Goal: Task Accomplishment & Management: Manage account settings

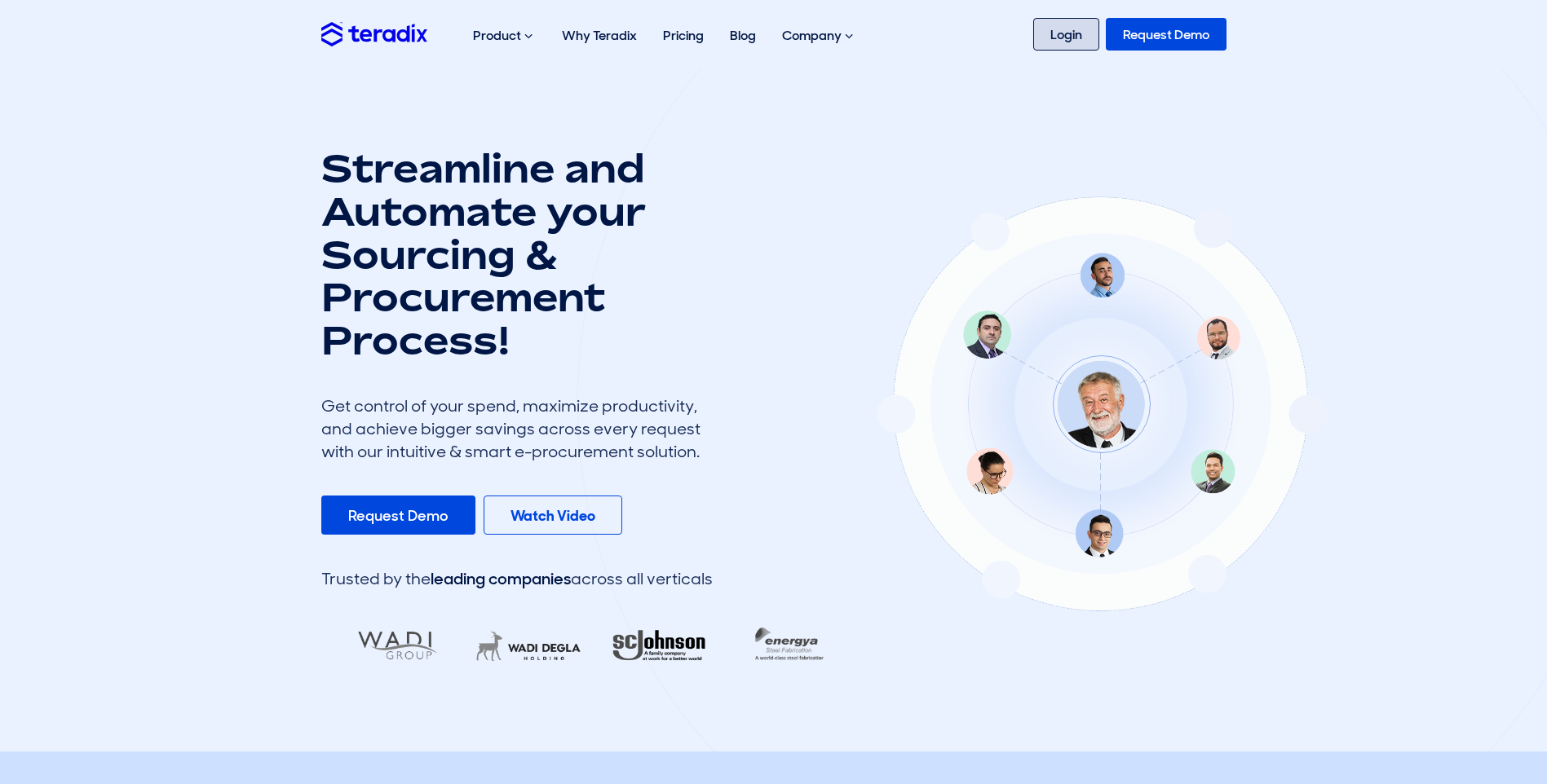
click at [1057, 34] on link "Login" at bounding box center [1067, 35] width 66 height 33
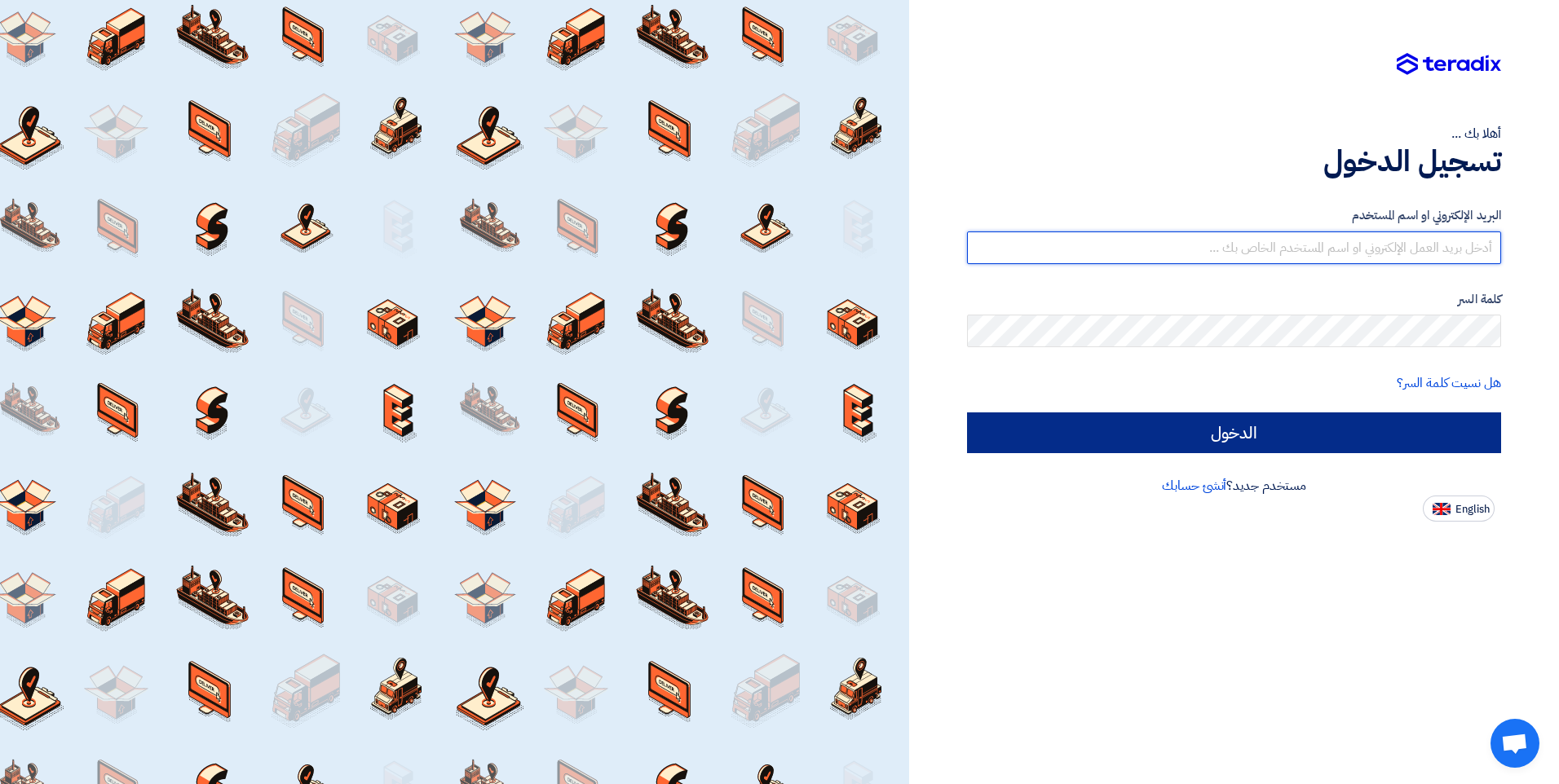
type input "R.AWafa@MisrCementMinya.com"
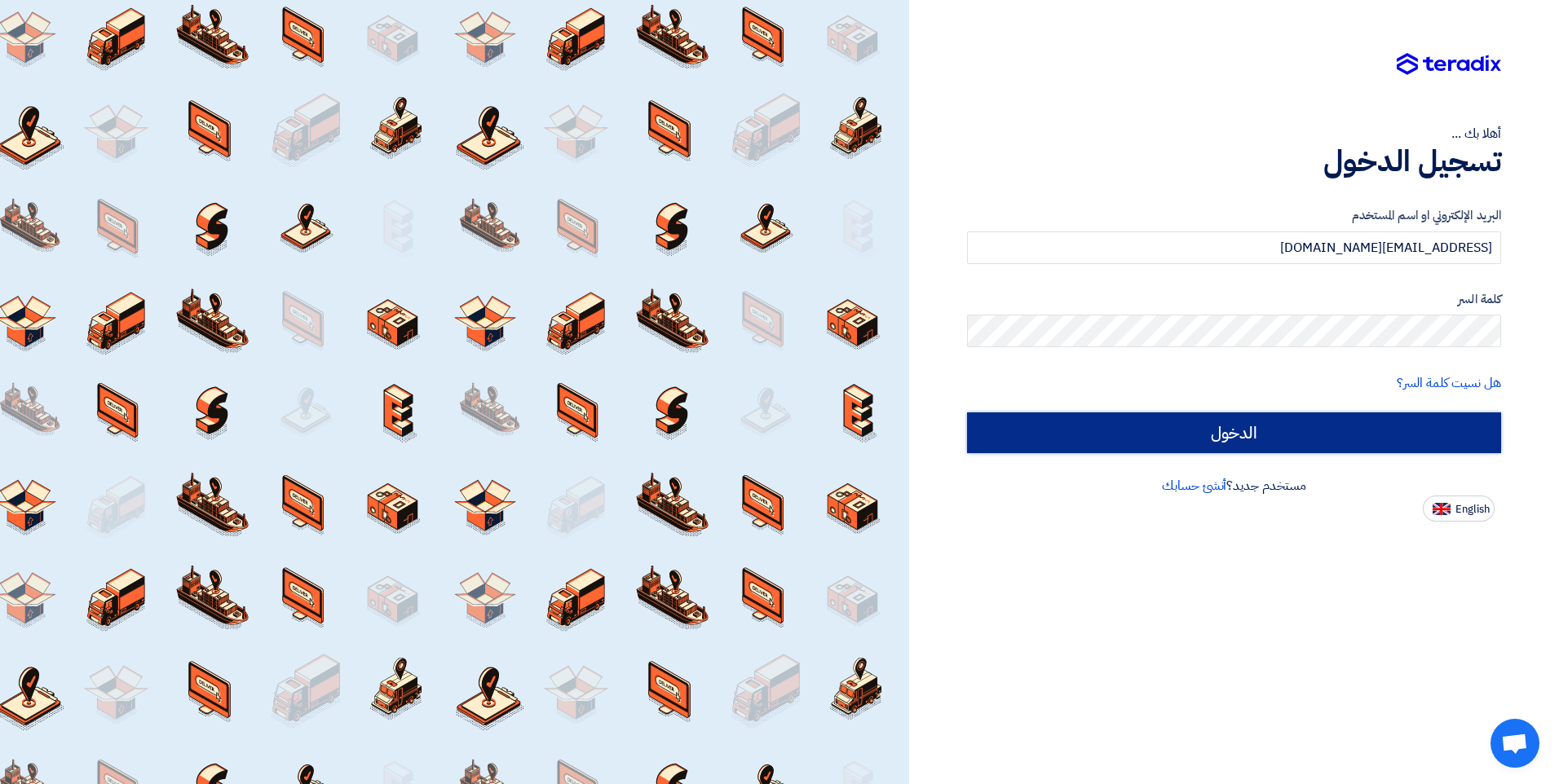
click at [1194, 423] on input "الدخول" at bounding box center [1233, 433] width 534 height 41
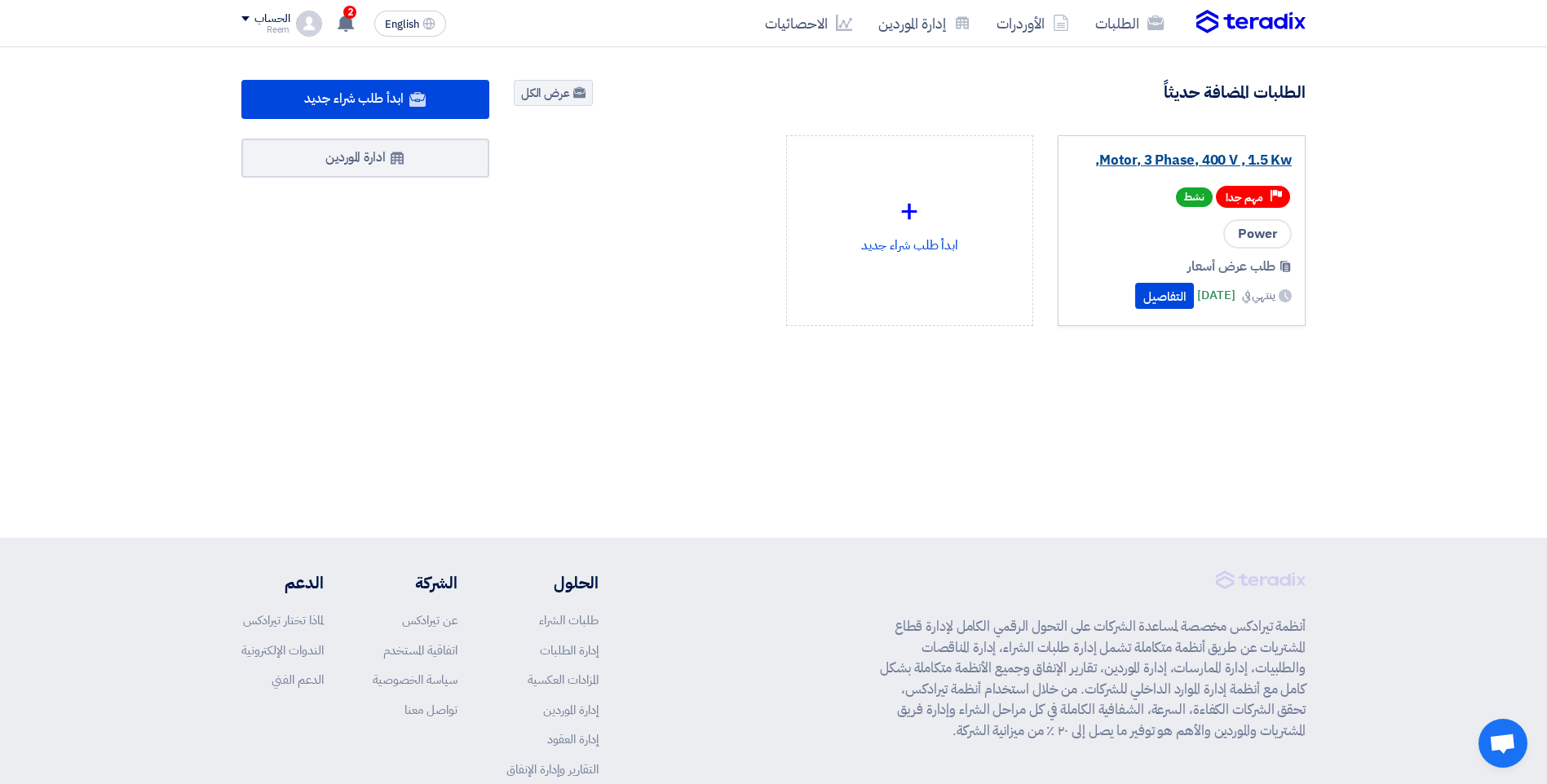
click at [1142, 155] on link "Motor, 3 Phase, 400 V , 1.5 Kw," at bounding box center [1181, 161] width 220 height 16
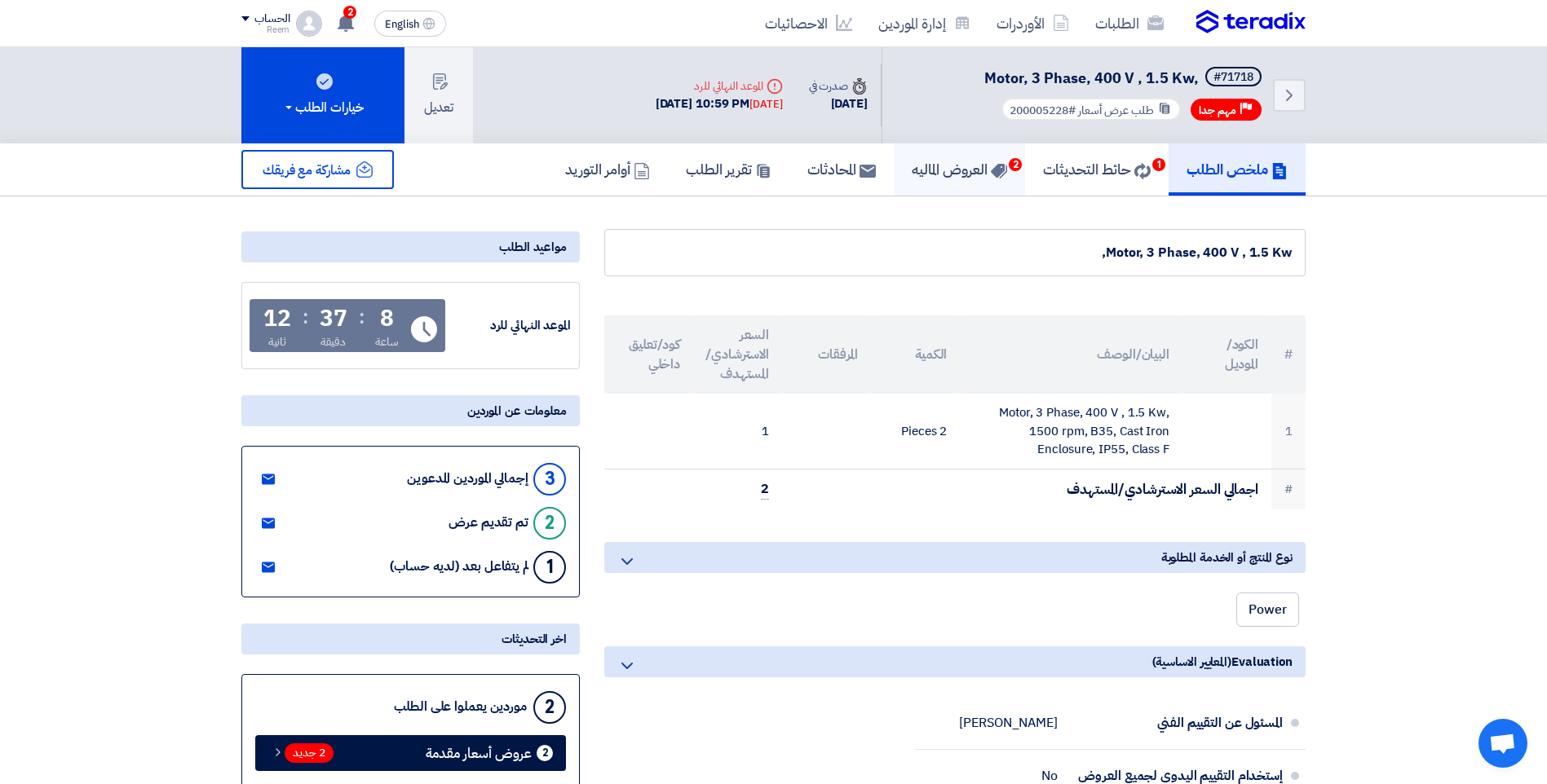
click at [946, 170] on h5 "العروض الماليه 2" at bounding box center [959, 169] width 95 height 19
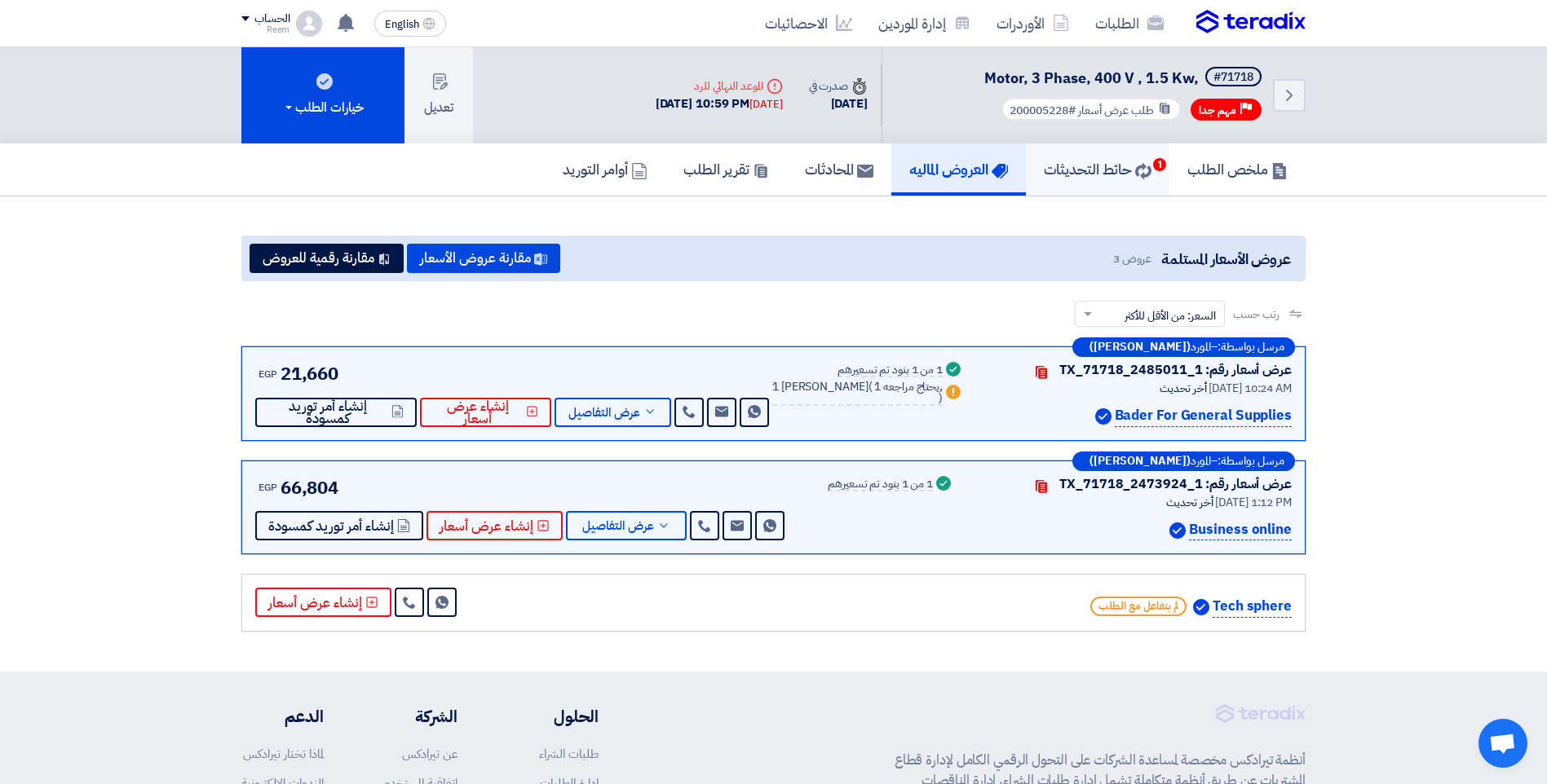
click at [1106, 160] on h5 "حائط التحديثات 1" at bounding box center [1098, 169] width 108 height 19
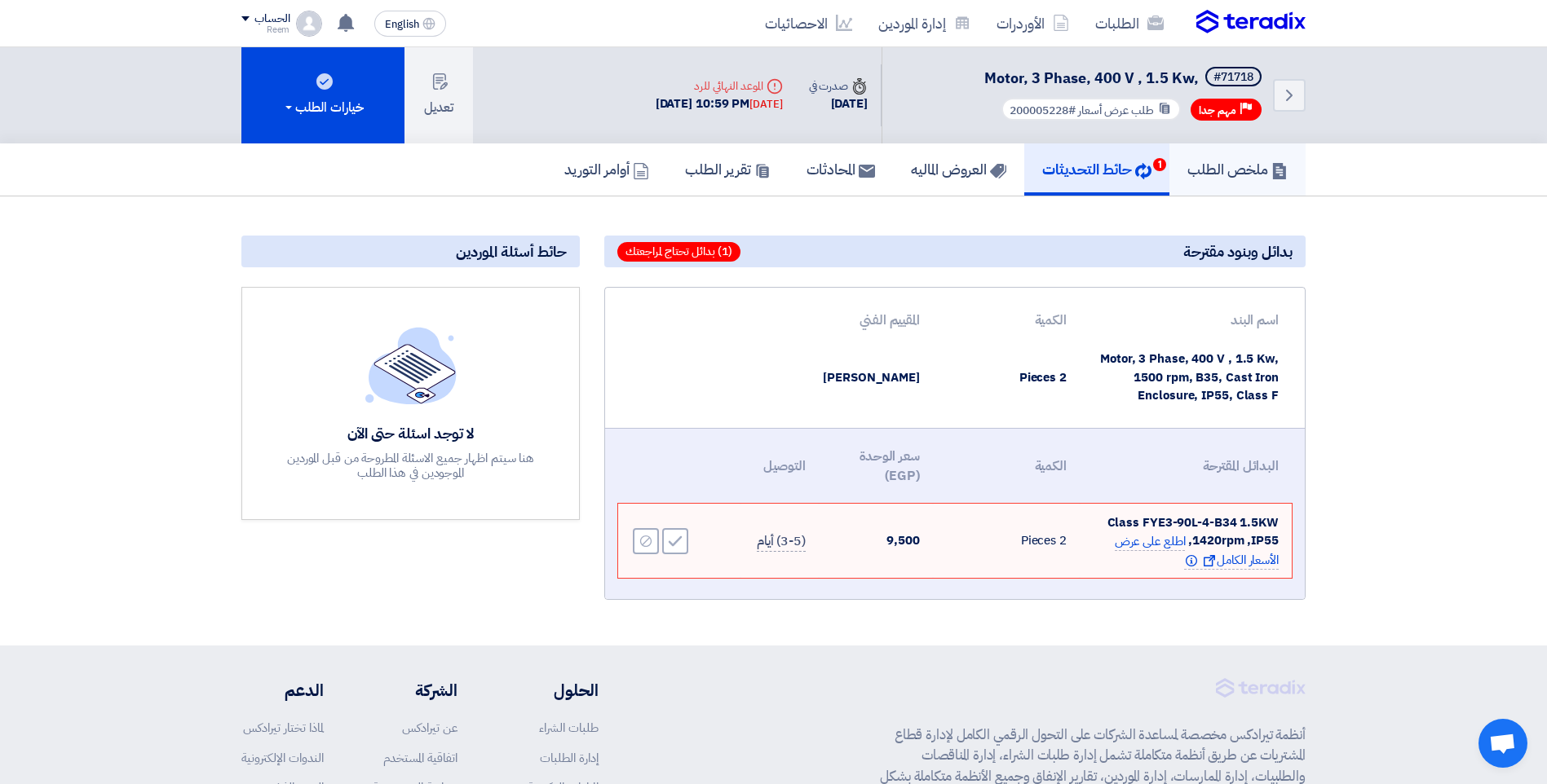
click at [1231, 175] on h5 "ملخص الطلب" at bounding box center [1237, 169] width 100 height 19
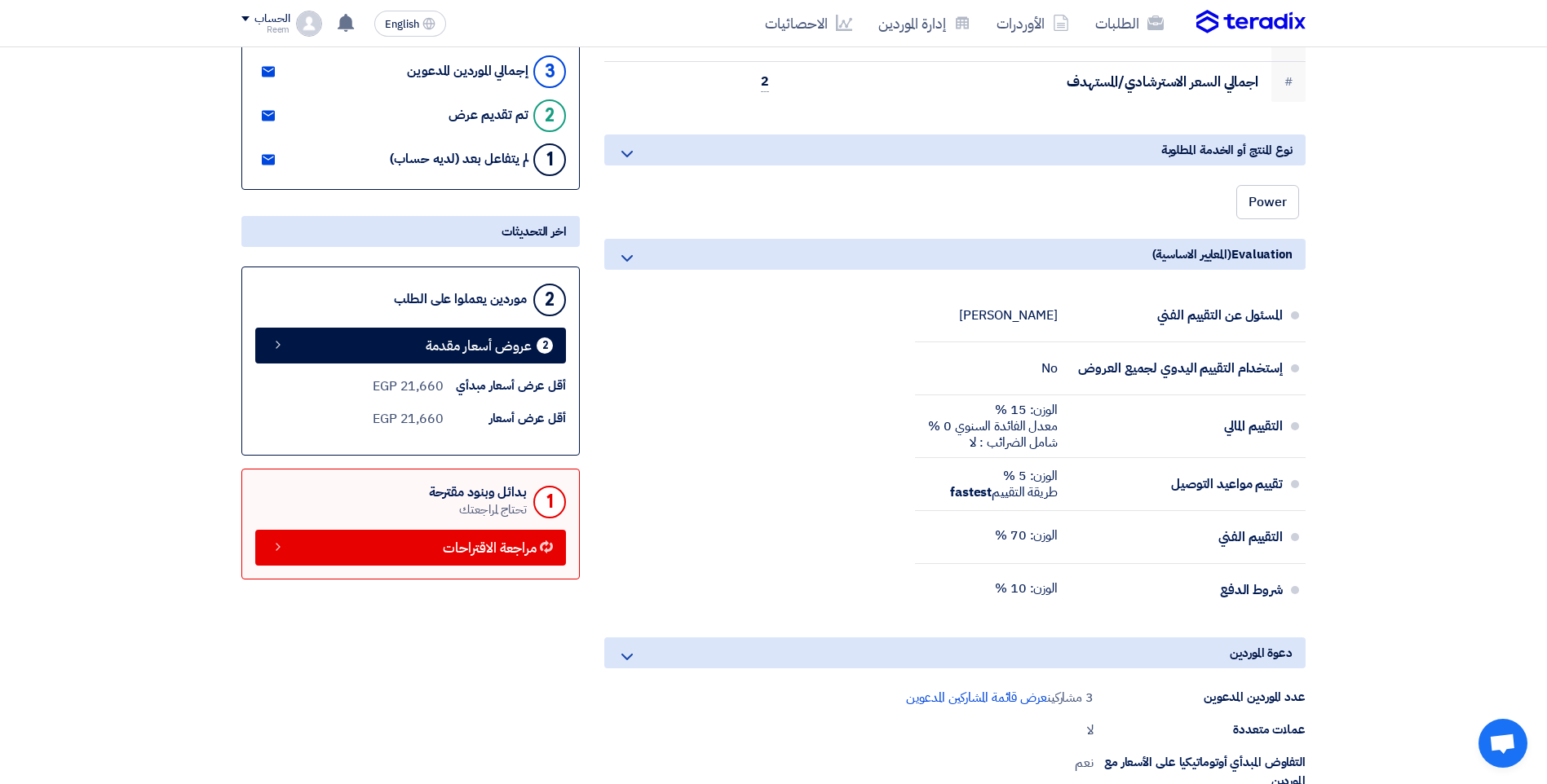
scroll to position [243, 0]
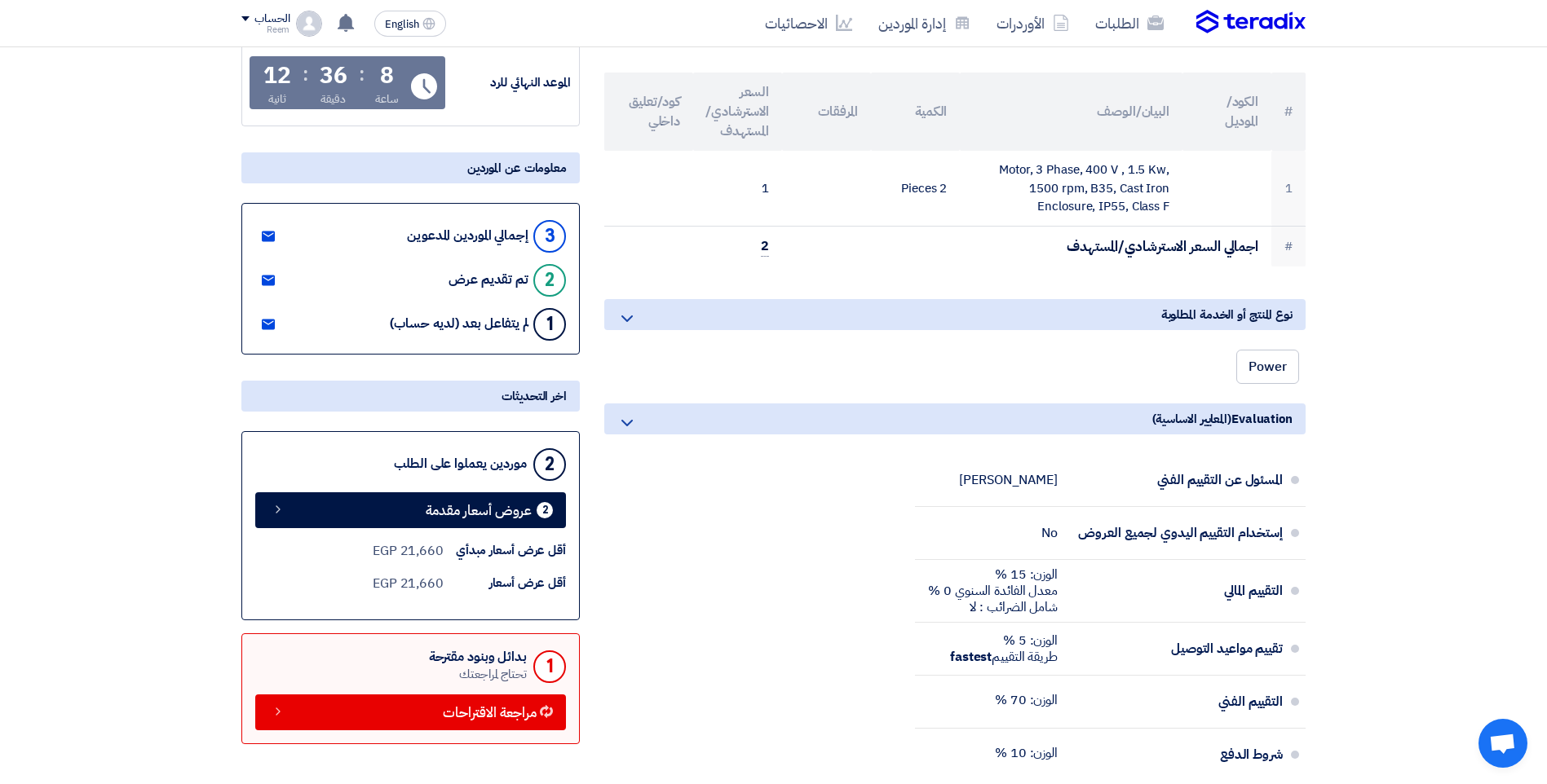
click at [39, 198] on section "Motor, 3 Phase, 400 V , 1.5 Kw, # الكود/الموديل البيان/الوصف الكمية المرفقات ال…" at bounding box center [774, 703] width 1547 height 1500
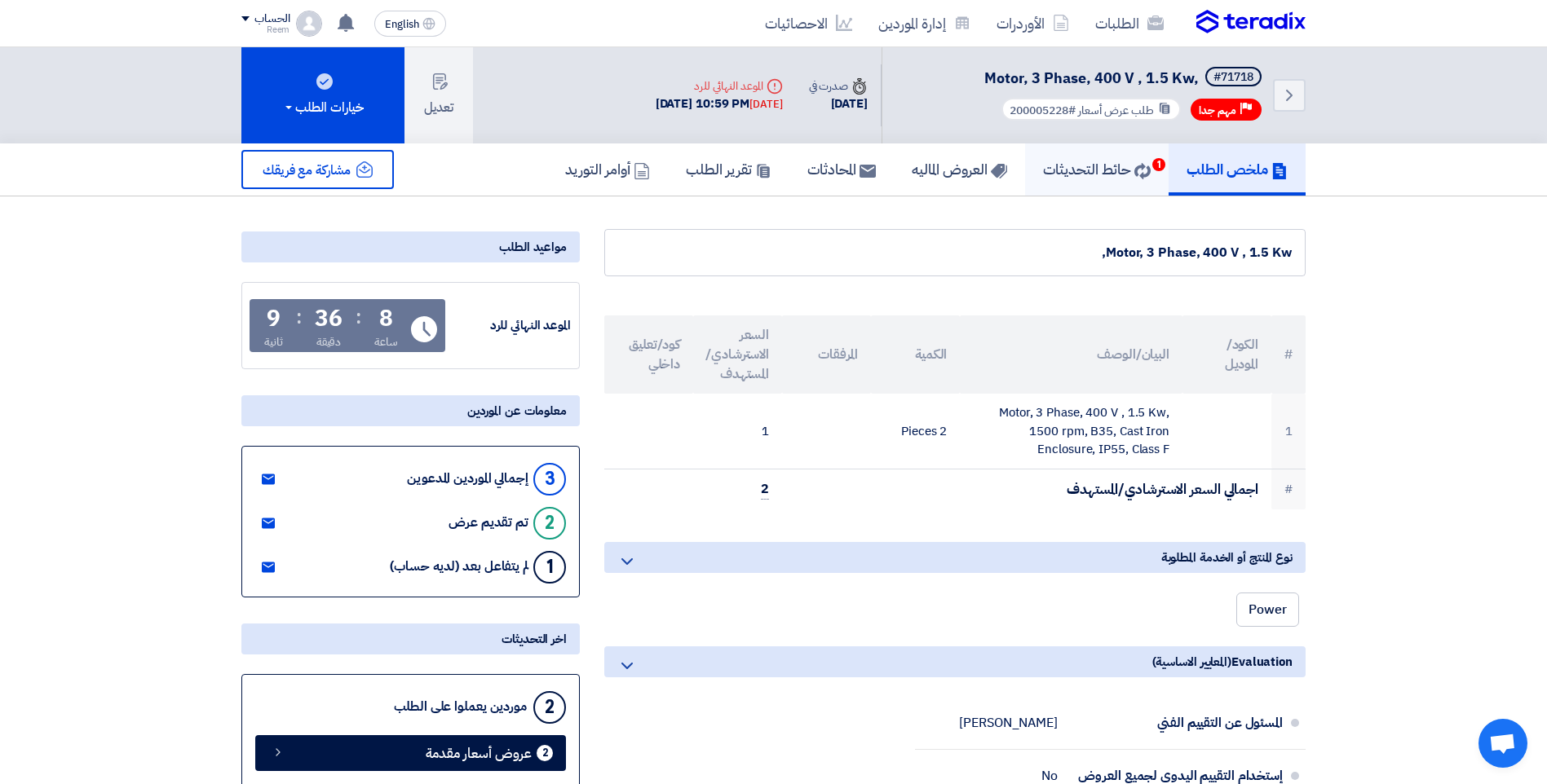
click at [1071, 168] on h5 "حائط التحديثات 1" at bounding box center [1097, 169] width 108 height 19
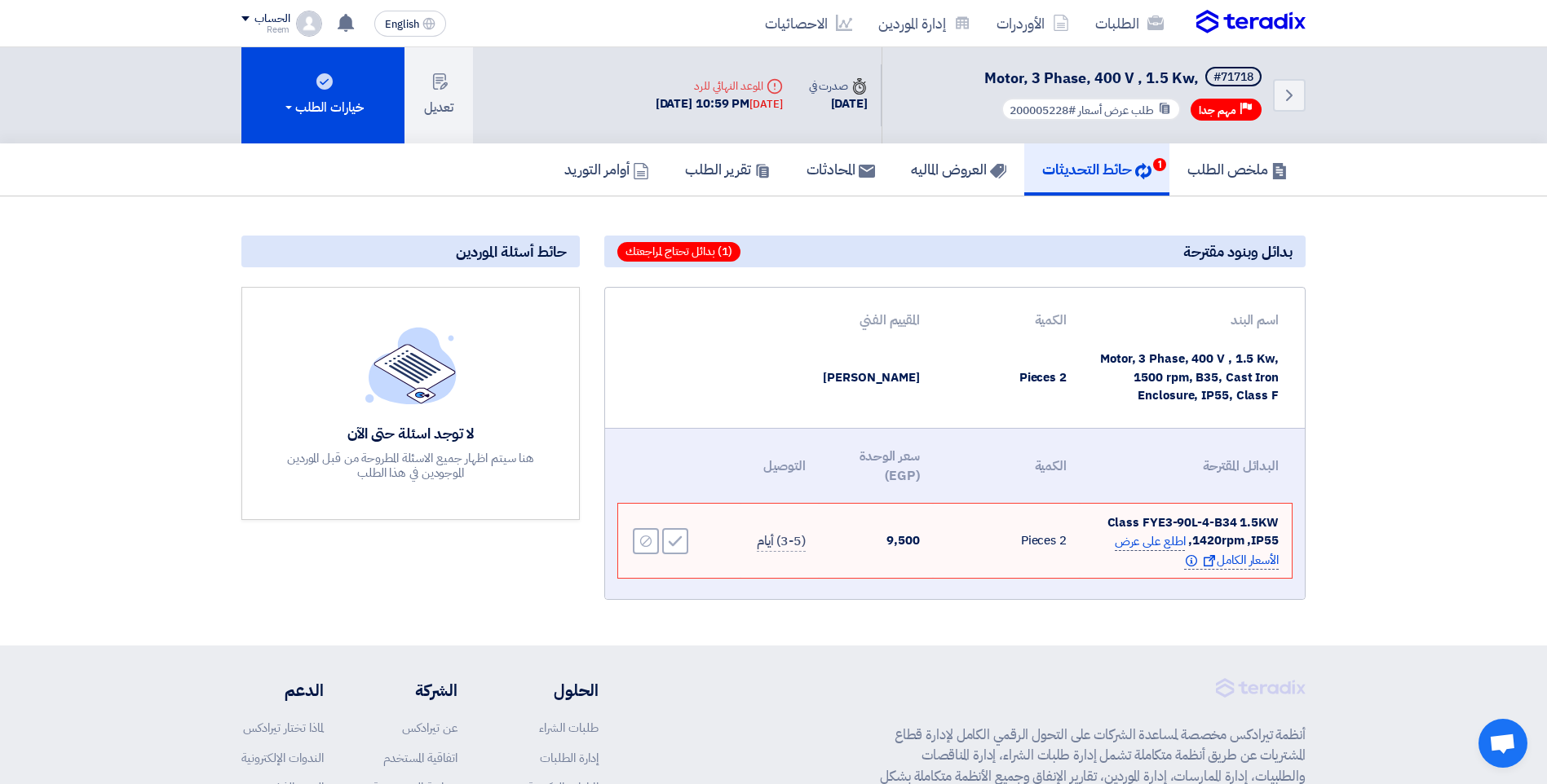
click at [1175, 542] on span "اطلع على عرض الأسعار الكامل Show offer Info" at bounding box center [1197, 550] width 164 height 37
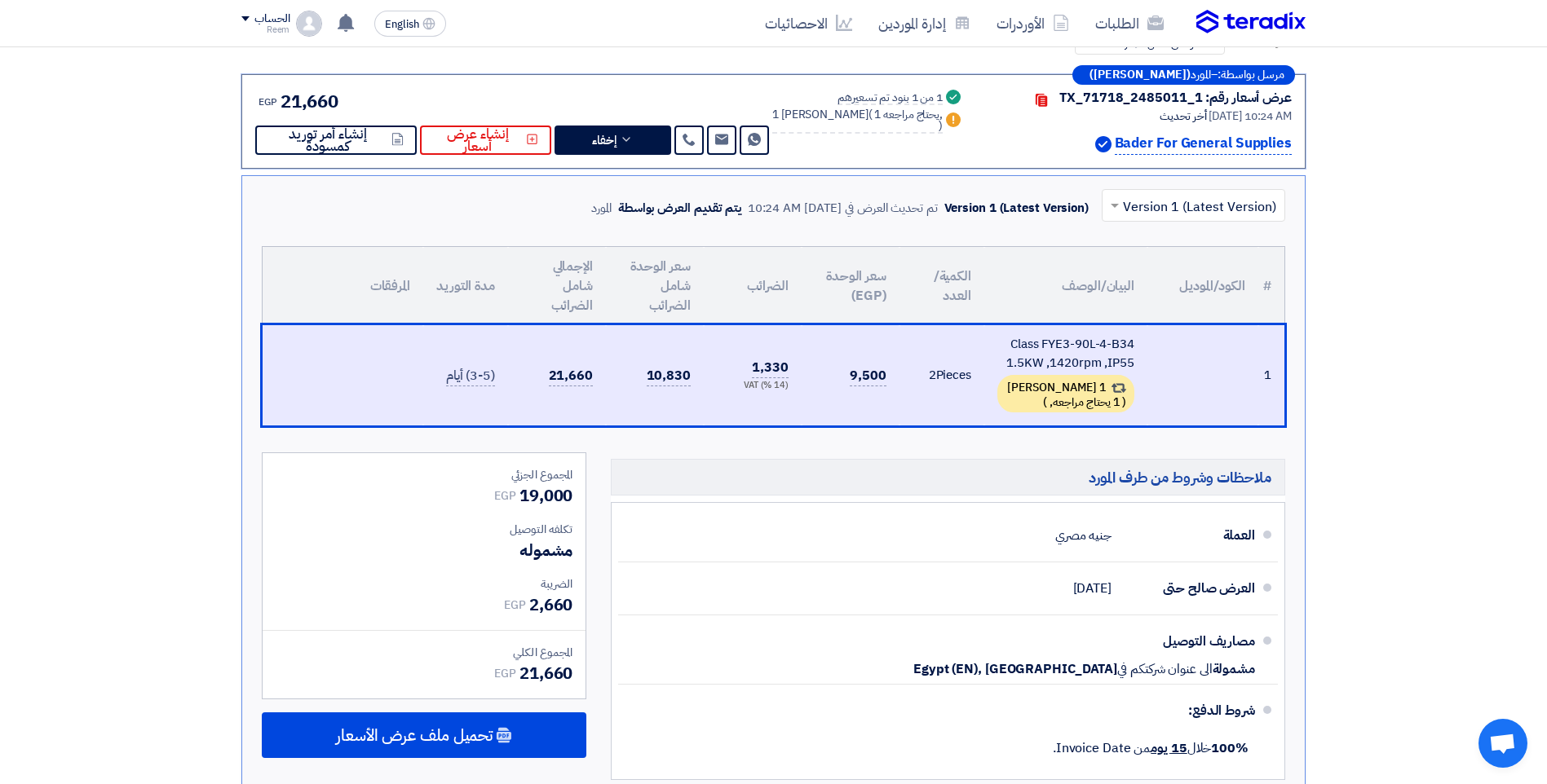
scroll to position [347, 0]
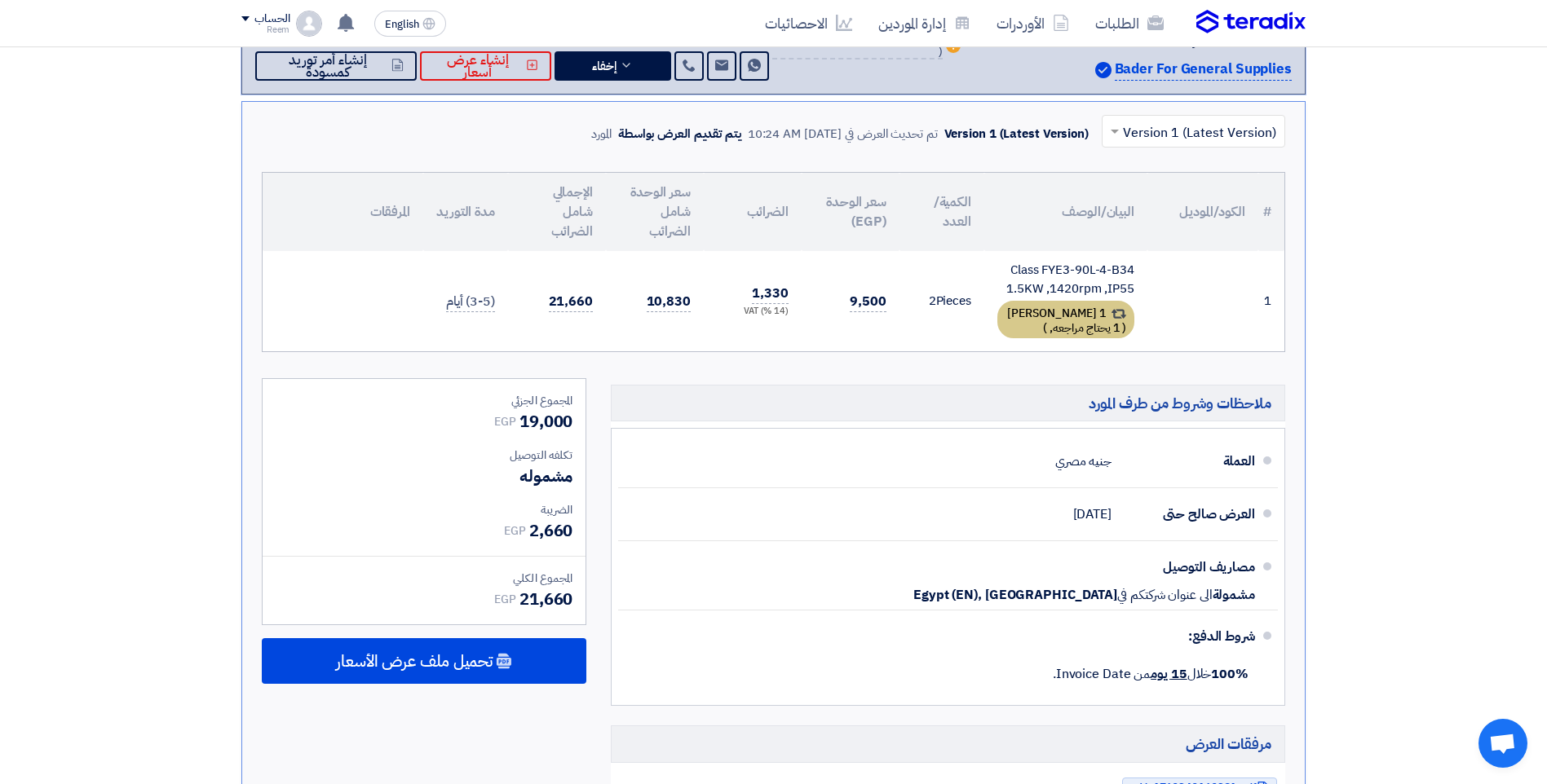
click at [1110, 324] on span "1 يحتاج مراجعه," at bounding box center [1084, 328] width 70 height 17
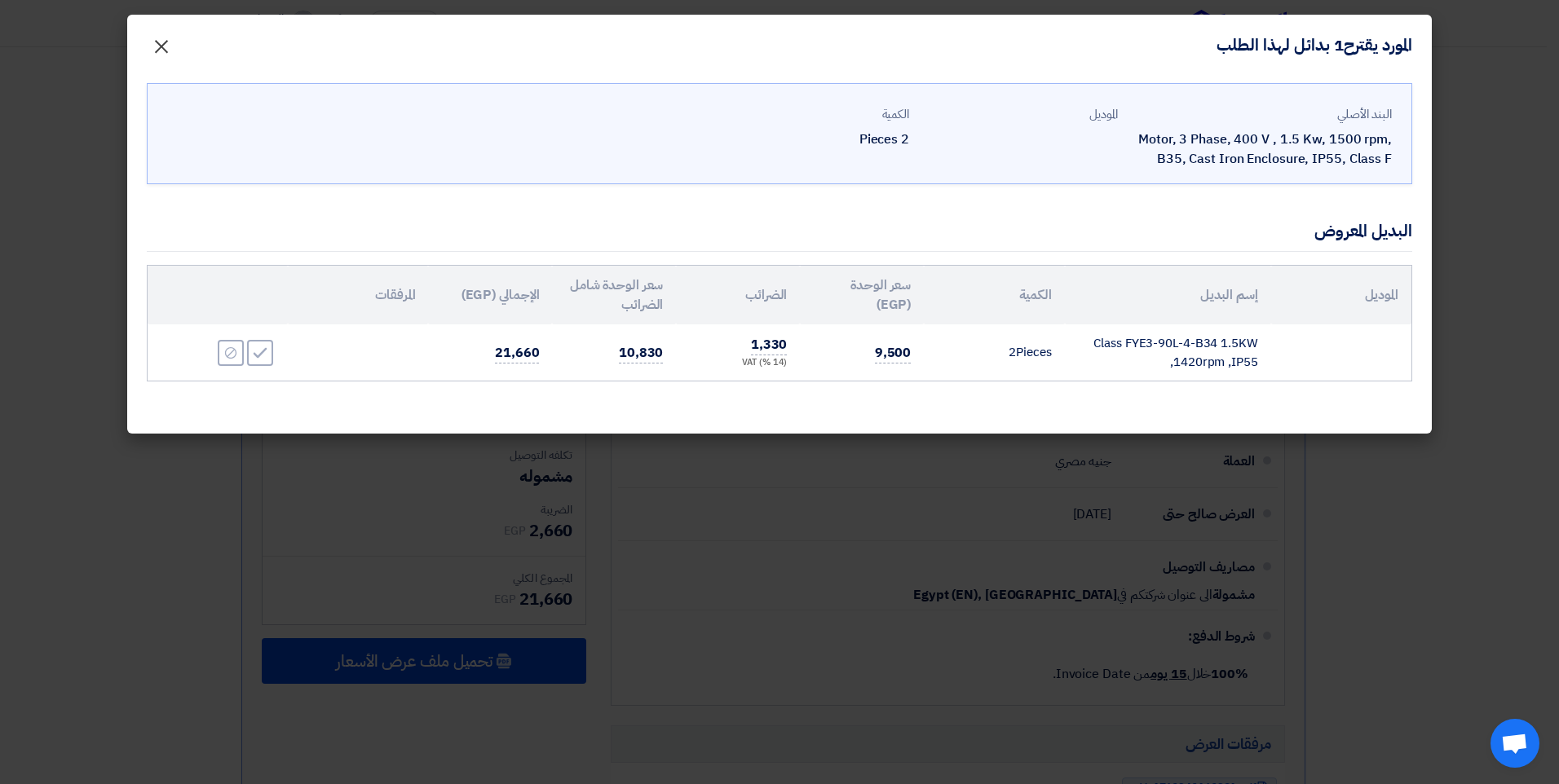
click at [176, 48] on button "×" at bounding box center [162, 43] width 46 height 33
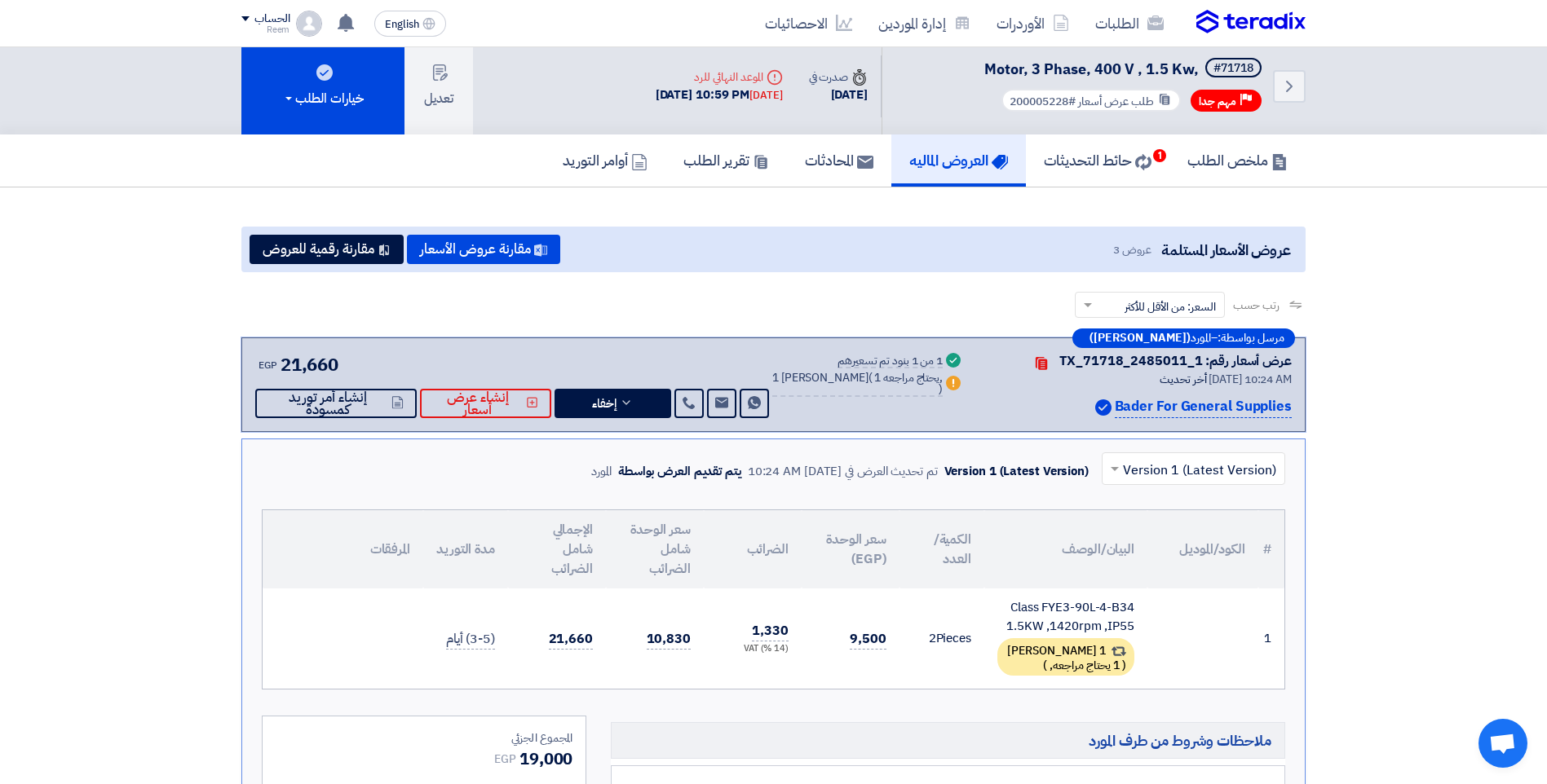
scroll to position [0, 0]
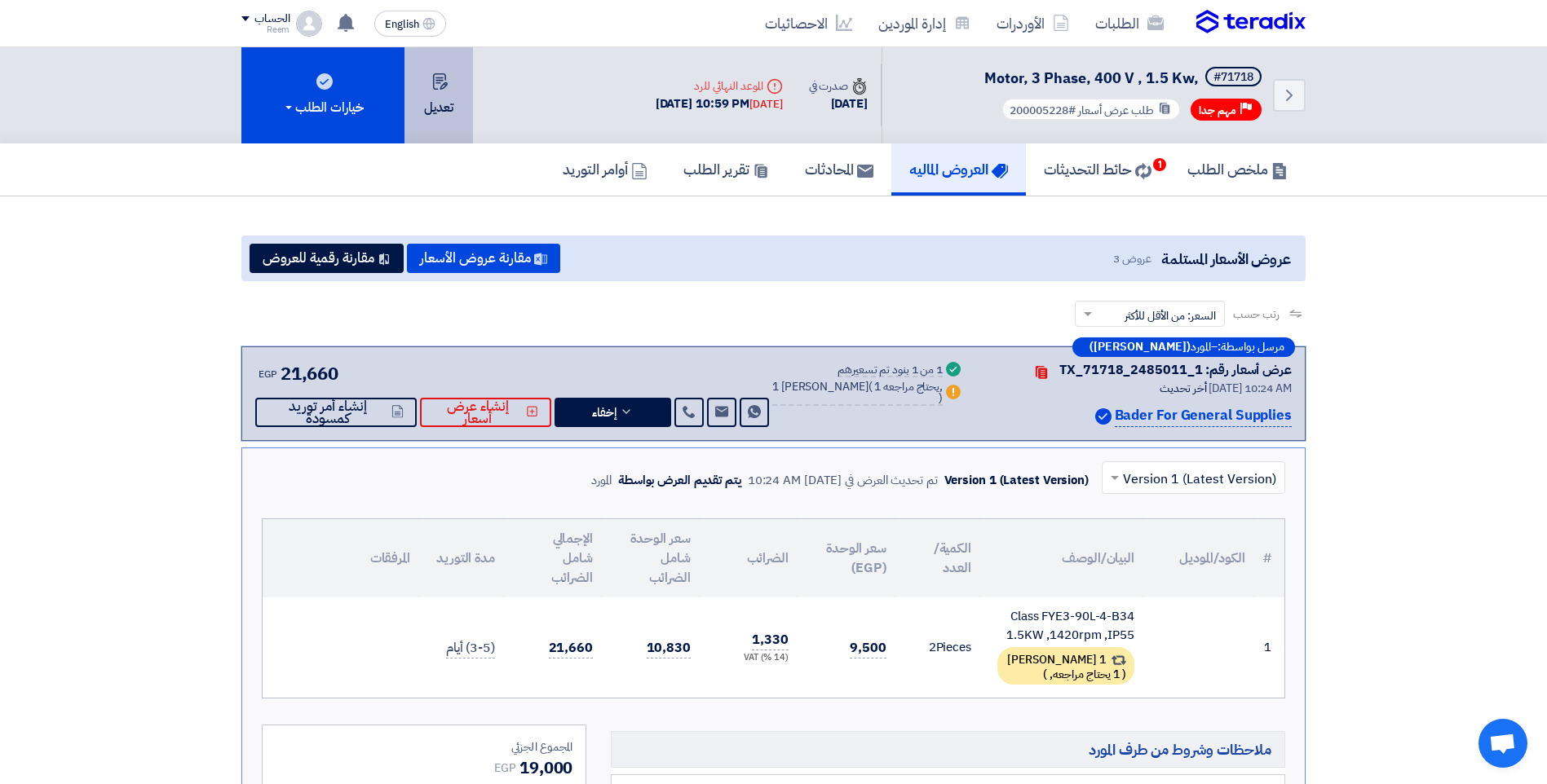
click at [431, 119] on button "تعديل" at bounding box center [438, 95] width 68 height 96
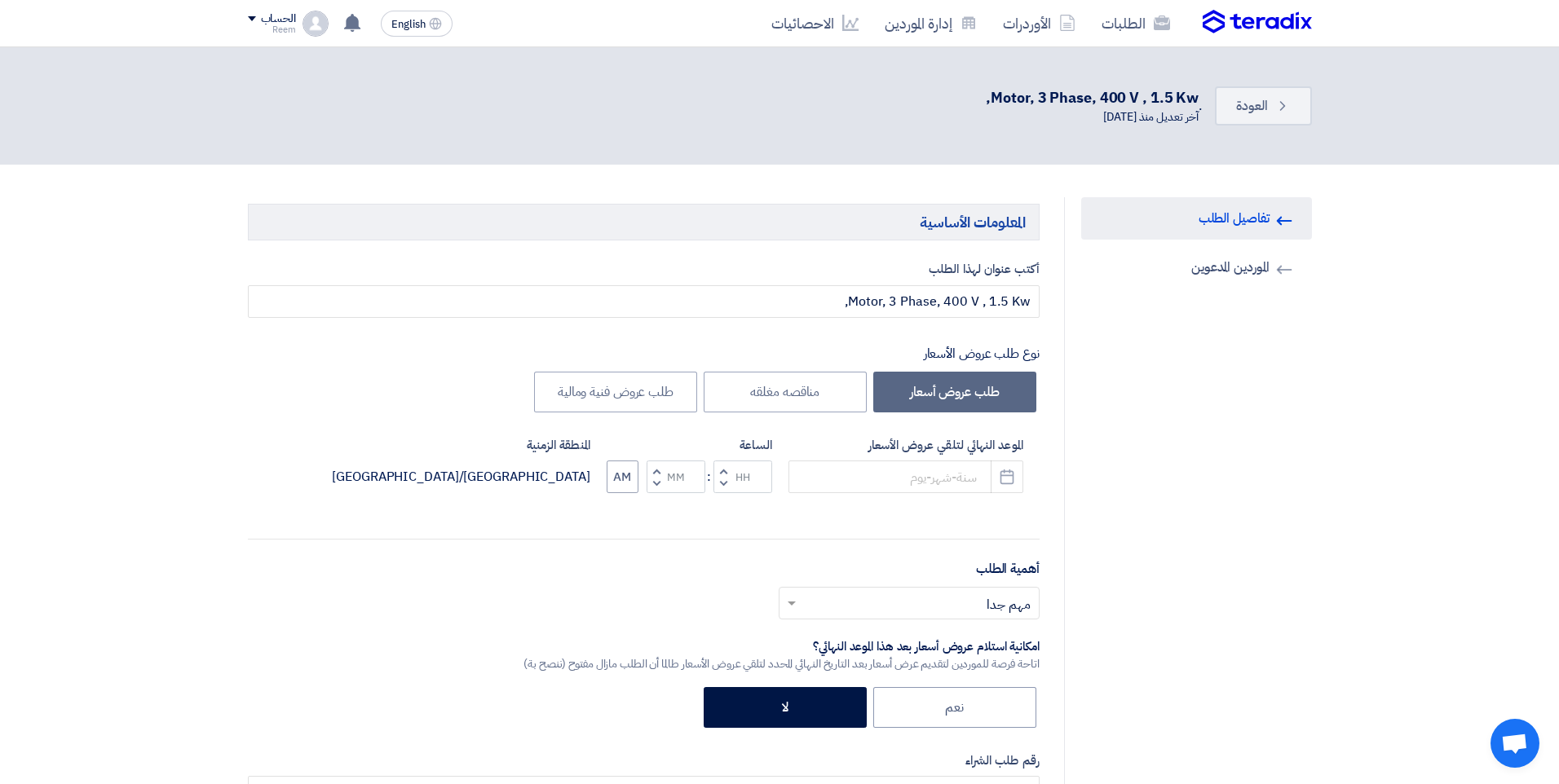
type input "10/14/2025"
type input "10"
type input "59"
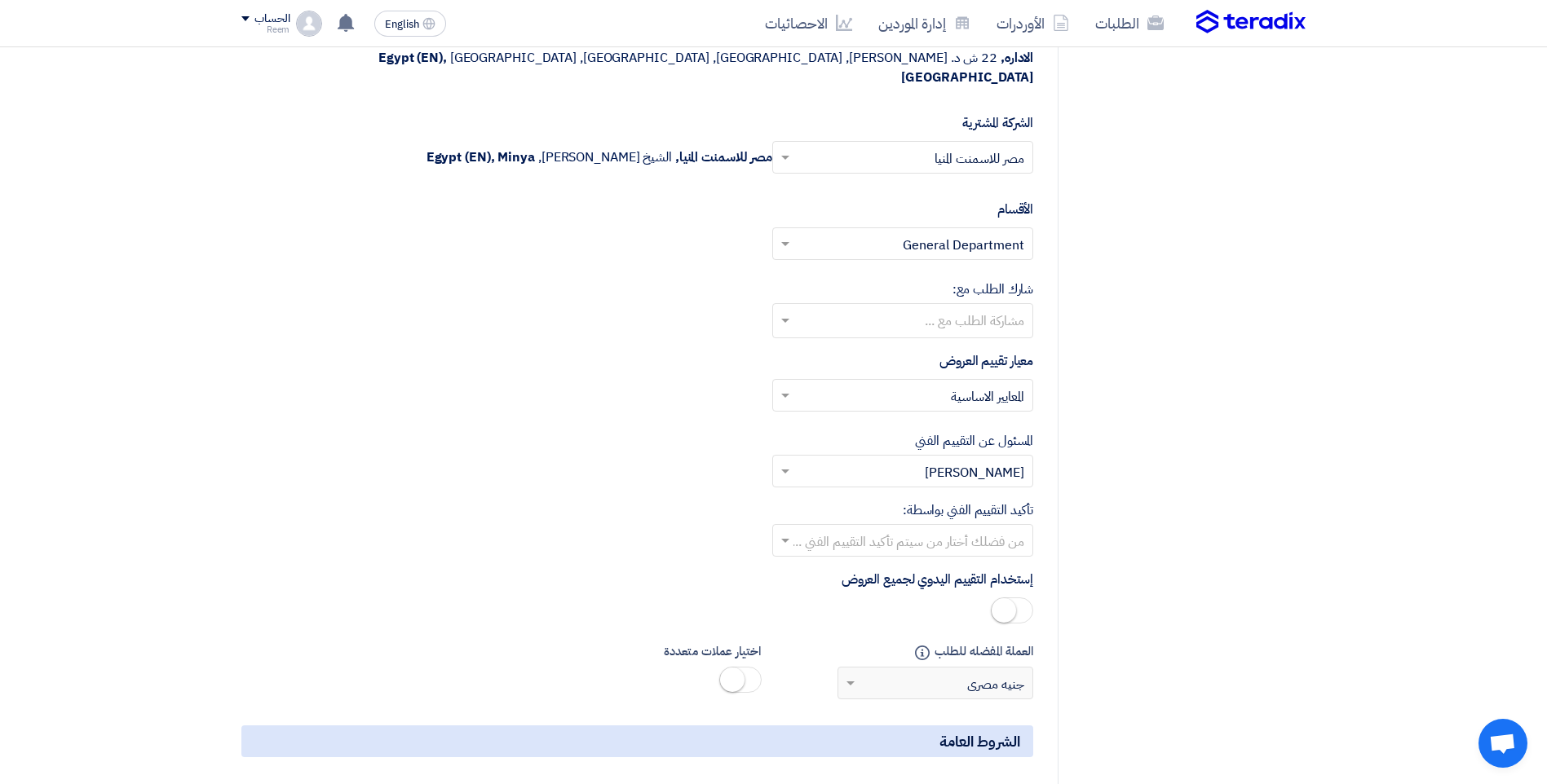
scroll to position [1956, 0]
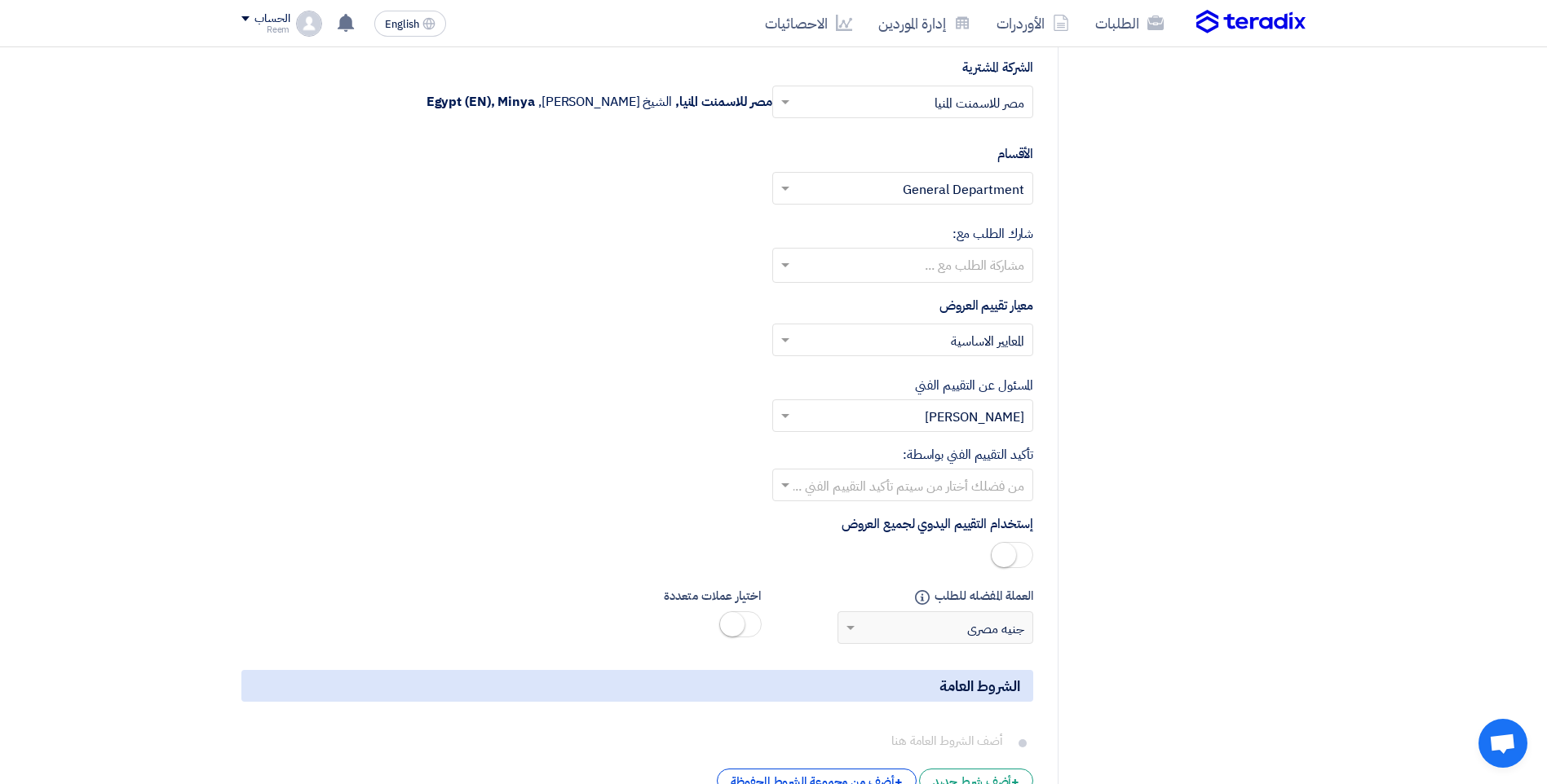
click at [995, 403] on input "text" at bounding box center [911, 416] width 228 height 26
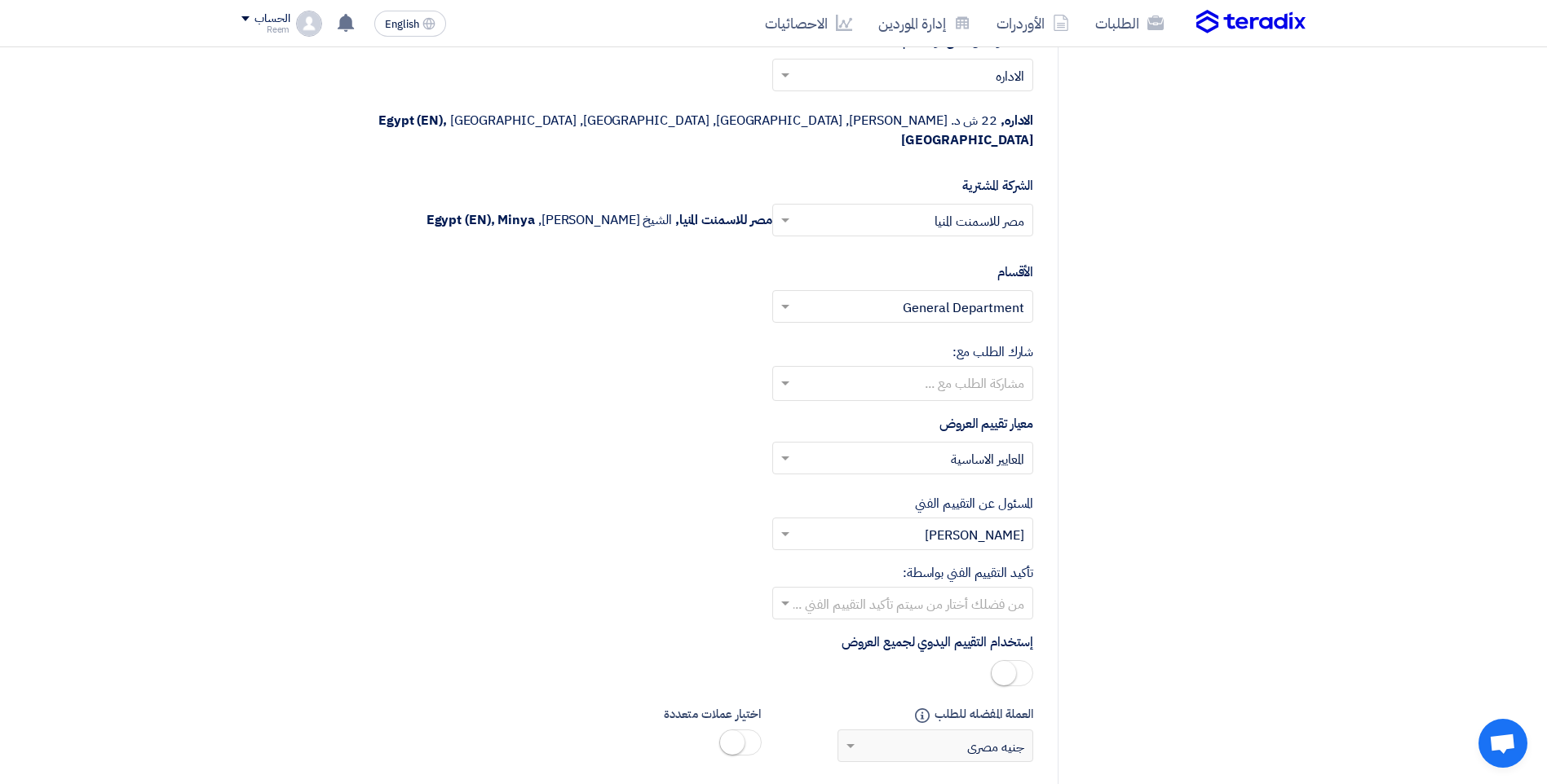
scroll to position [1875, 0]
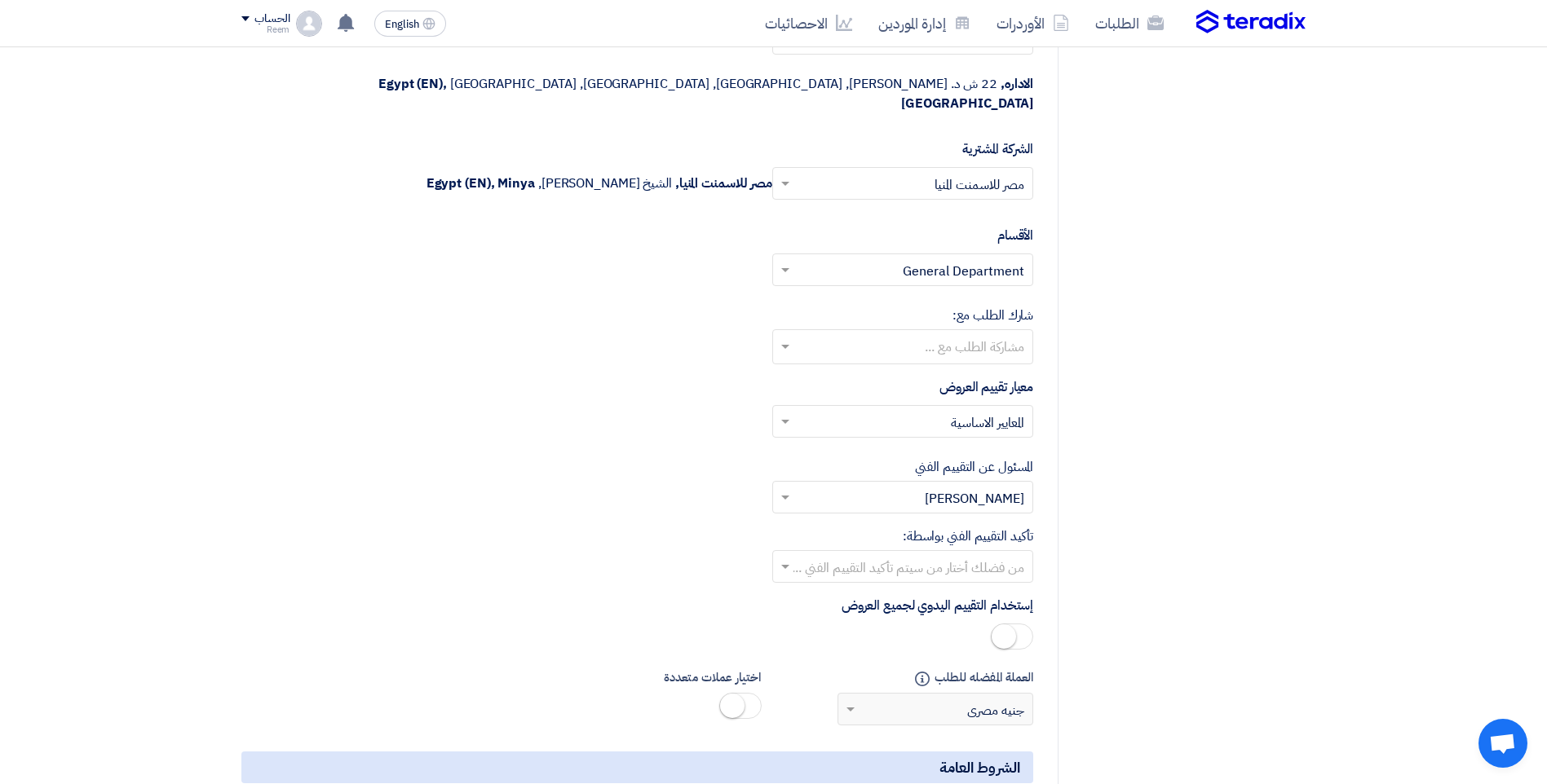
click at [962, 485] on input "text" at bounding box center [911, 497] width 228 height 26
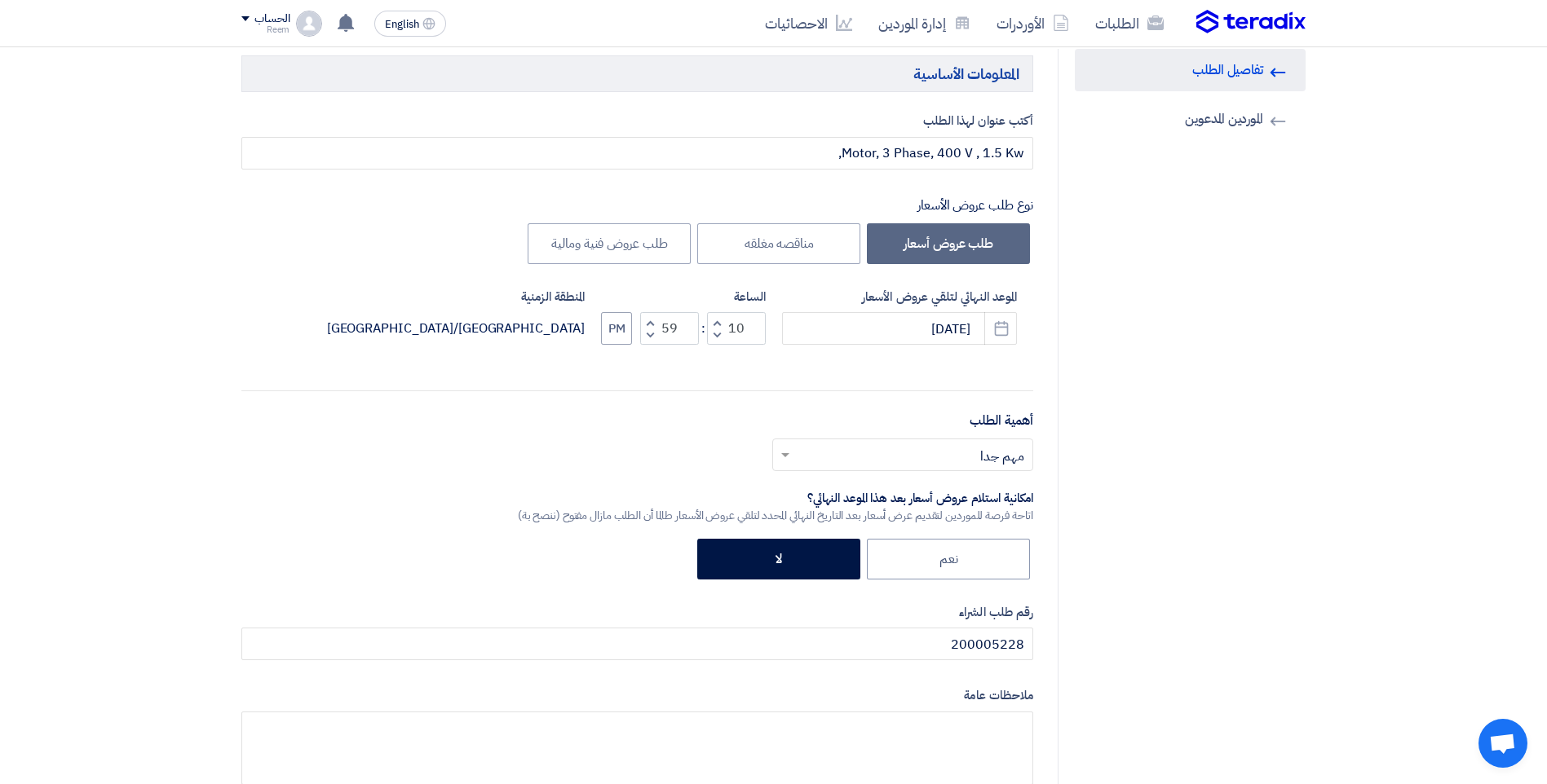
scroll to position [0, 0]
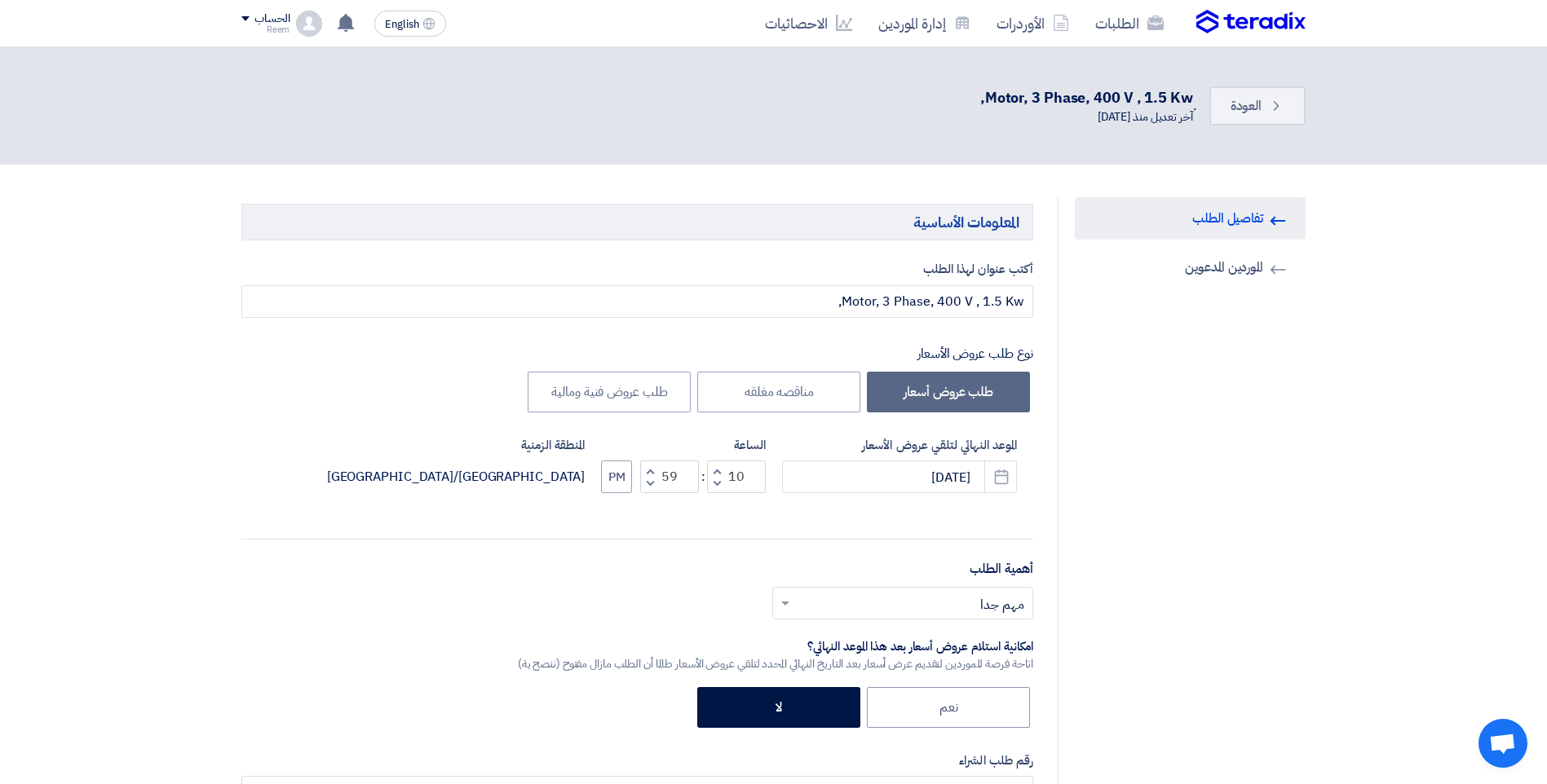
click at [1196, 225] on link "RFQ Information تفاصيل الطلب" at bounding box center [1190, 218] width 231 height 42
click at [1234, 109] on span "العودة" at bounding box center [1247, 105] width 31 height 19
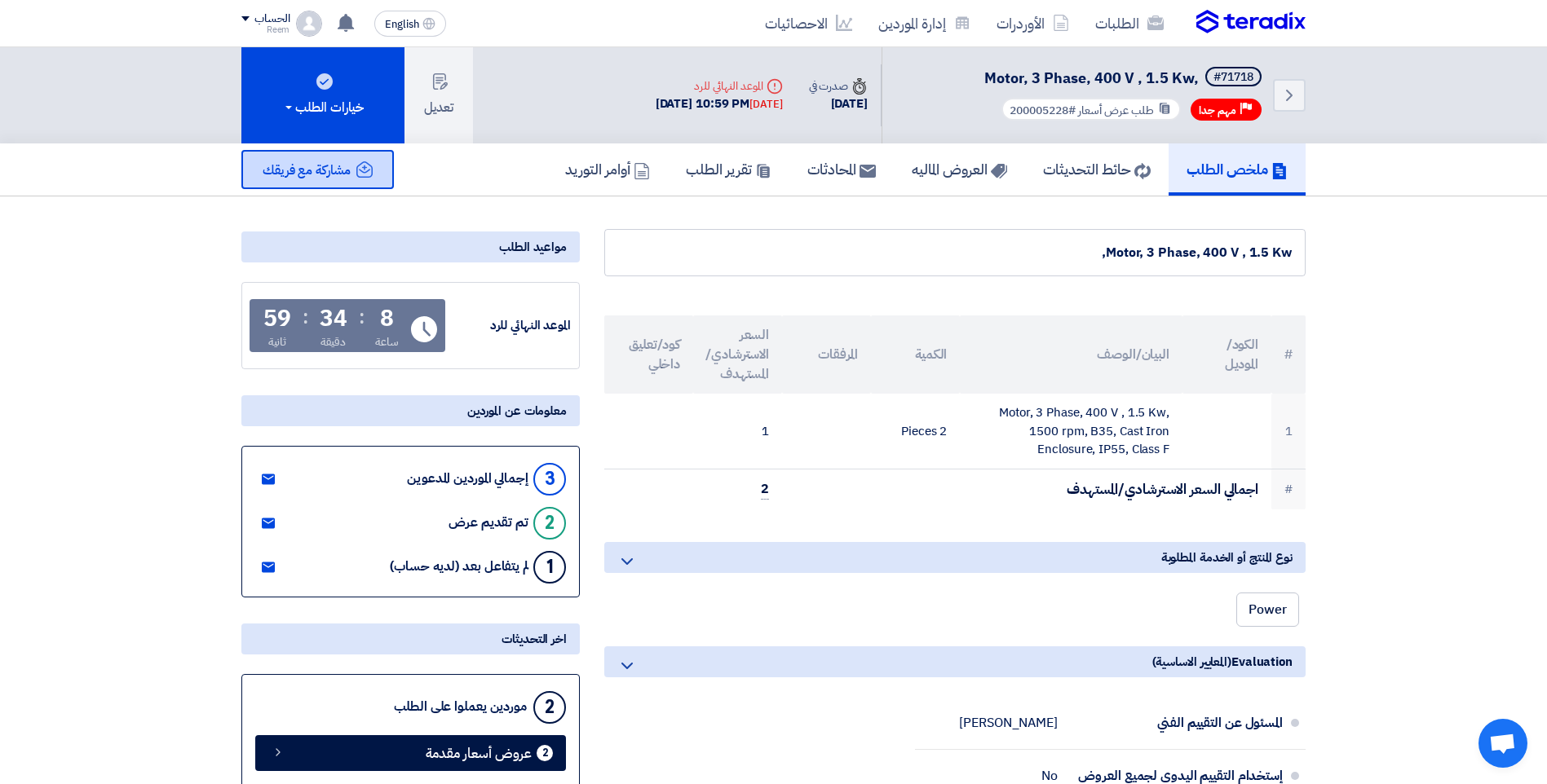
click at [324, 176] on span "مشاركة مع فريقك" at bounding box center [307, 170] width 88 height 19
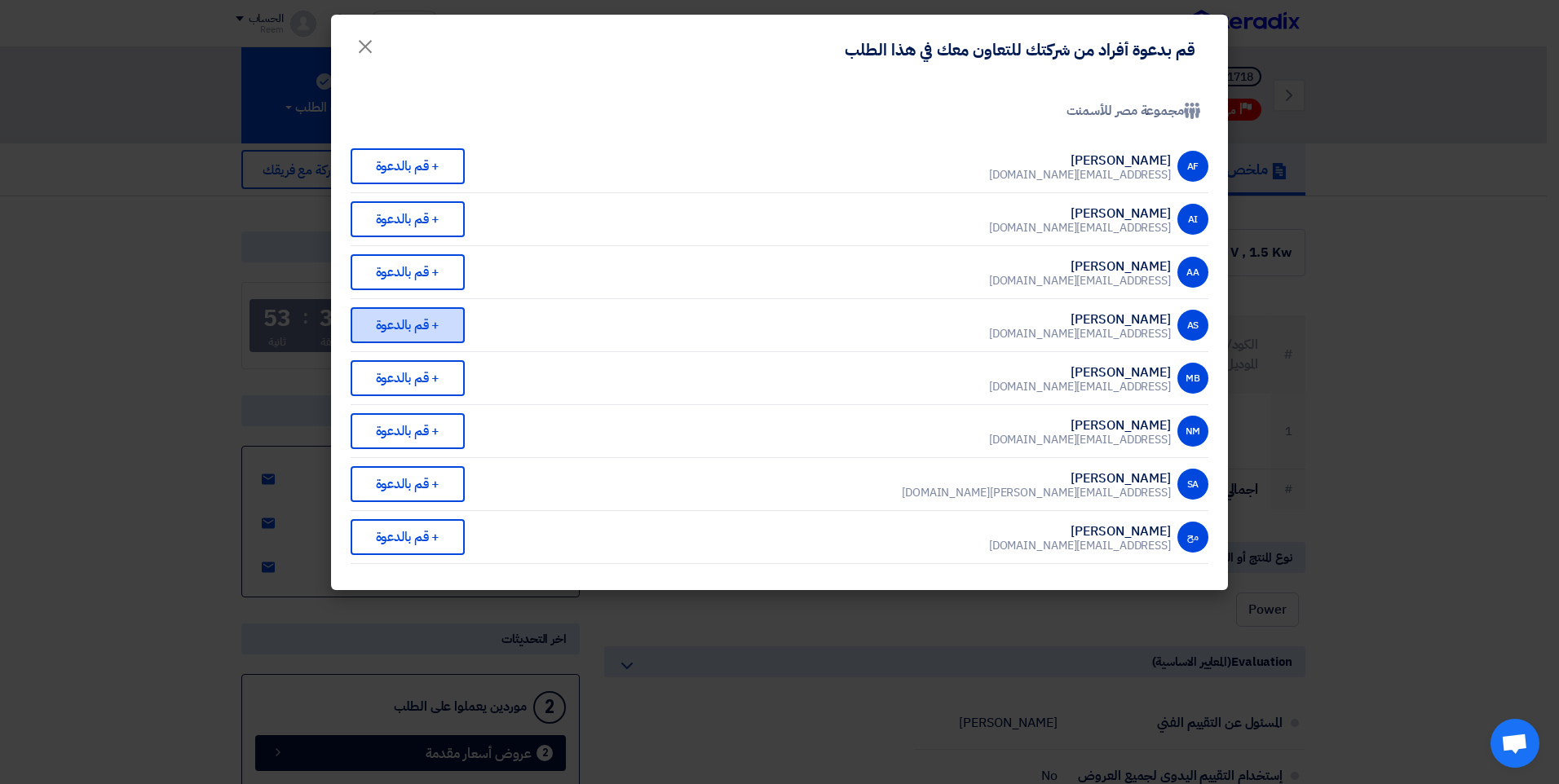
click at [404, 329] on div "+ قم بالدعوة" at bounding box center [407, 325] width 114 height 36
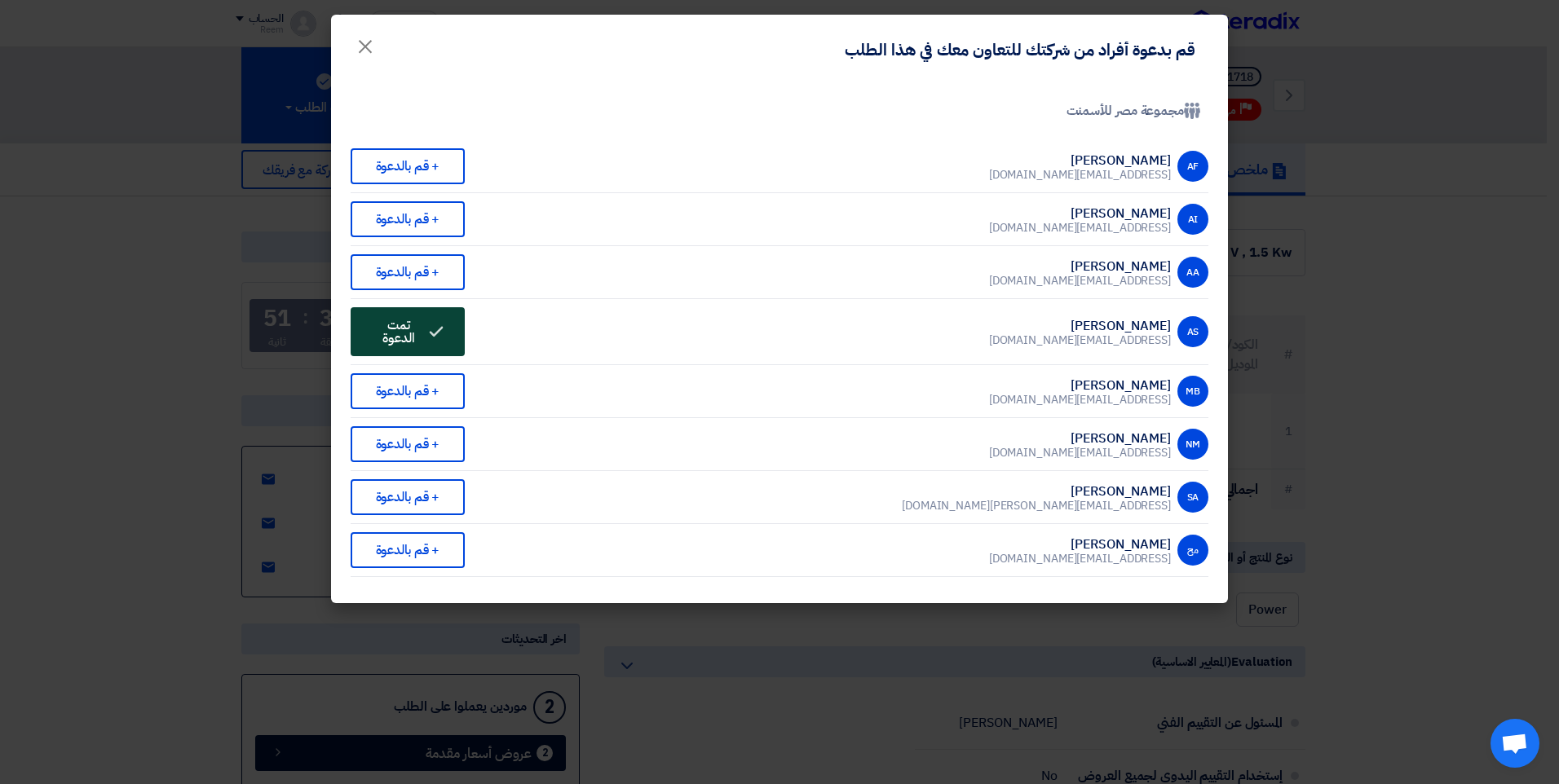
click at [446, 324] on button "Invited تمت الدعوة" at bounding box center [407, 332] width 114 height 49
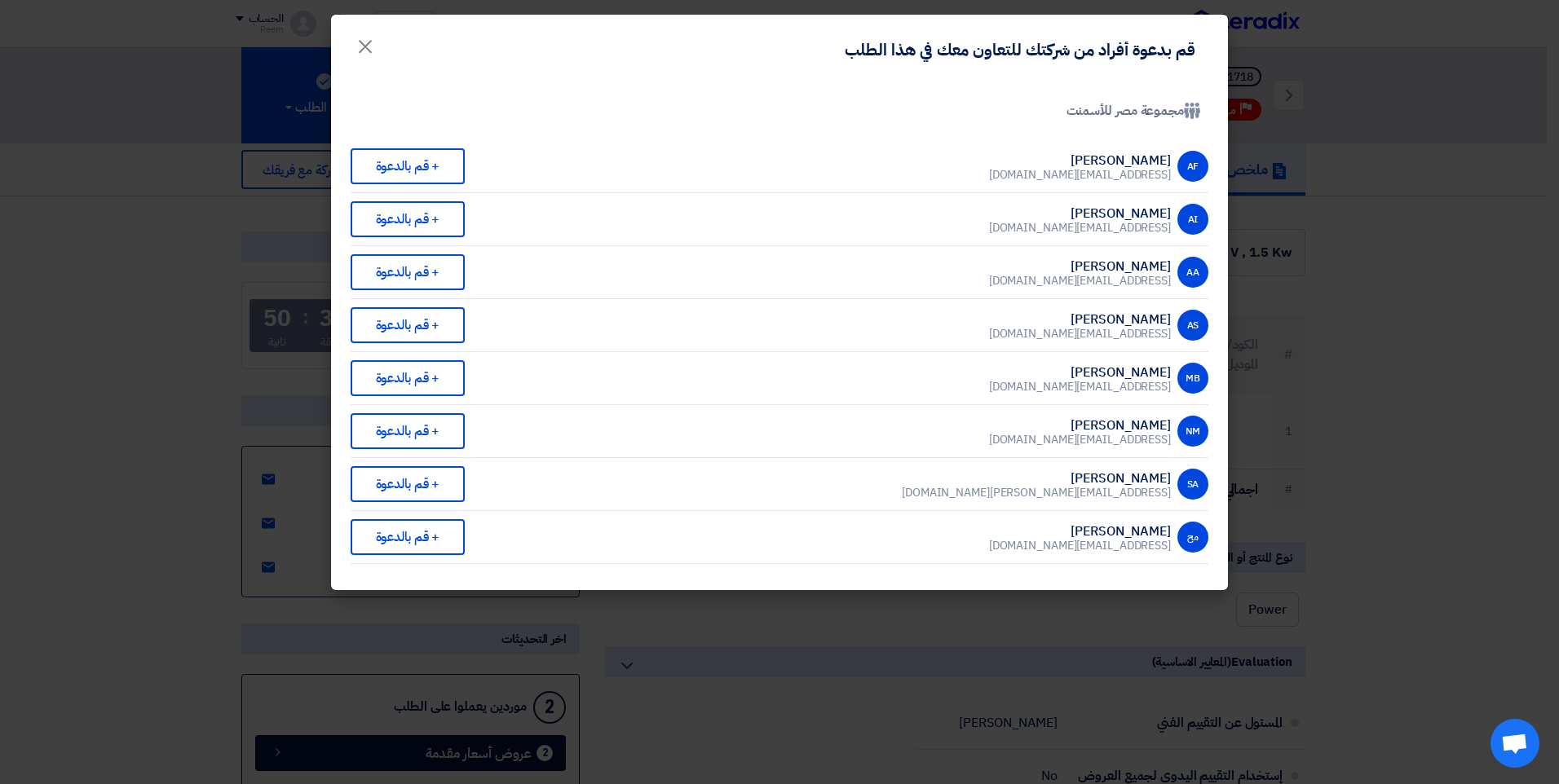
click at [1376, 126] on modal-container "قم بدعوة أفراد من شركتك للتعاون معك في هذا الطلب × Company Team مجموعة مصر للأس…" at bounding box center [780, 392] width 1559 height 784
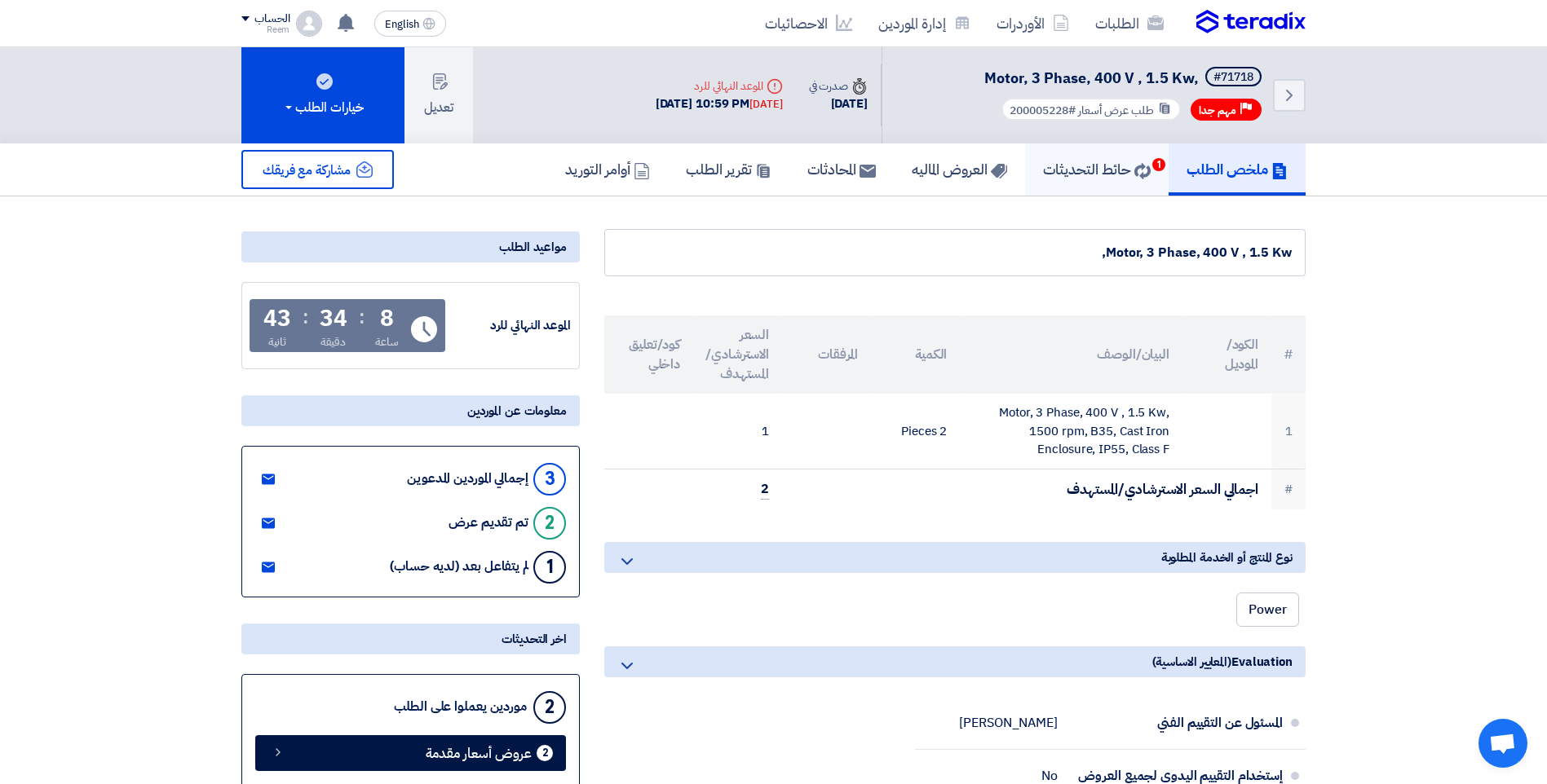
click at [1121, 182] on link "حائط التحديثات 1" at bounding box center [1097, 169] width 143 height 52
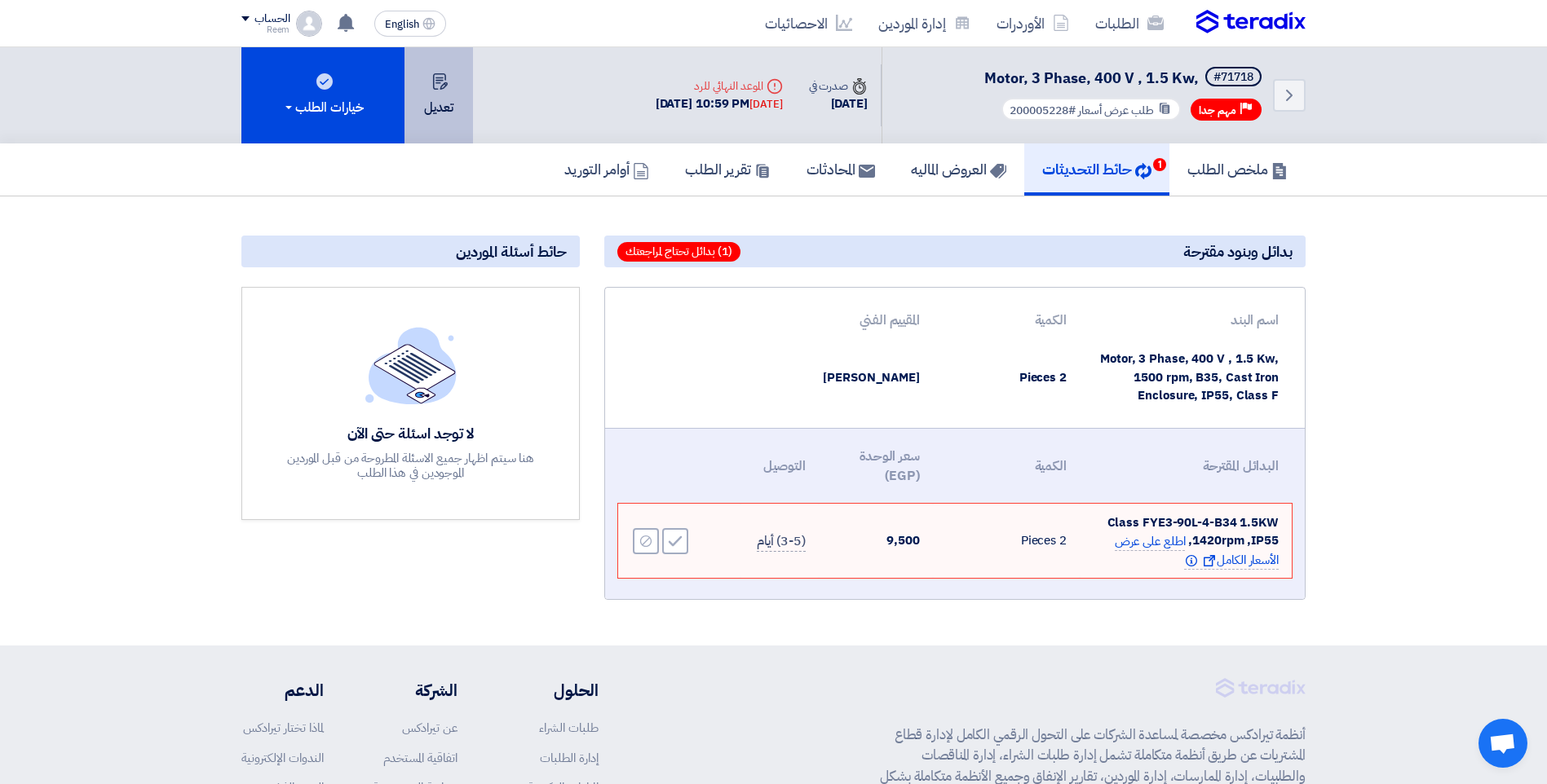
click at [447, 125] on button "تعديل" at bounding box center [438, 95] width 68 height 96
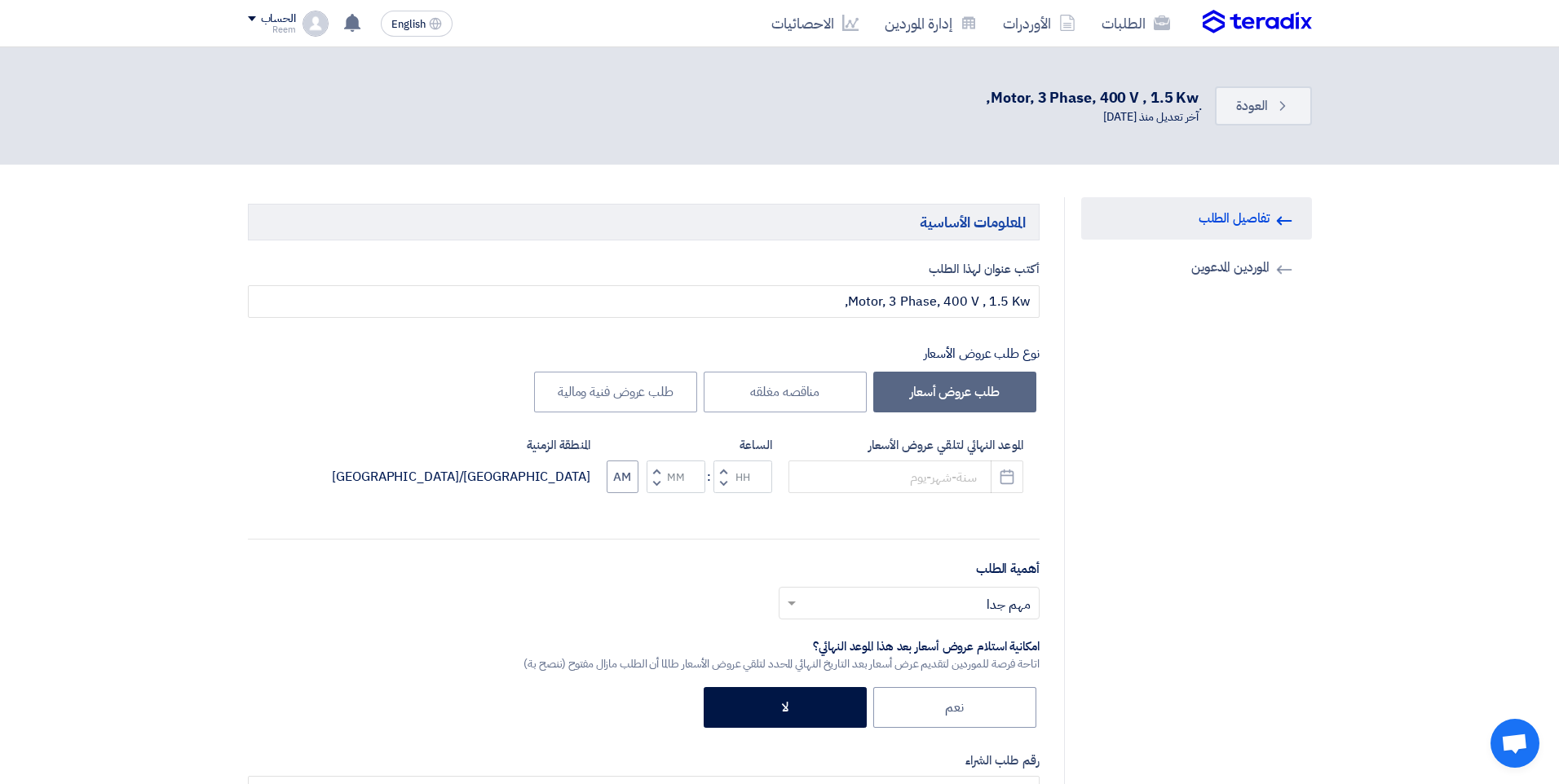
type input "10/14/2025"
type input "10"
type input "59"
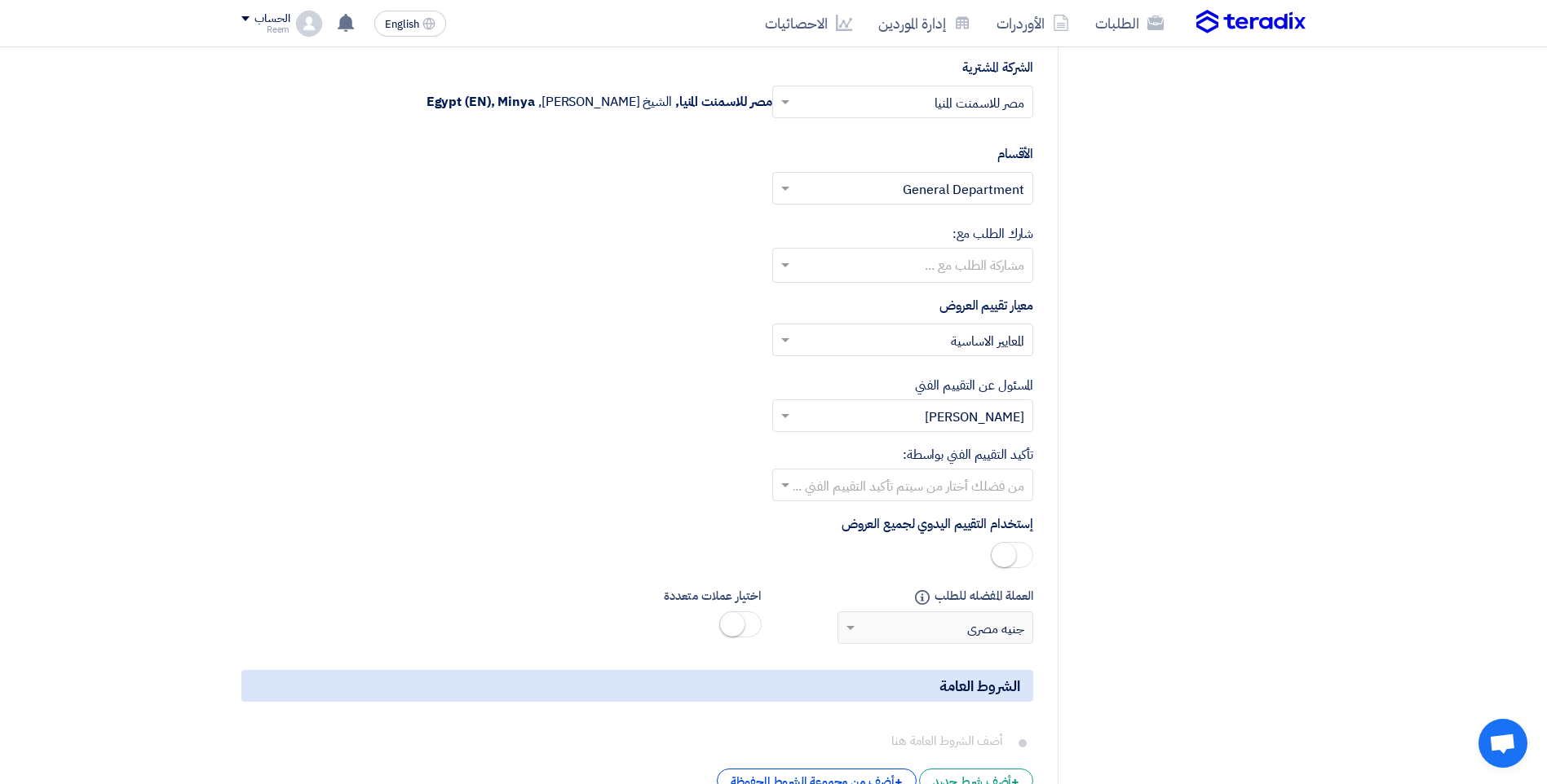
scroll to position [1875, 0]
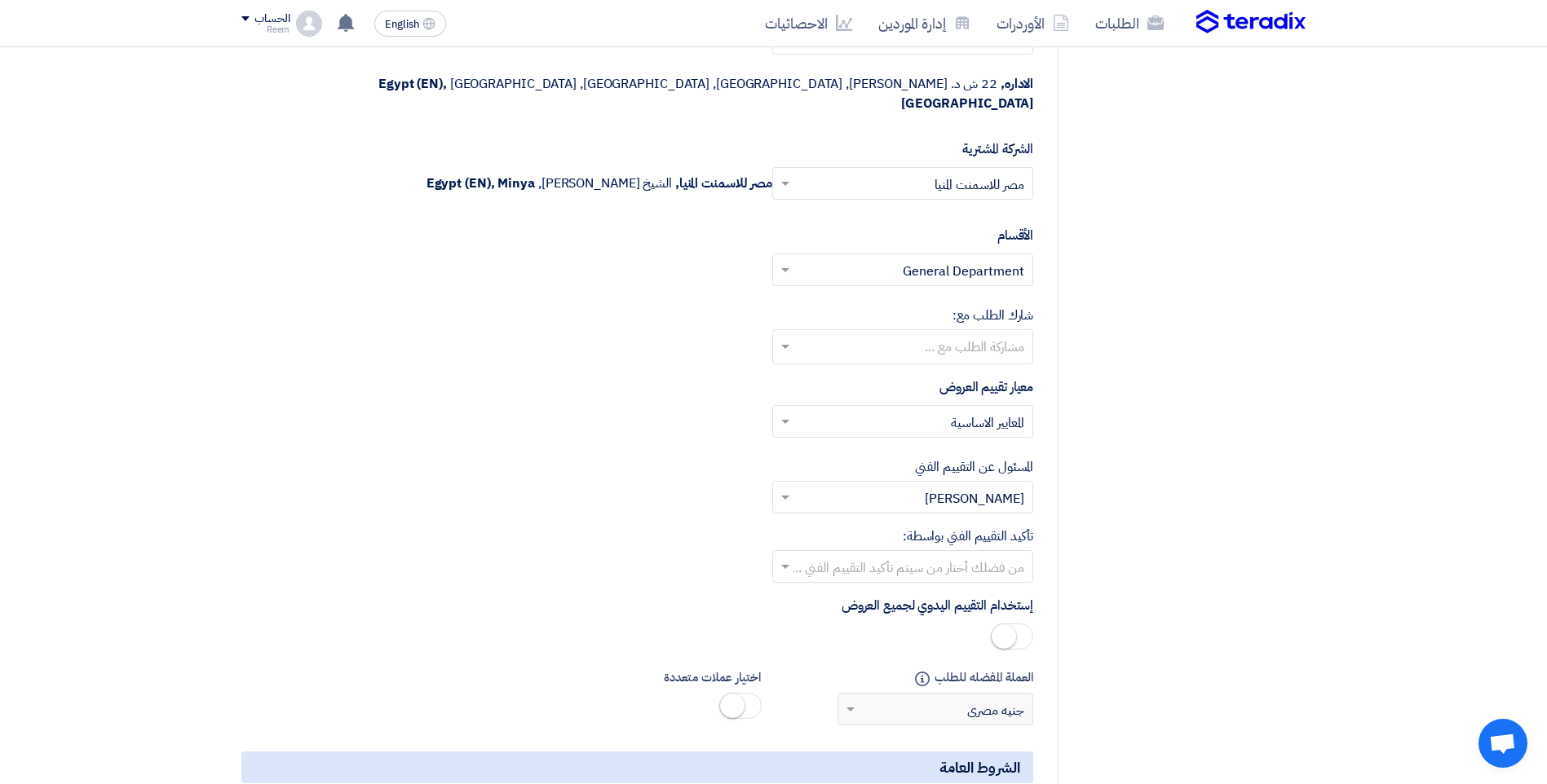
click at [1016, 489] on input "text" at bounding box center [911, 497] width 228 height 26
click at [1017, 553] on span "Reem Yassin" at bounding box center [973, 562] width 101 height 19
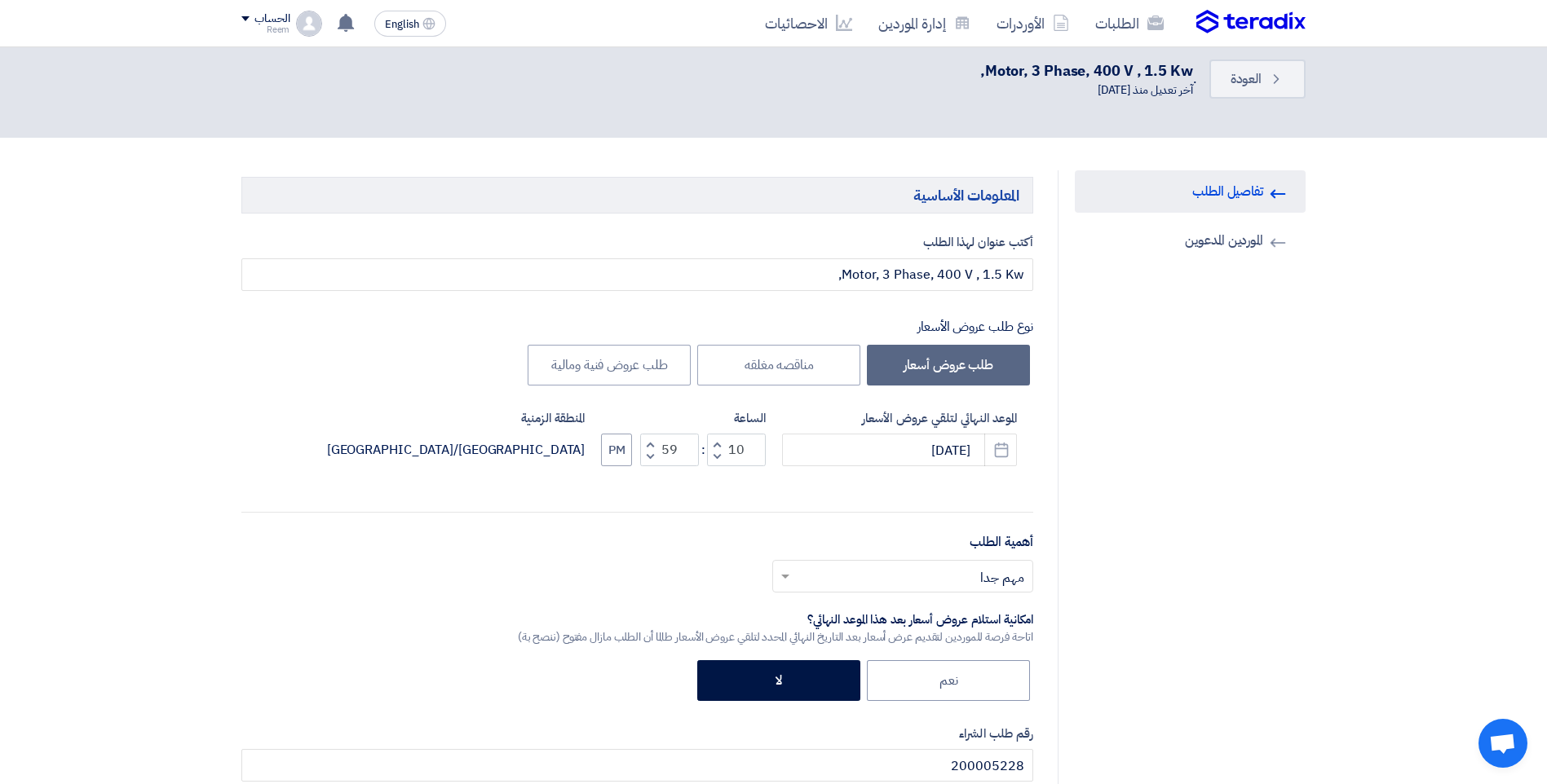
scroll to position [0, 0]
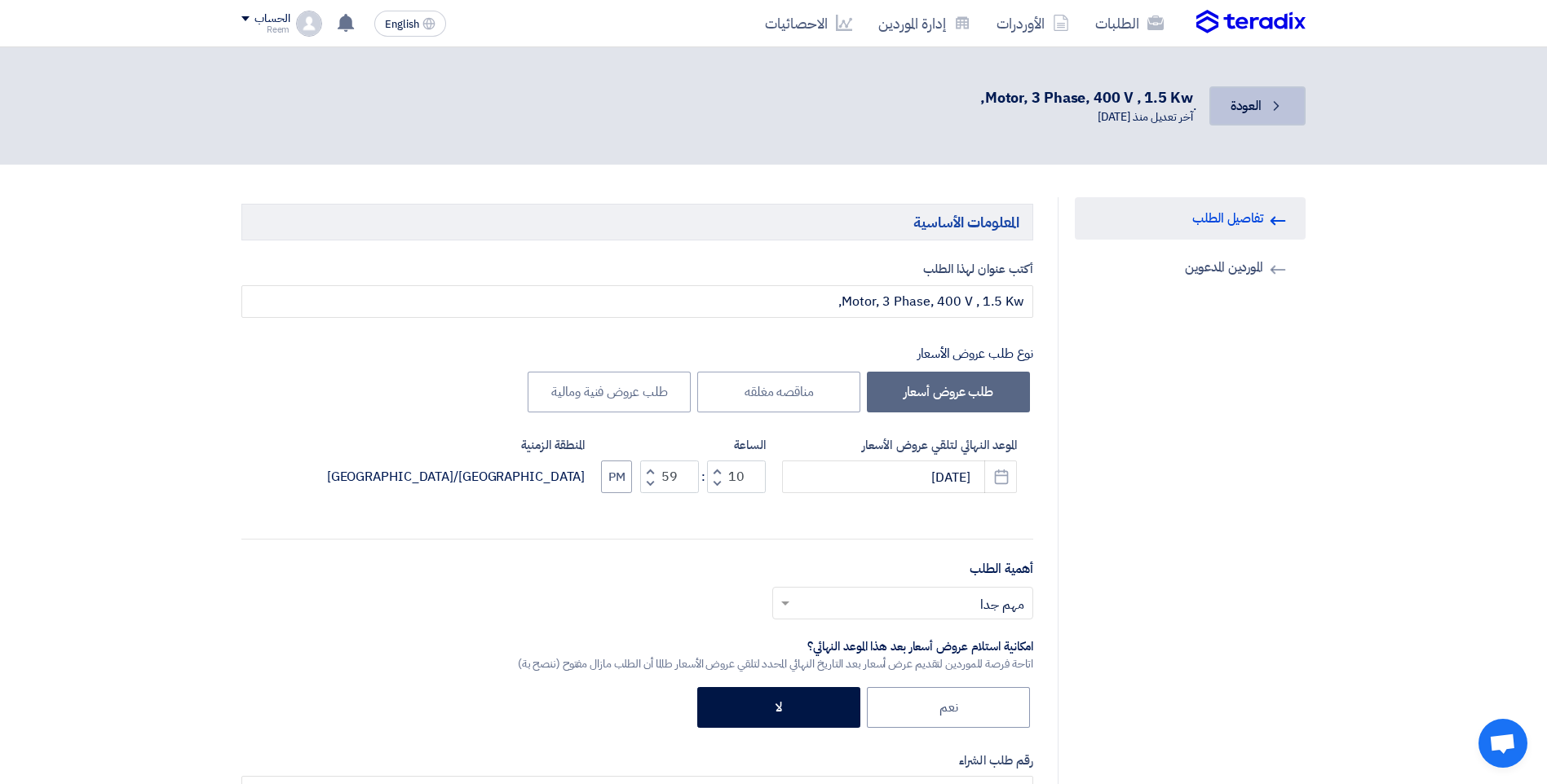
click at [1293, 102] on link "Back العودة" at bounding box center [1257, 106] width 96 height 39
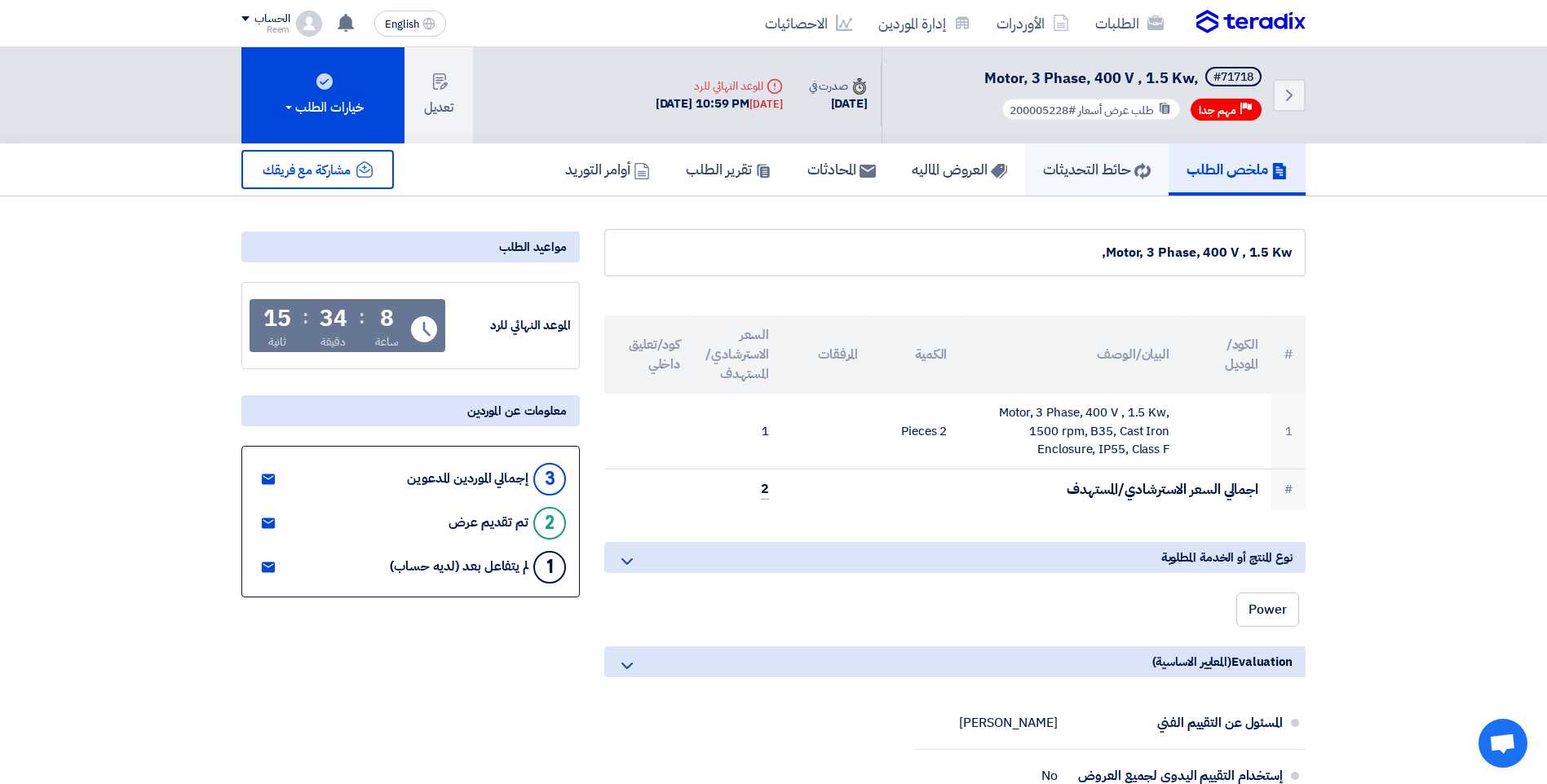
click at [1043, 165] on h5 "حائط التحديثات" at bounding box center [1097, 169] width 108 height 19
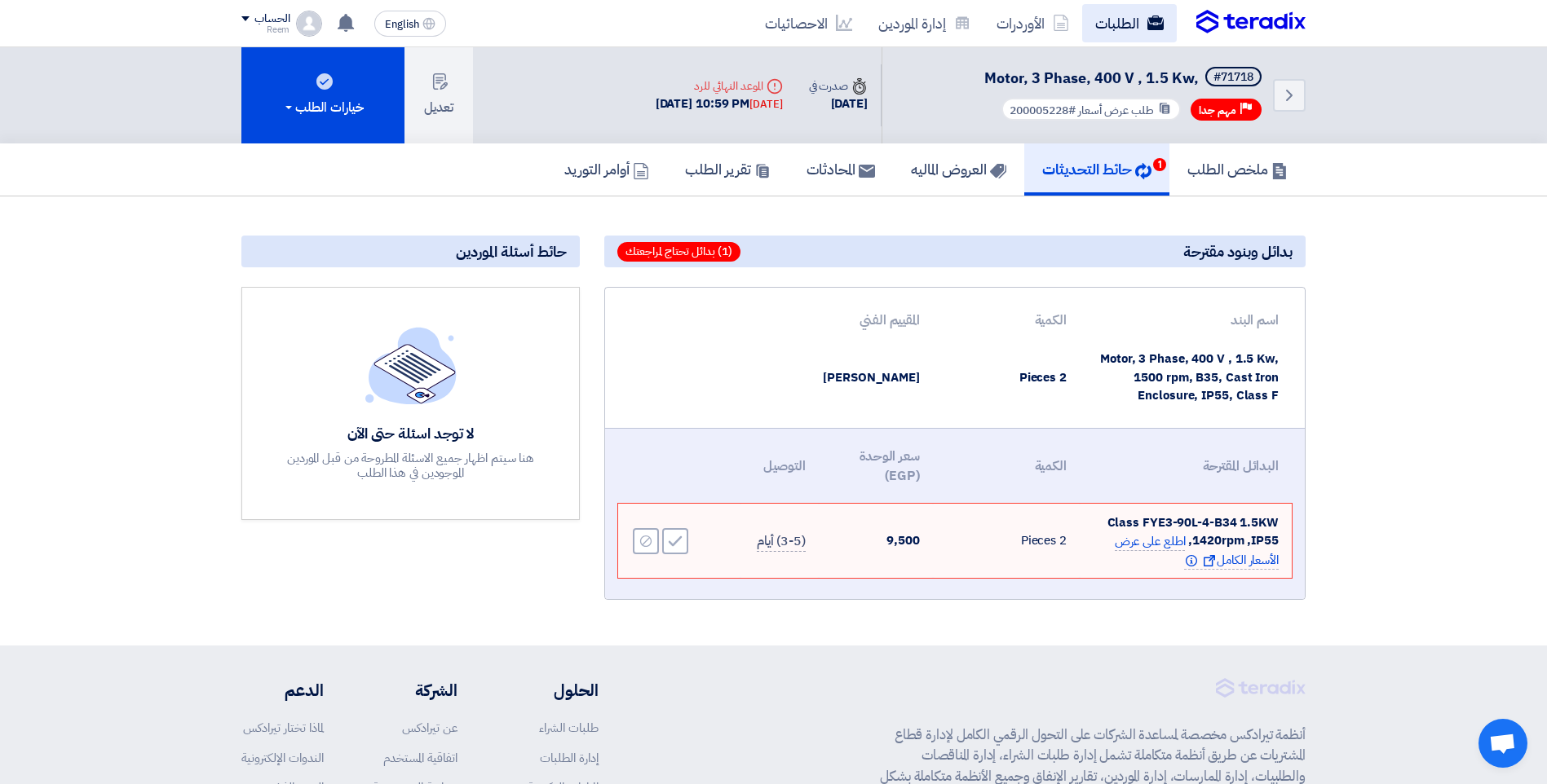
click at [1099, 32] on link "الطلبات" at bounding box center [1130, 23] width 95 height 38
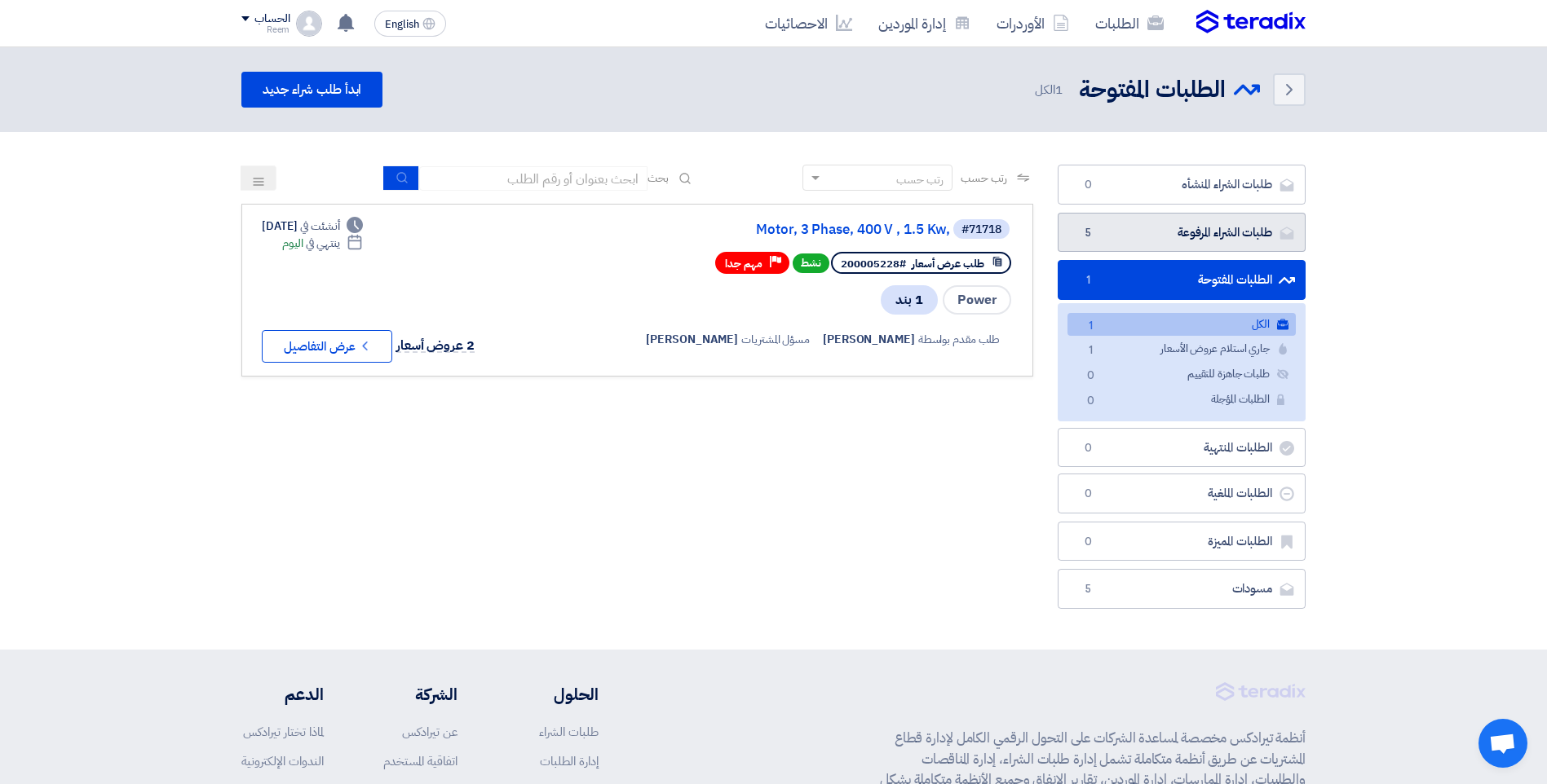
click at [1194, 238] on link "طلبات الشراء المرفوعة طلبات الشراء المرفوعة 5" at bounding box center [1181, 233] width 247 height 40
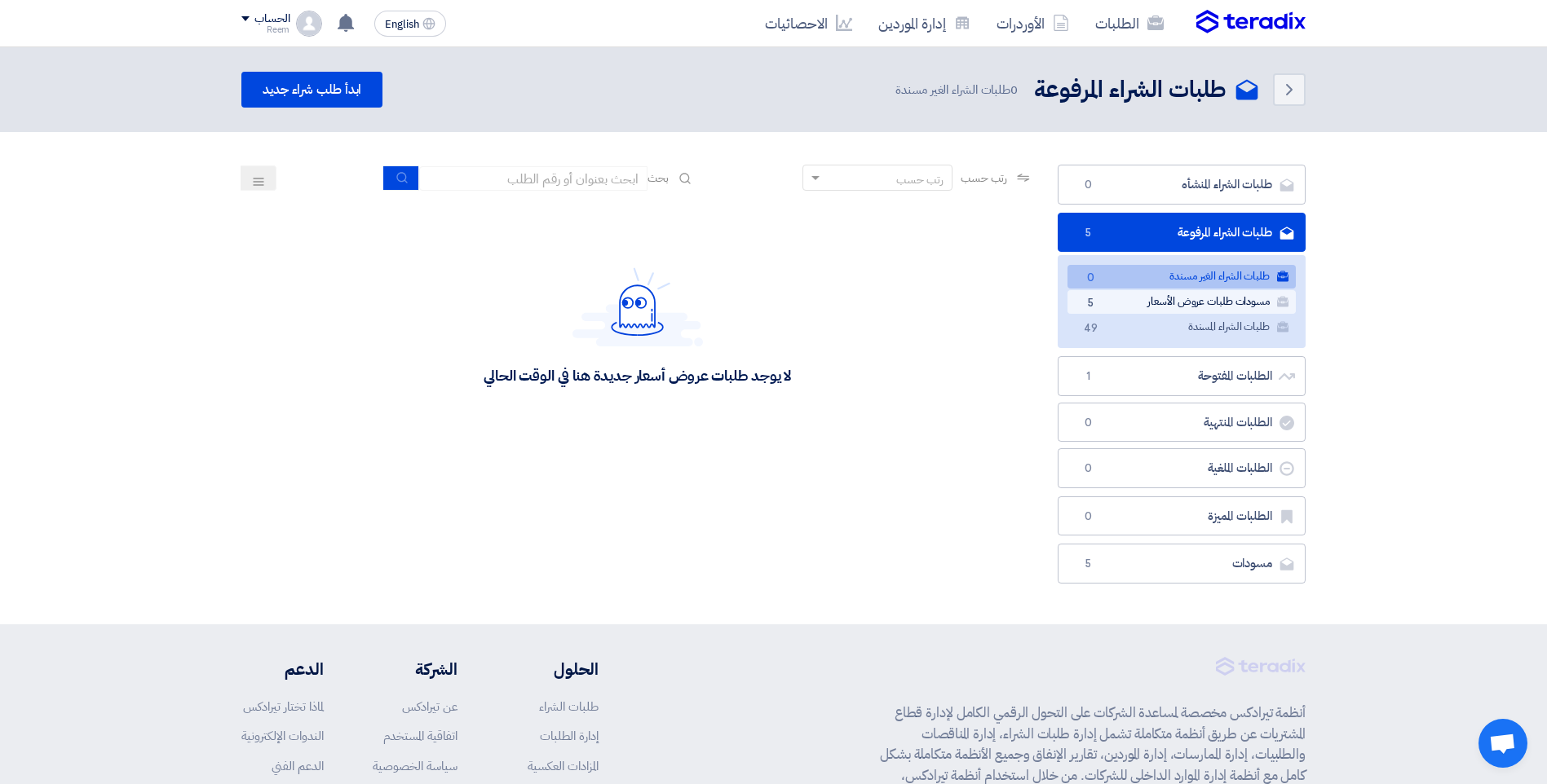
click at [1248, 310] on link "مسودات طلبات عروض الأسعار مسودات طلبات عروض الأسعار 5" at bounding box center [1182, 302] width 228 height 24
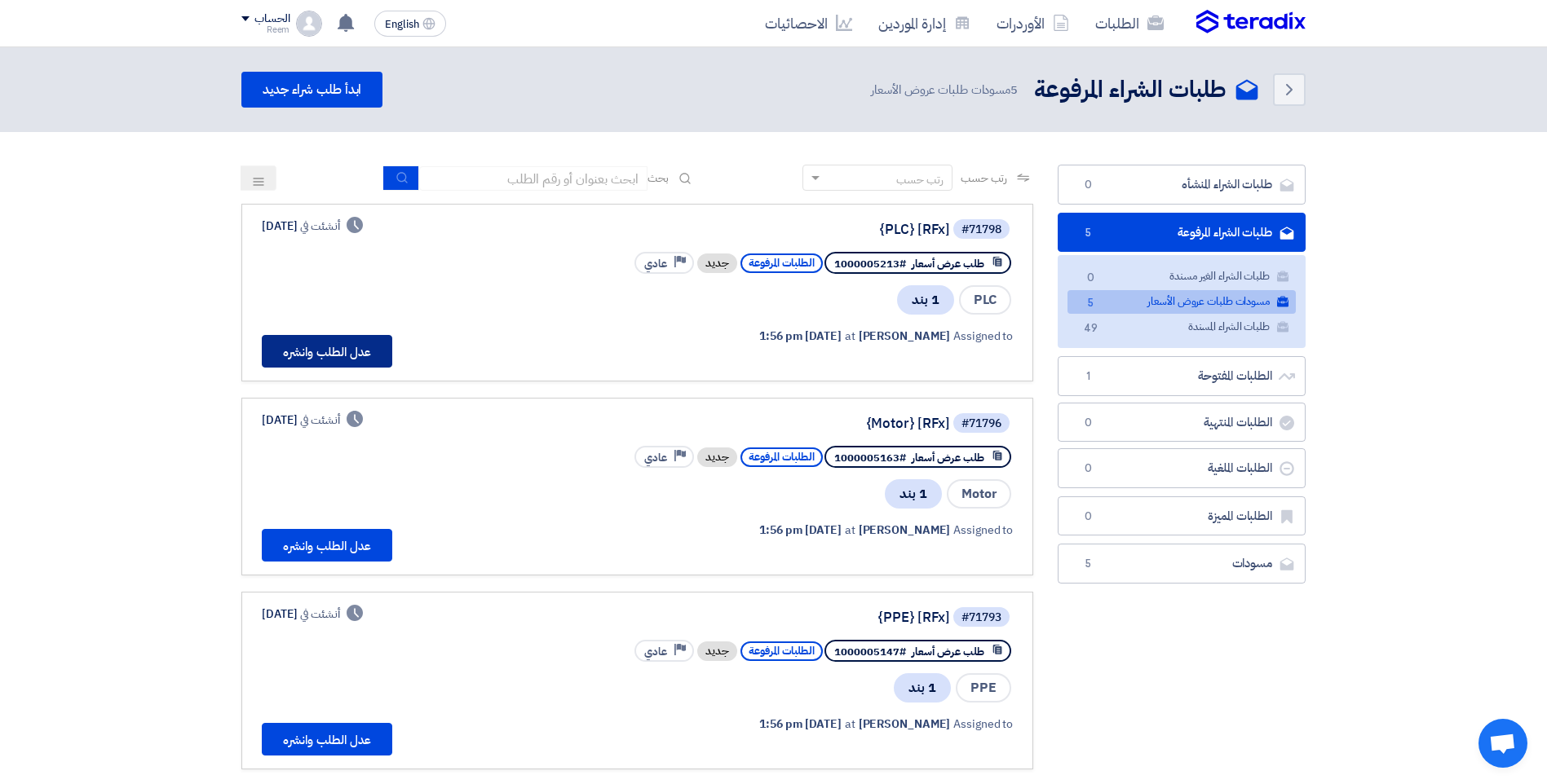
click at [342, 364] on button "عدل الطلب وانشره" at bounding box center [327, 351] width 131 height 33
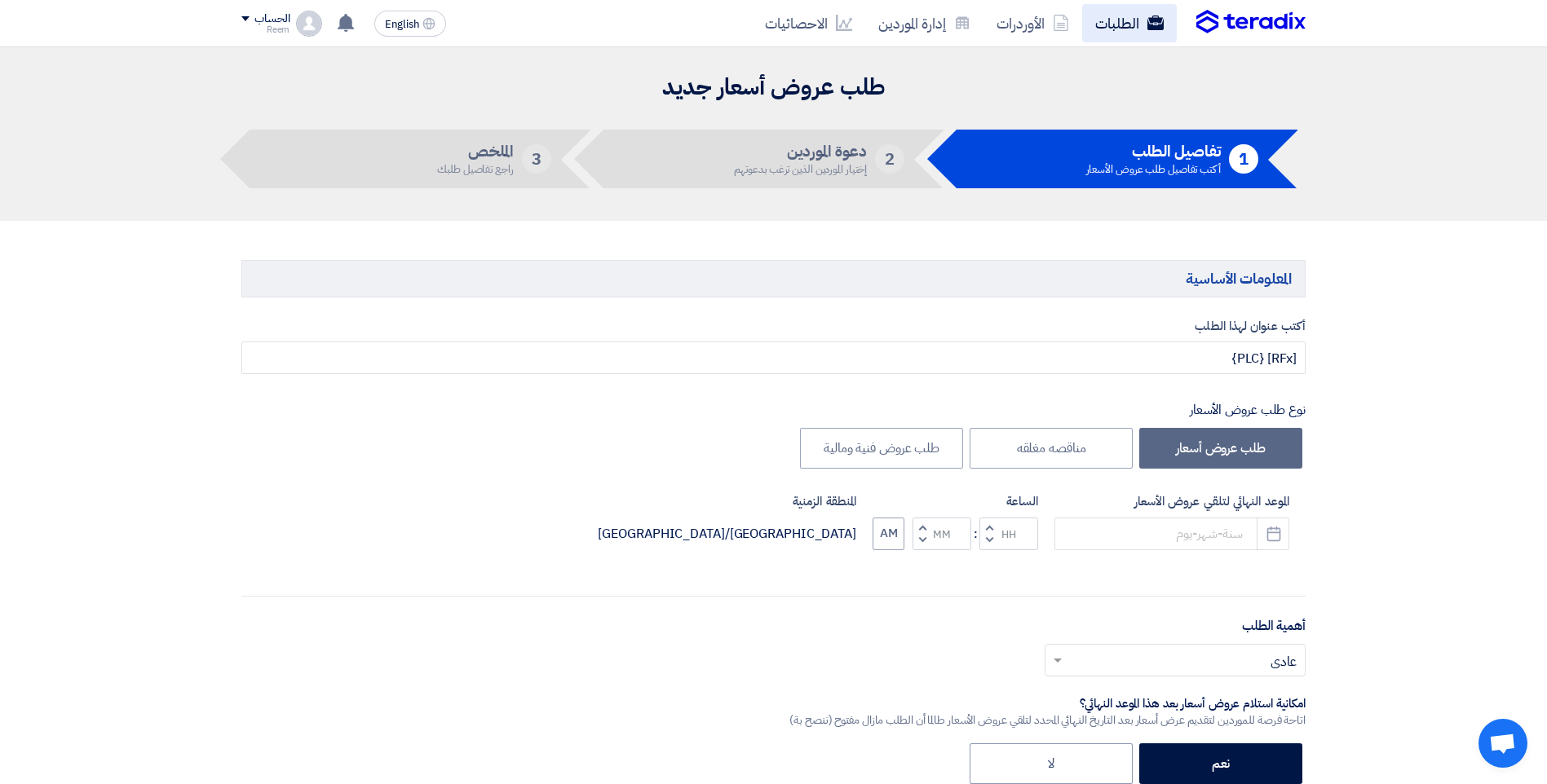
click at [1095, 19] on link "الطلبات" at bounding box center [1130, 23] width 95 height 38
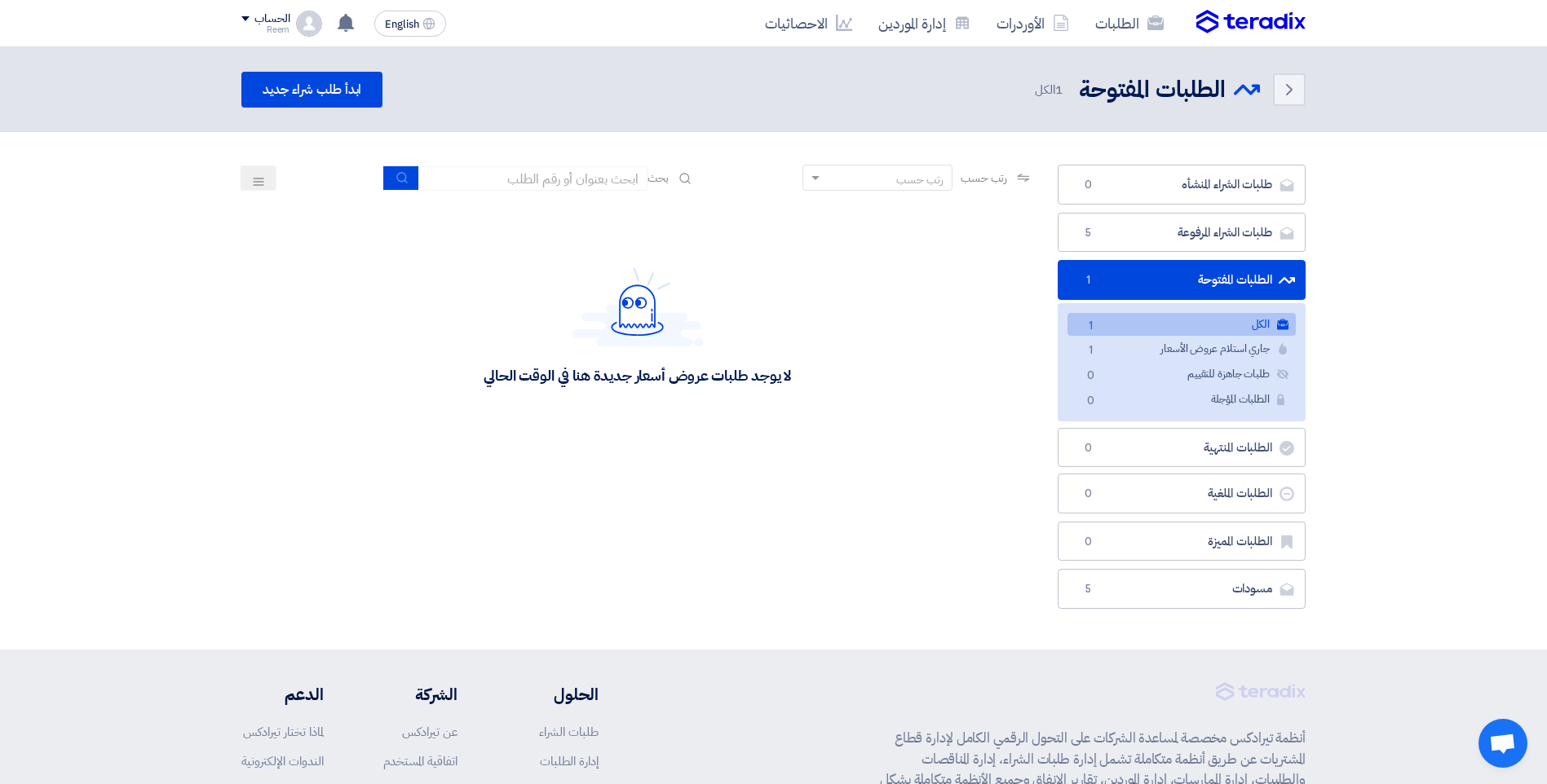
click at [1095, 19] on link "الطلبات" at bounding box center [1130, 23] width 95 height 38
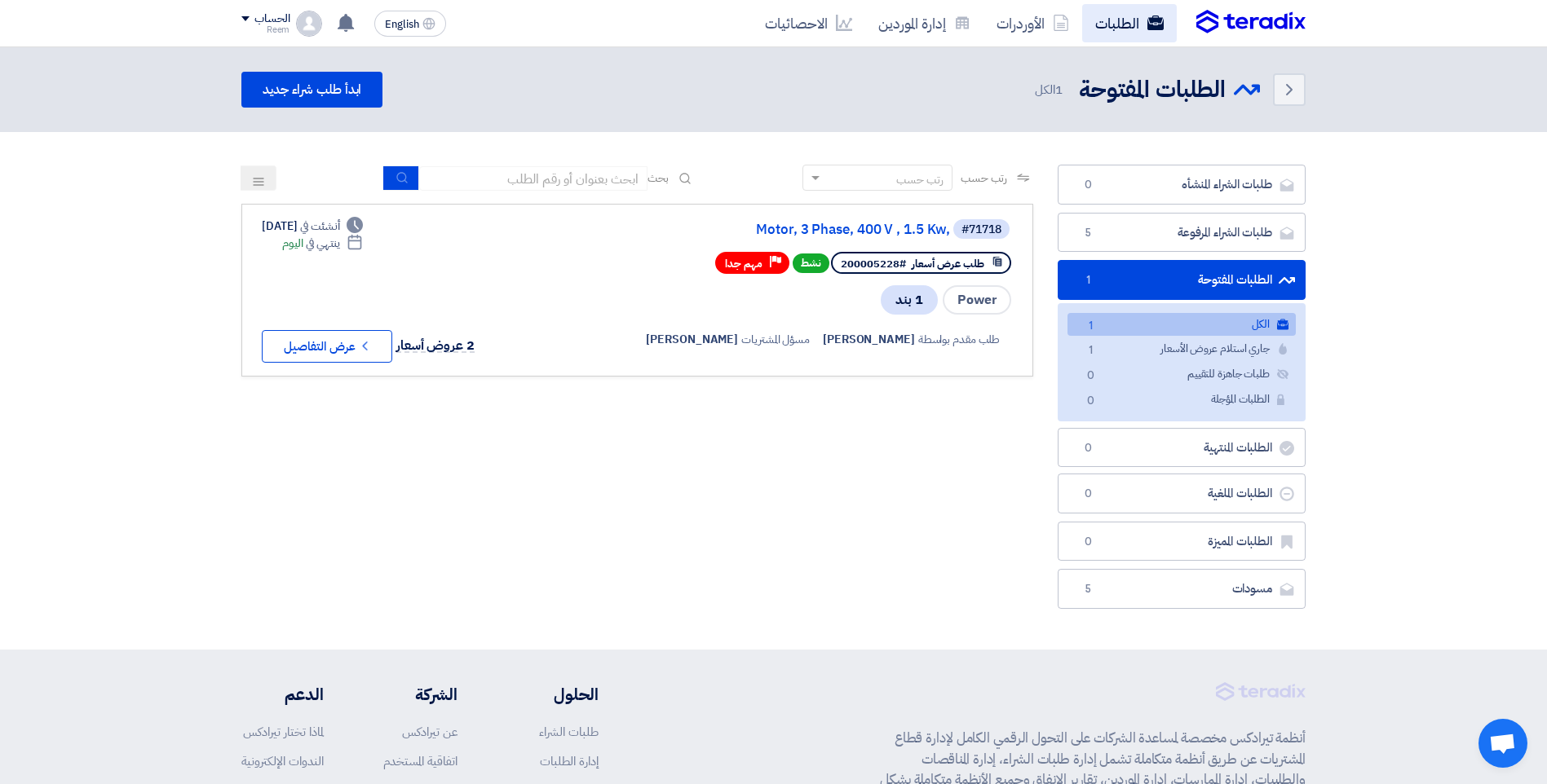
click at [1139, 37] on link "الطلبات" at bounding box center [1130, 23] width 95 height 38
click at [1107, 16] on link "الطلبات" at bounding box center [1130, 23] width 95 height 38
click at [1240, 244] on link "طلبات الشراء المرفوعة طلبات الشراء المرفوعة 5" at bounding box center [1181, 233] width 247 height 40
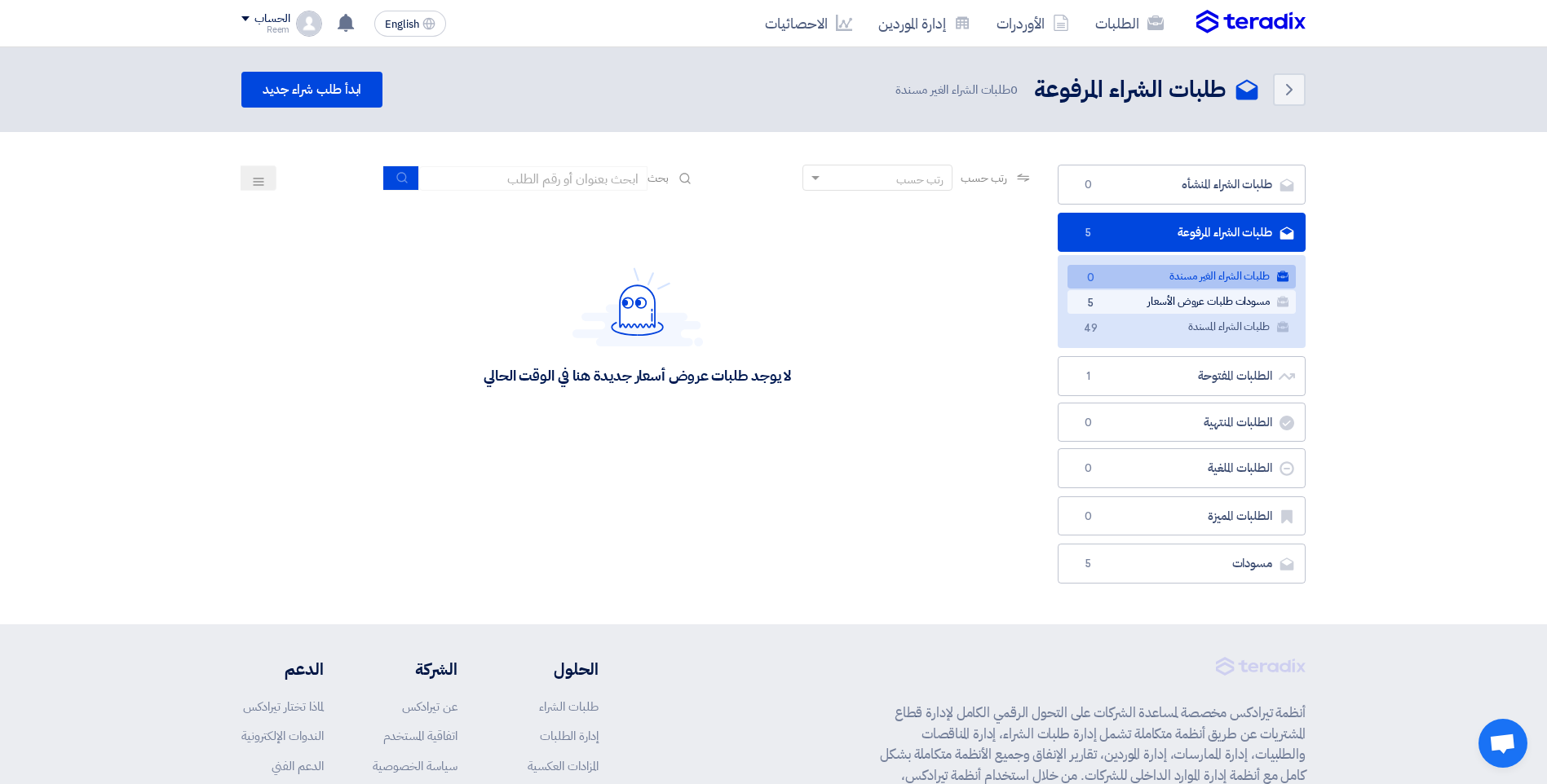
click at [1229, 301] on link "مسودات طلبات عروض الأسعار مسودات طلبات عروض الأسعار 5" at bounding box center [1182, 302] width 228 height 24
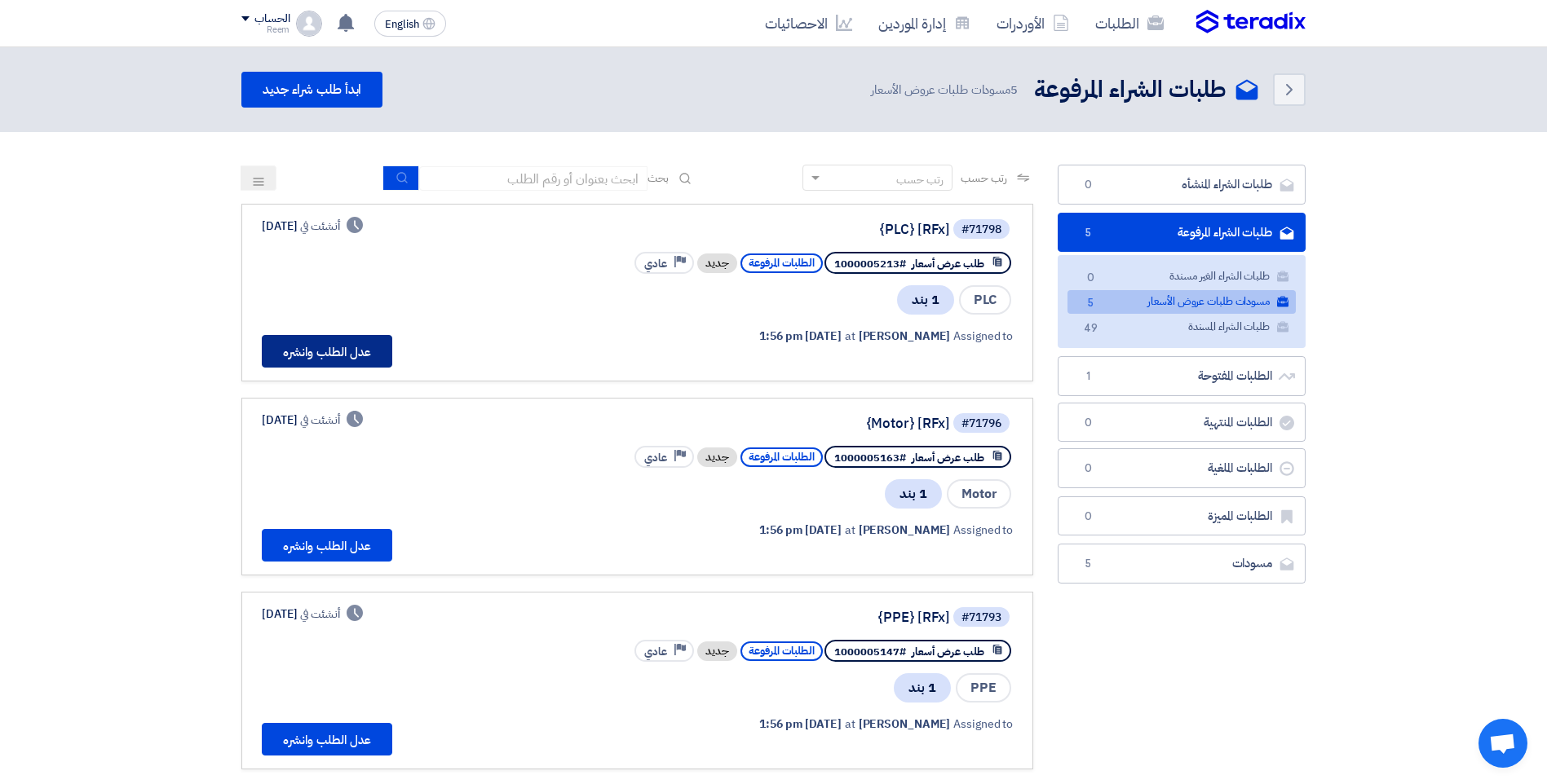
click at [365, 346] on button "عدل الطلب وانشره" at bounding box center [327, 351] width 131 height 33
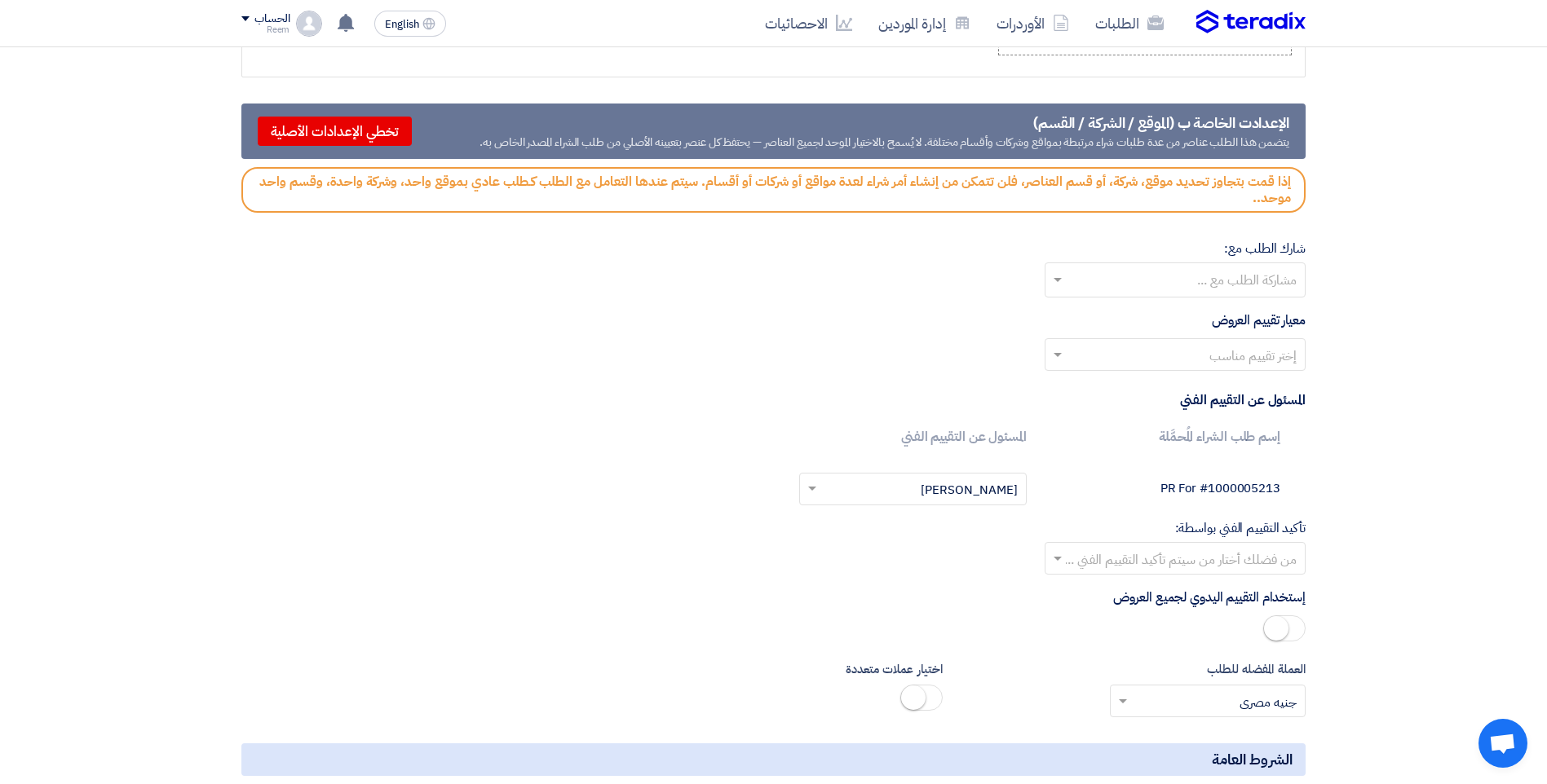
scroll to position [1793, 0]
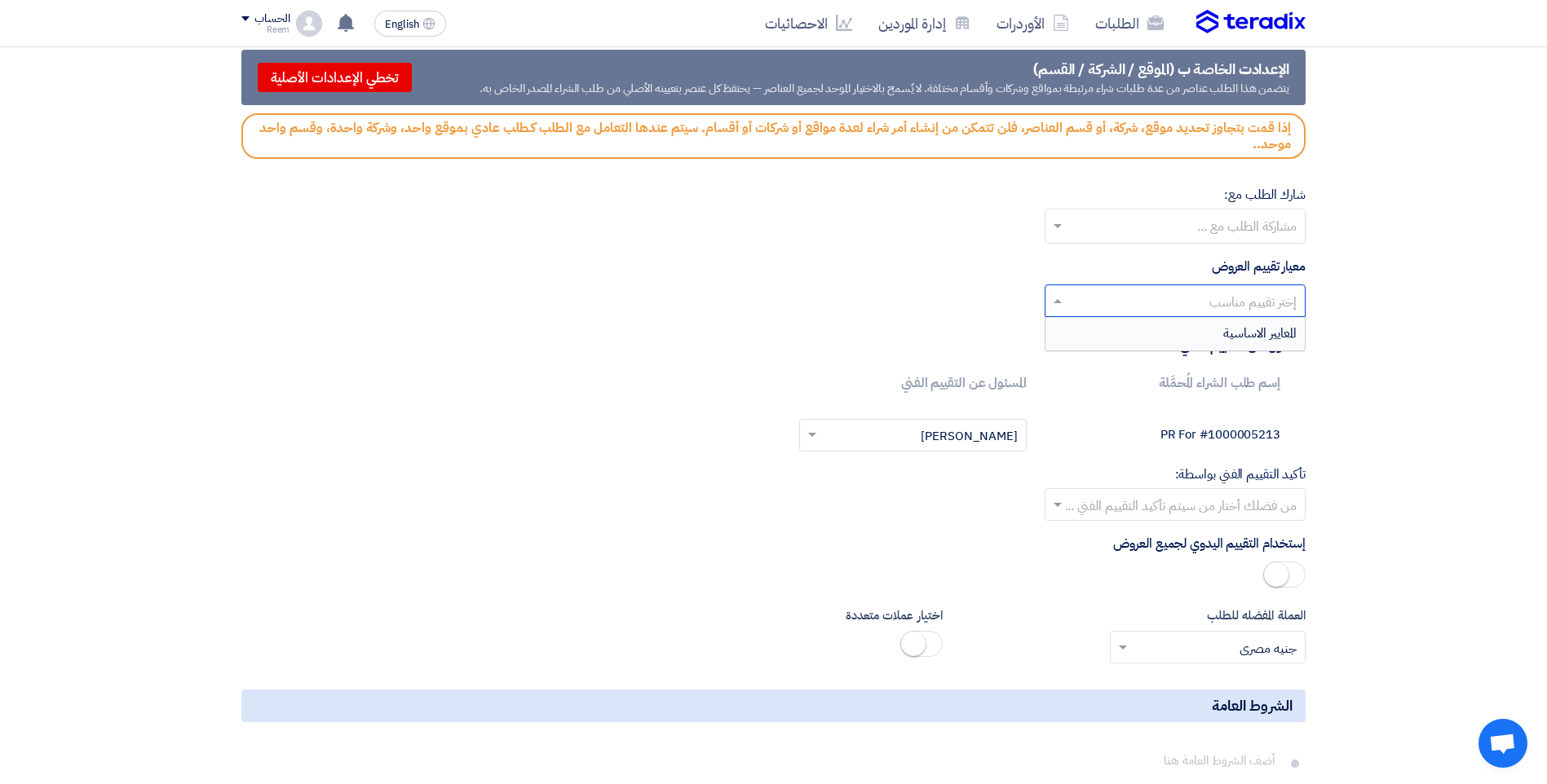
click at [1282, 306] on input "text" at bounding box center [1184, 301] width 228 height 26
click at [1274, 340] on span "المعايير الاساسية" at bounding box center [1260, 333] width 73 height 19
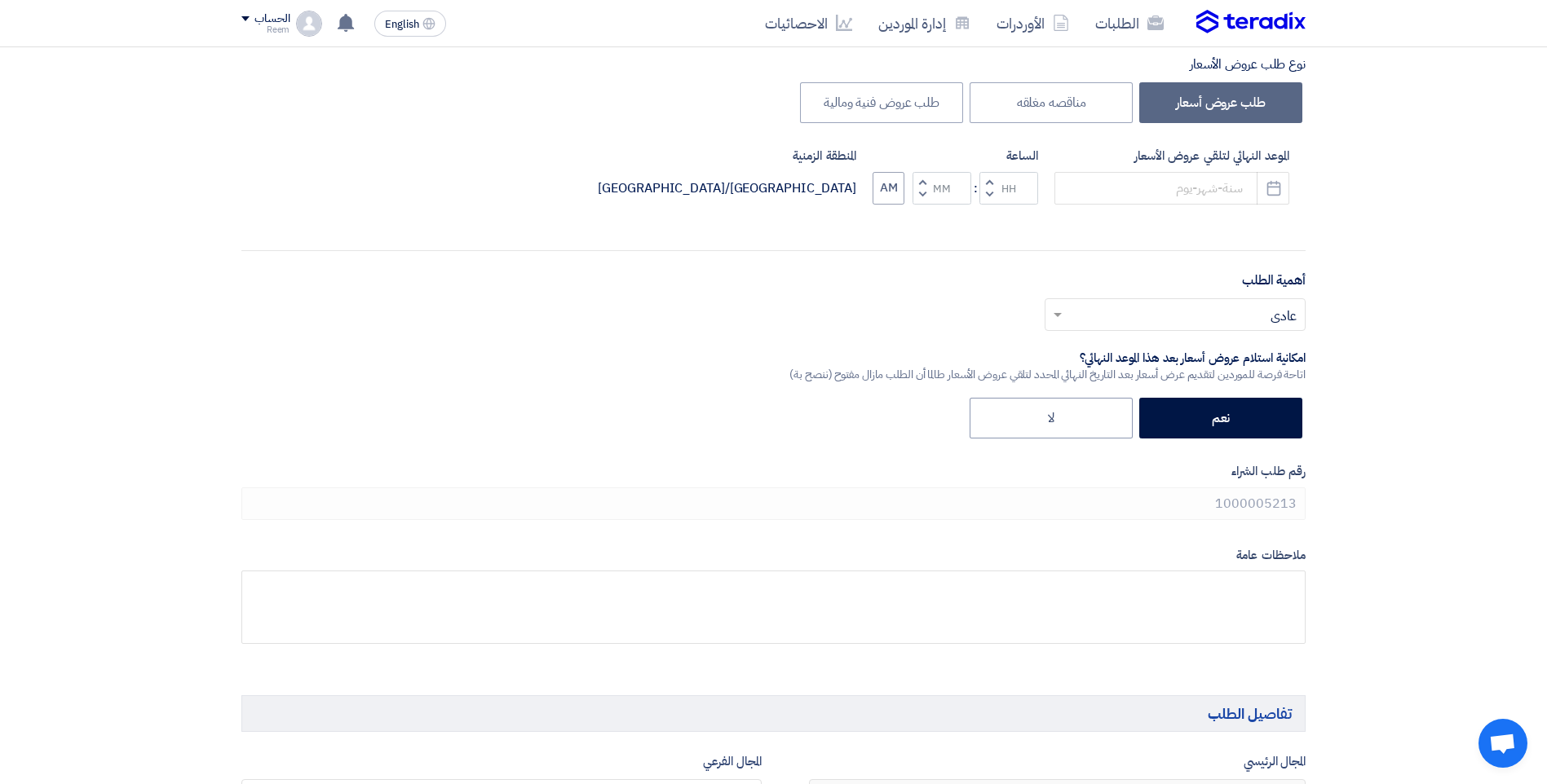
scroll to position [141, 0]
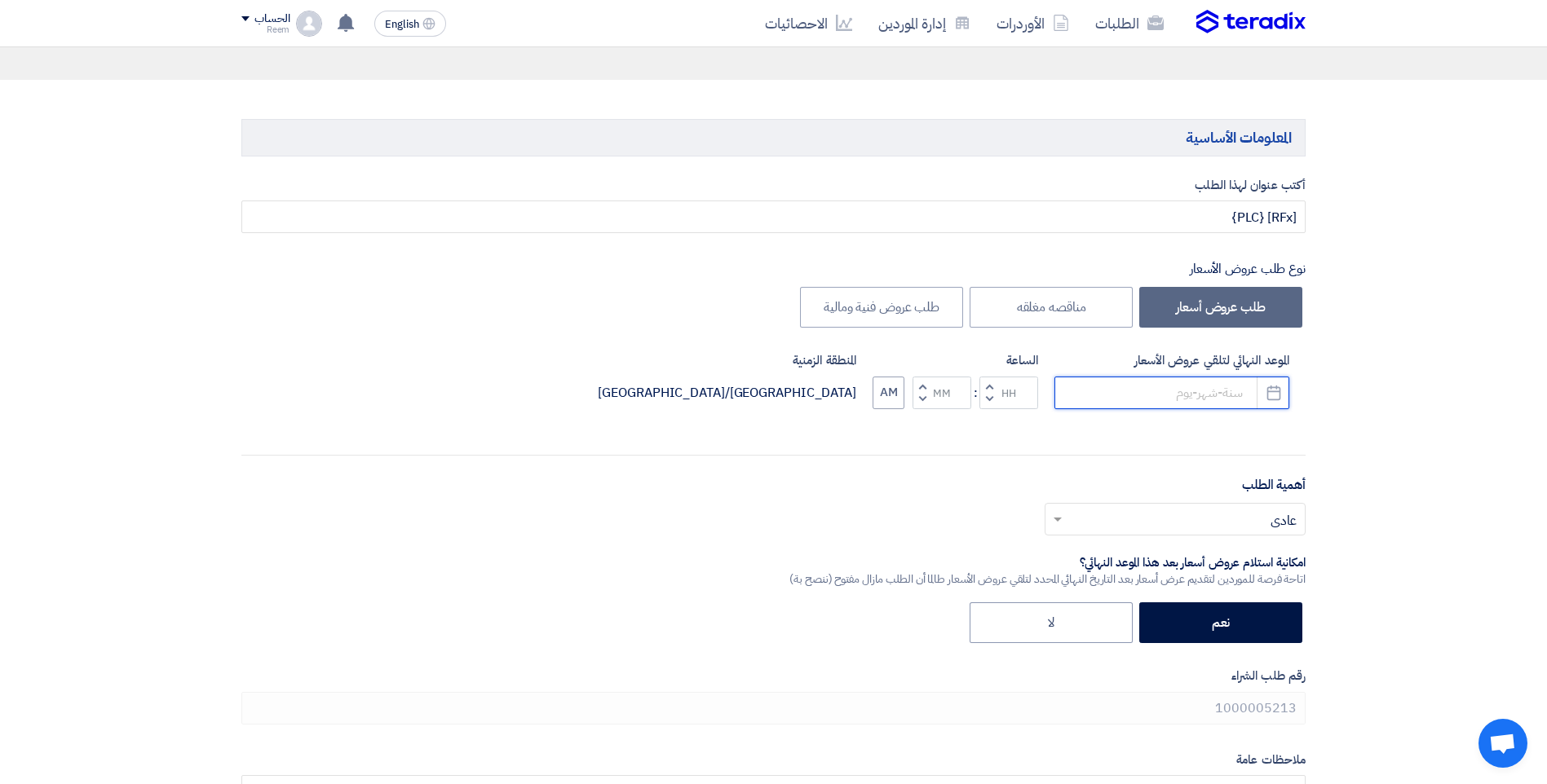
click at [1208, 396] on input at bounding box center [1172, 393] width 235 height 33
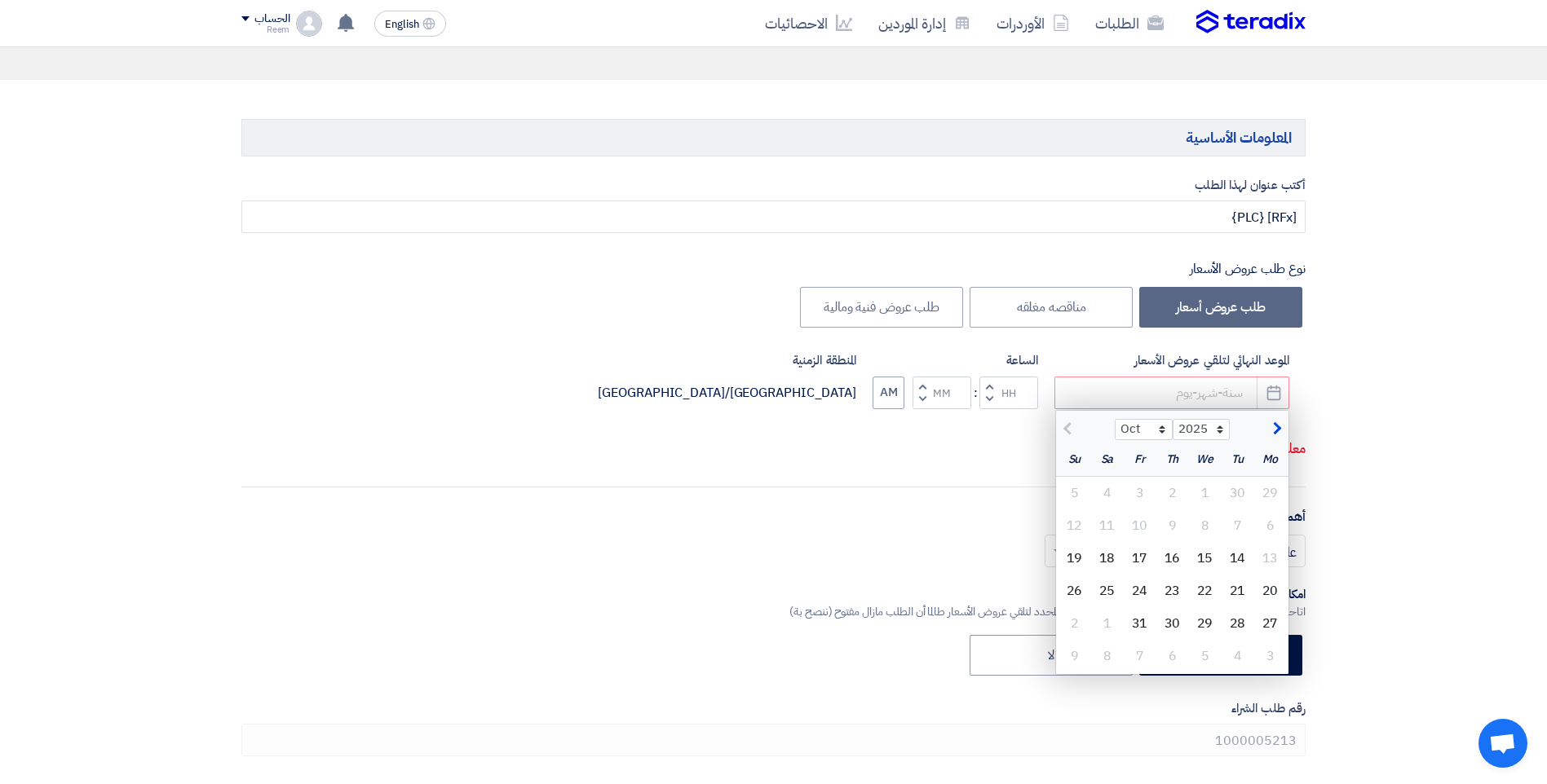
click at [1097, 26] on link "الطلبات" at bounding box center [1130, 23] width 95 height 38
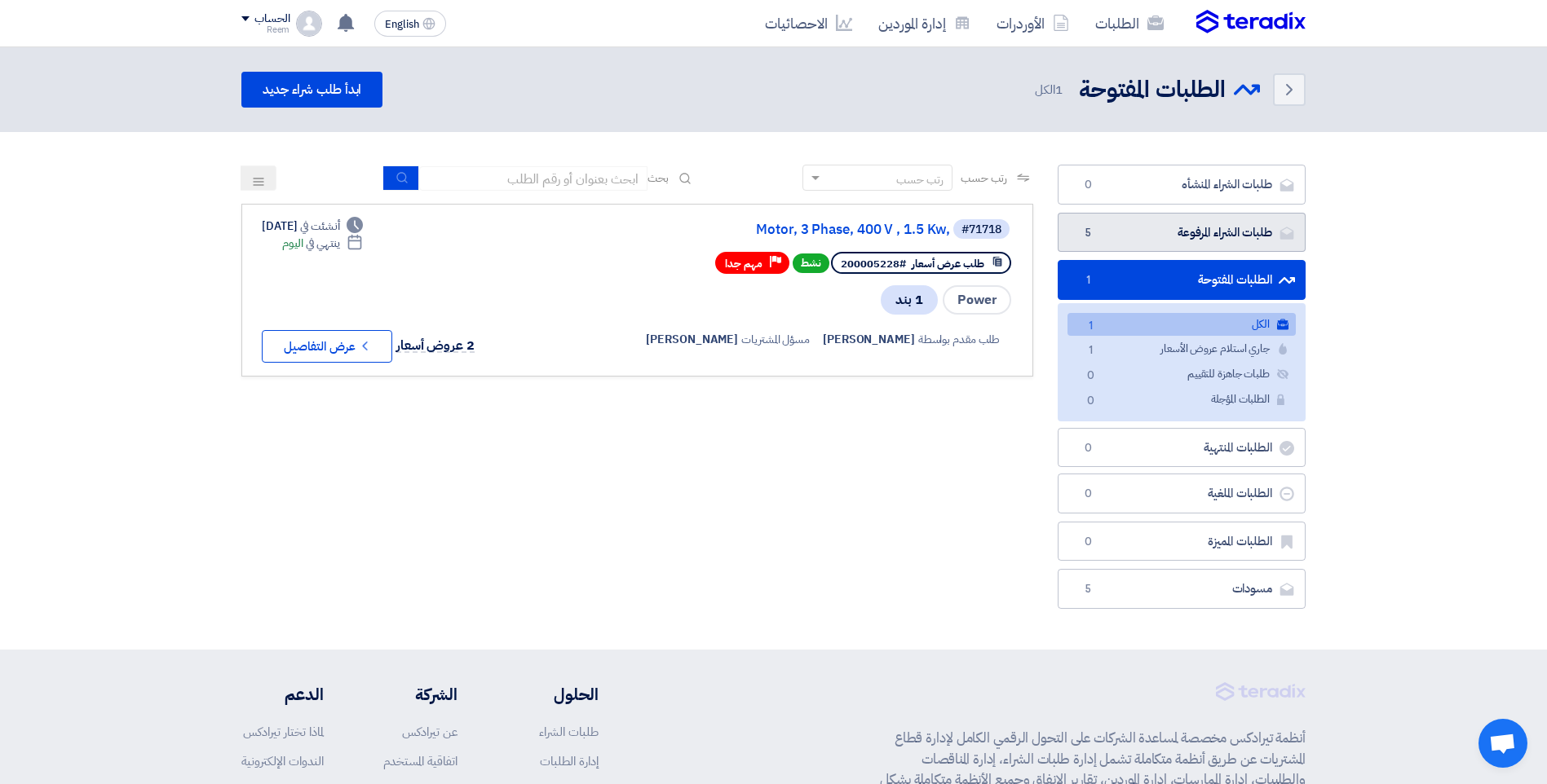
click at [1247, 233] on link "طلبات الشراء المرفوعة طلبات الشراء المرفوعة 5" at bounding box center [1181, 233] width 247 height 40
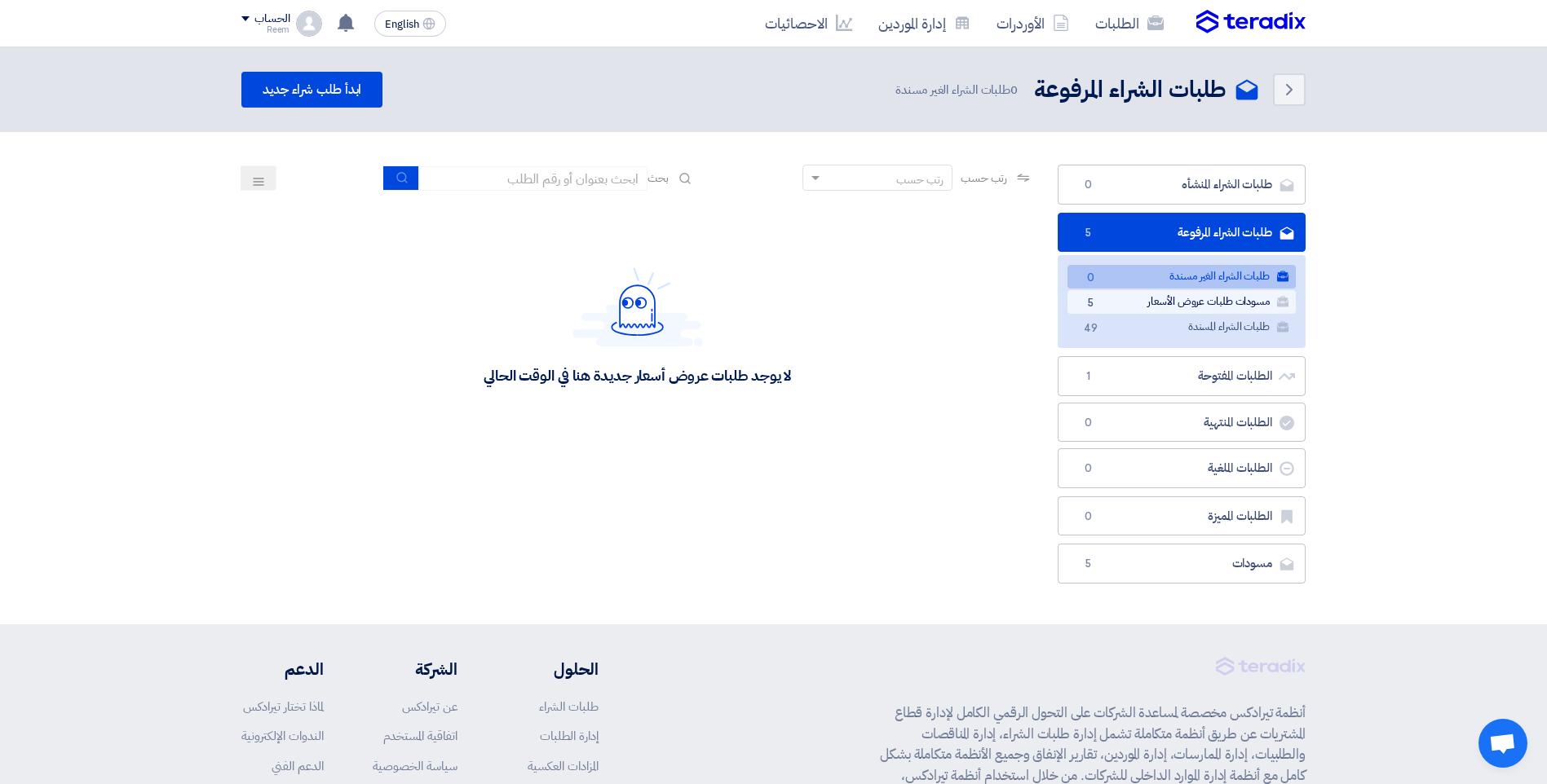
click at [1247, 299] on link "مسودات طلبات عروض الأسعار مسودات طلبات عروض الأسعار 5" at bounding box center [1182, 302] width 228 height 24
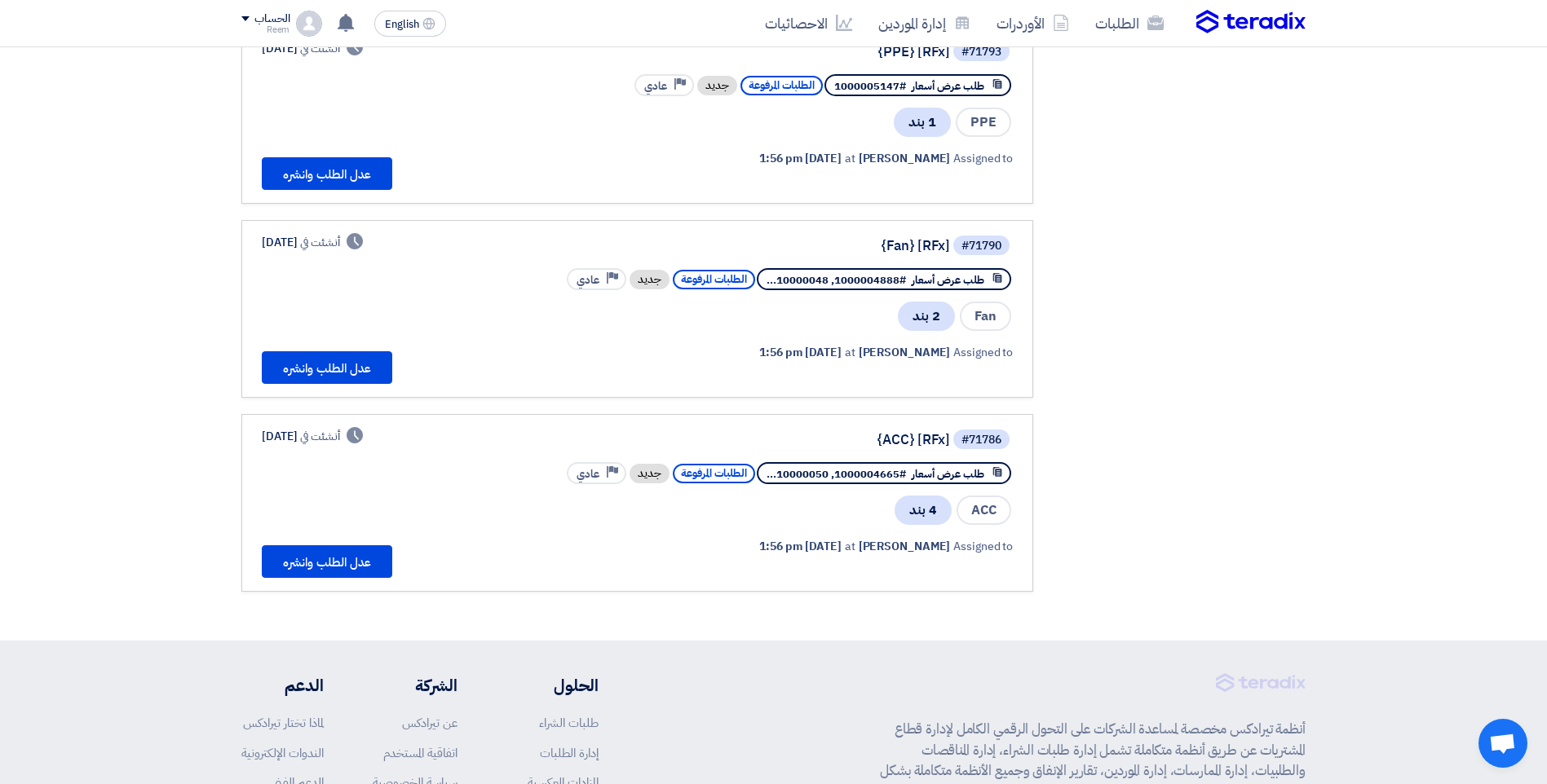
scroll to position [570, 0]
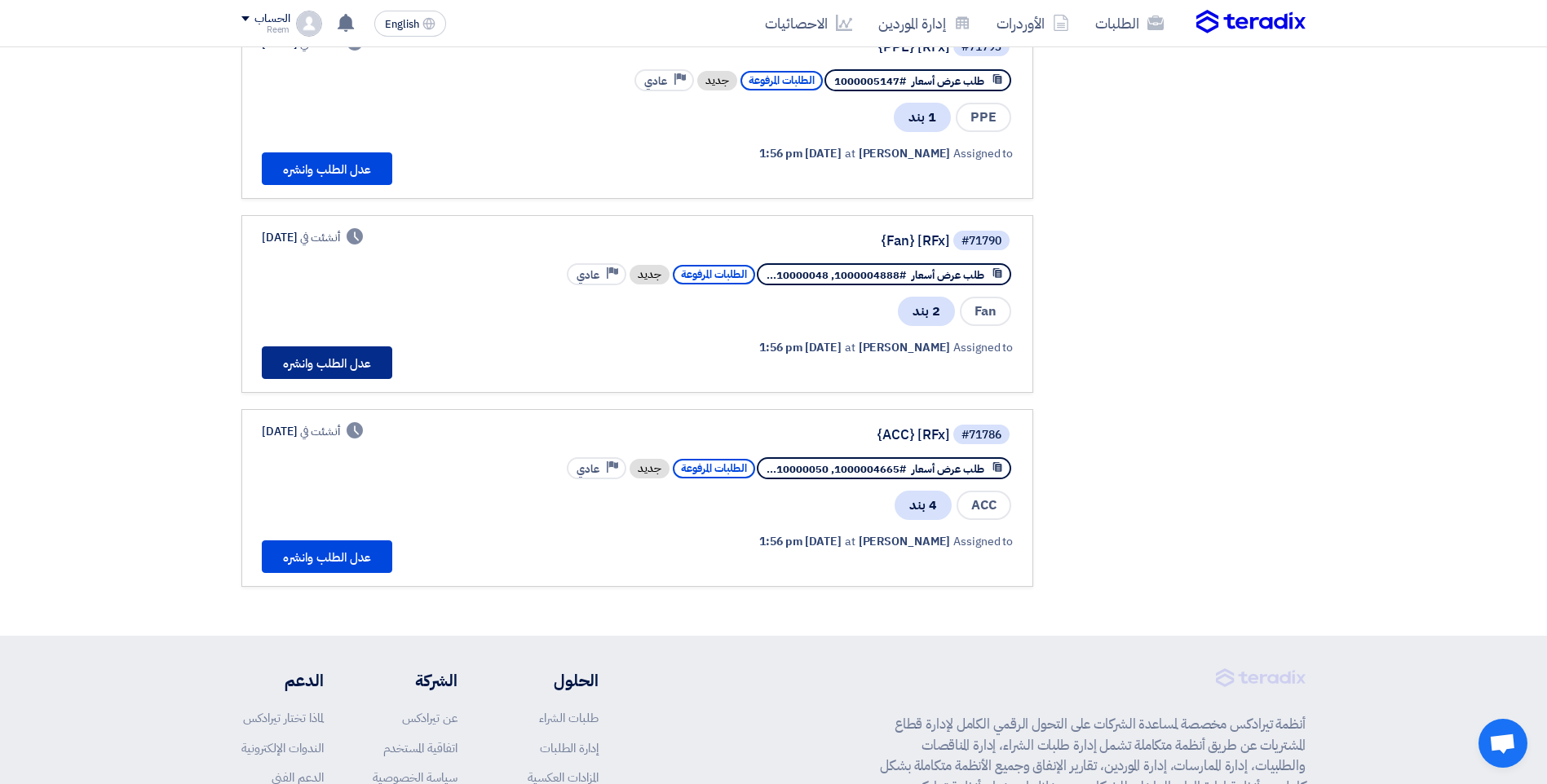
click at [346, 359] on button "عدل الطلب وانشره" at bounding box center [327, 363] width 131 height 33
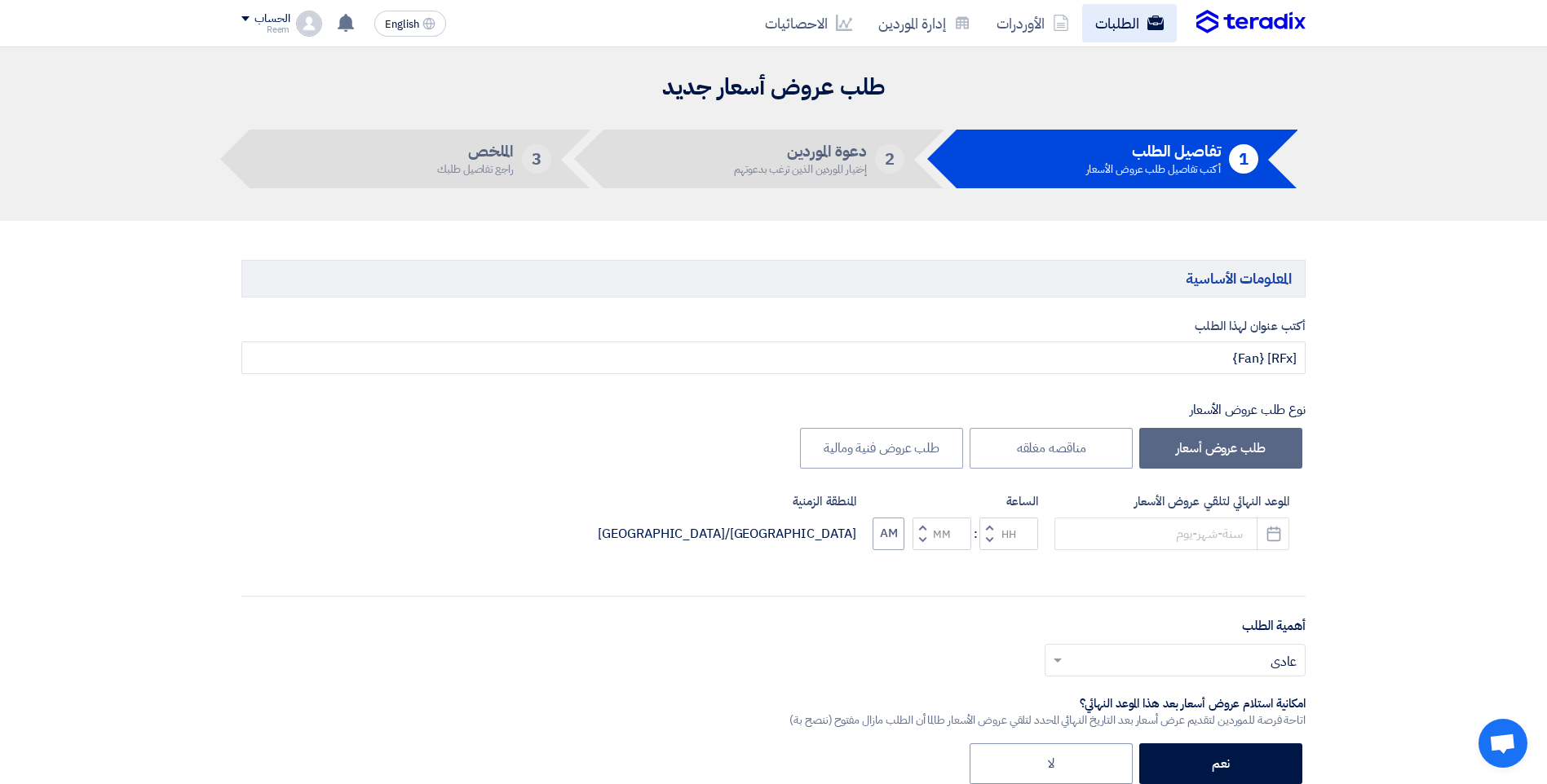
click at [1143, 12] on link "الطلبات" at bounding box center [1130, 23] width 95 height 38
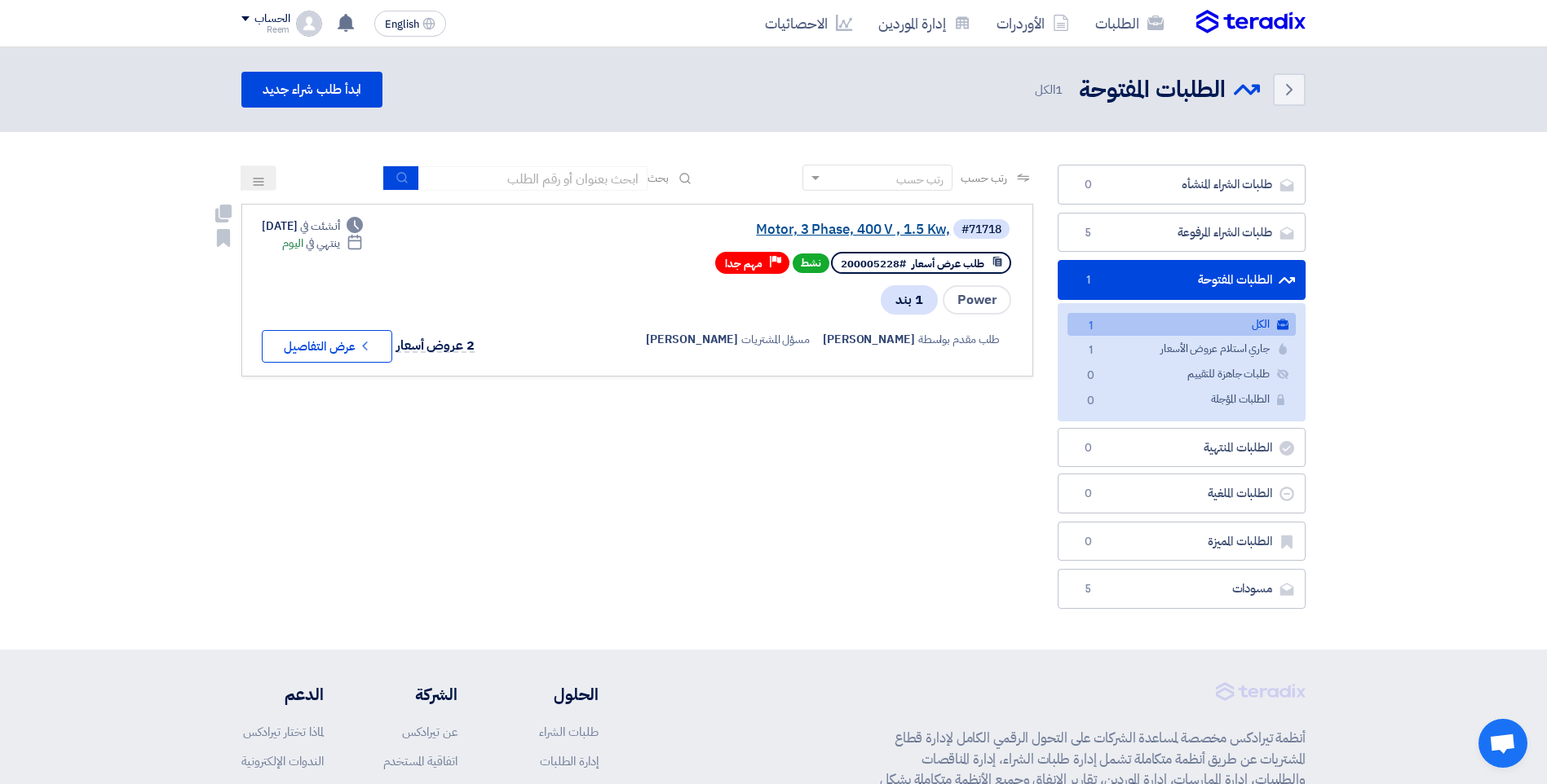
click at [860, 233] on link "Motor, 3 Phase, 400 V , 1.5 Kw," at bounding box center [786, 230] width 326 height 15
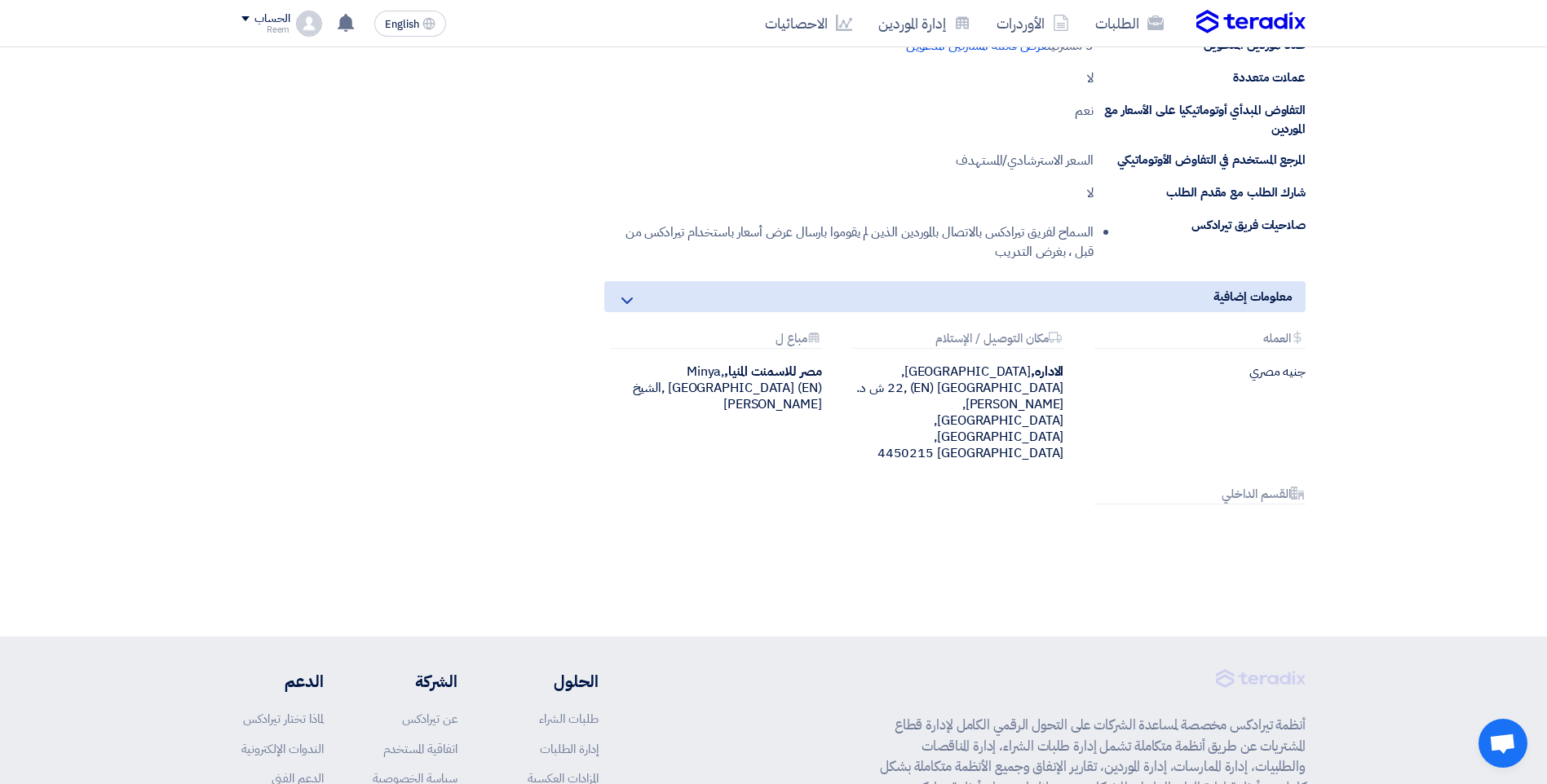
scroll to position [815, 0]
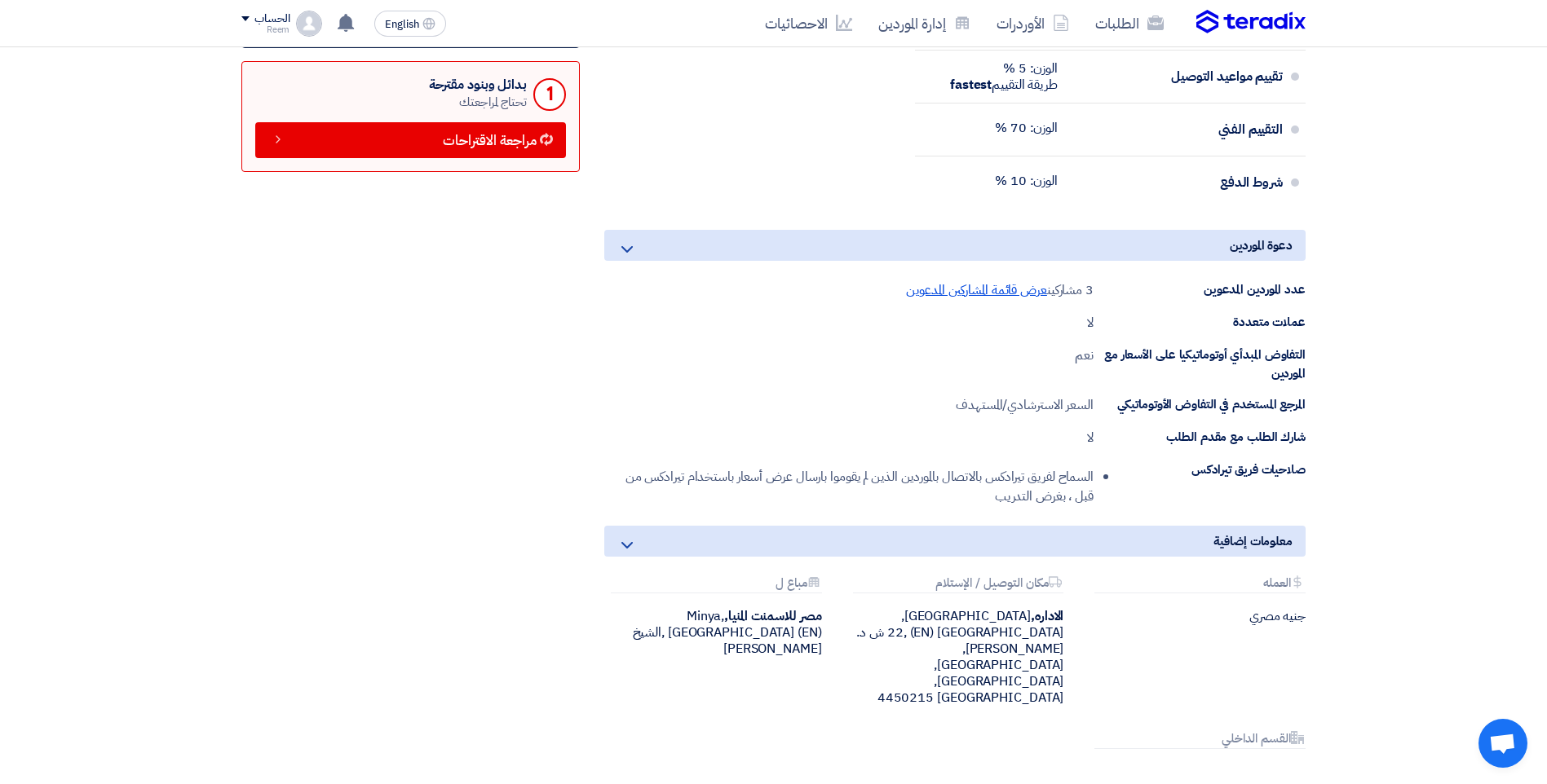
click at [977, 292] on span "عرض قائمة المشاركين المدعوين" at bounding box center [976, 289] width 142 height 19
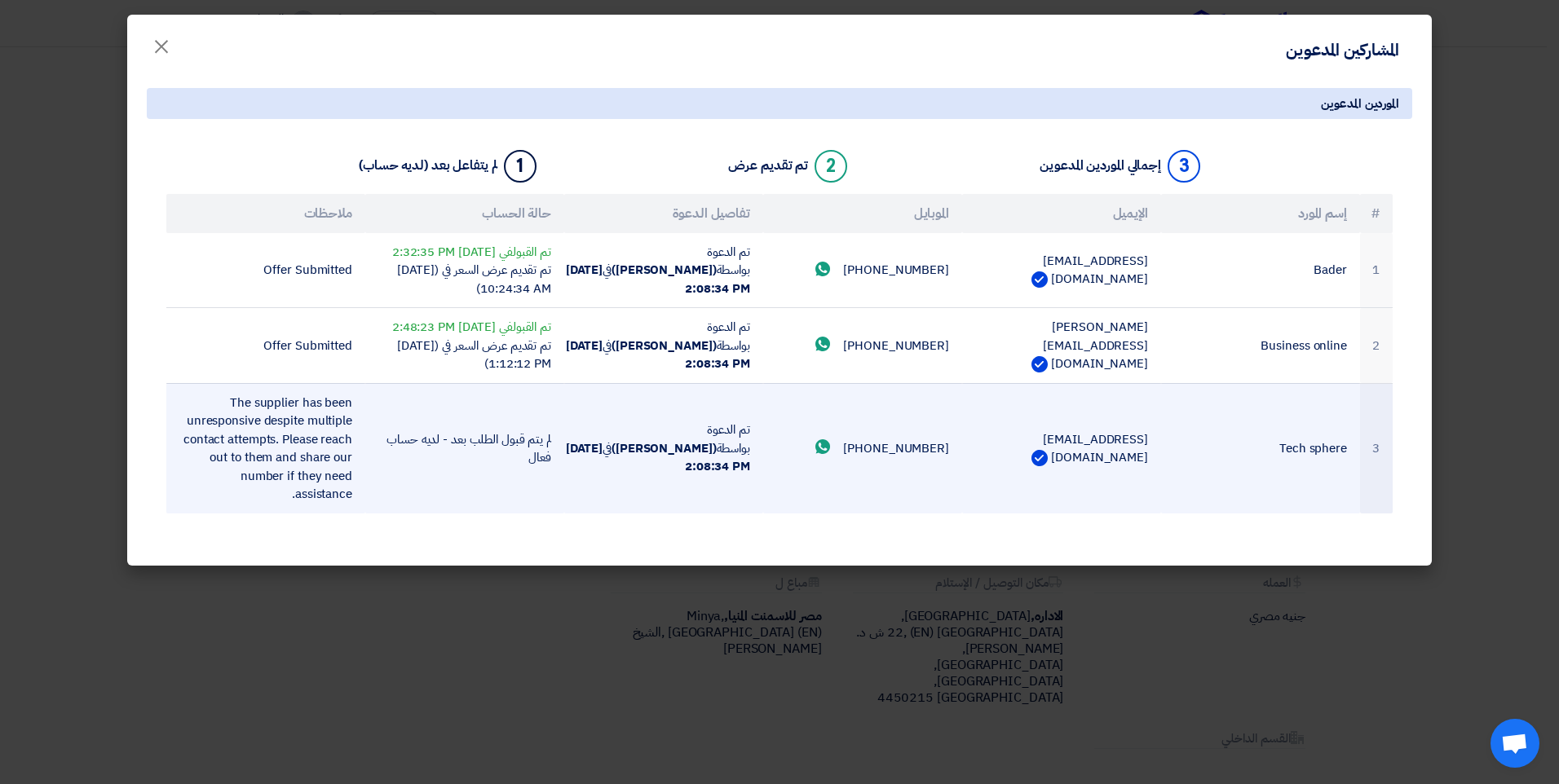
click at [904, 486] on td "+201015213963 Send whatsApp message" at bounding box center [863, 448] width 199 height 131
drag, startPoint x: 904, startPoint y: 486, endPoint x: 911, endPoint y: 541, distance: 55.4
click at [911, 514] on td "+201015213963 Send whatsApp message" at bounding box center [863, 448] width 199 height 131
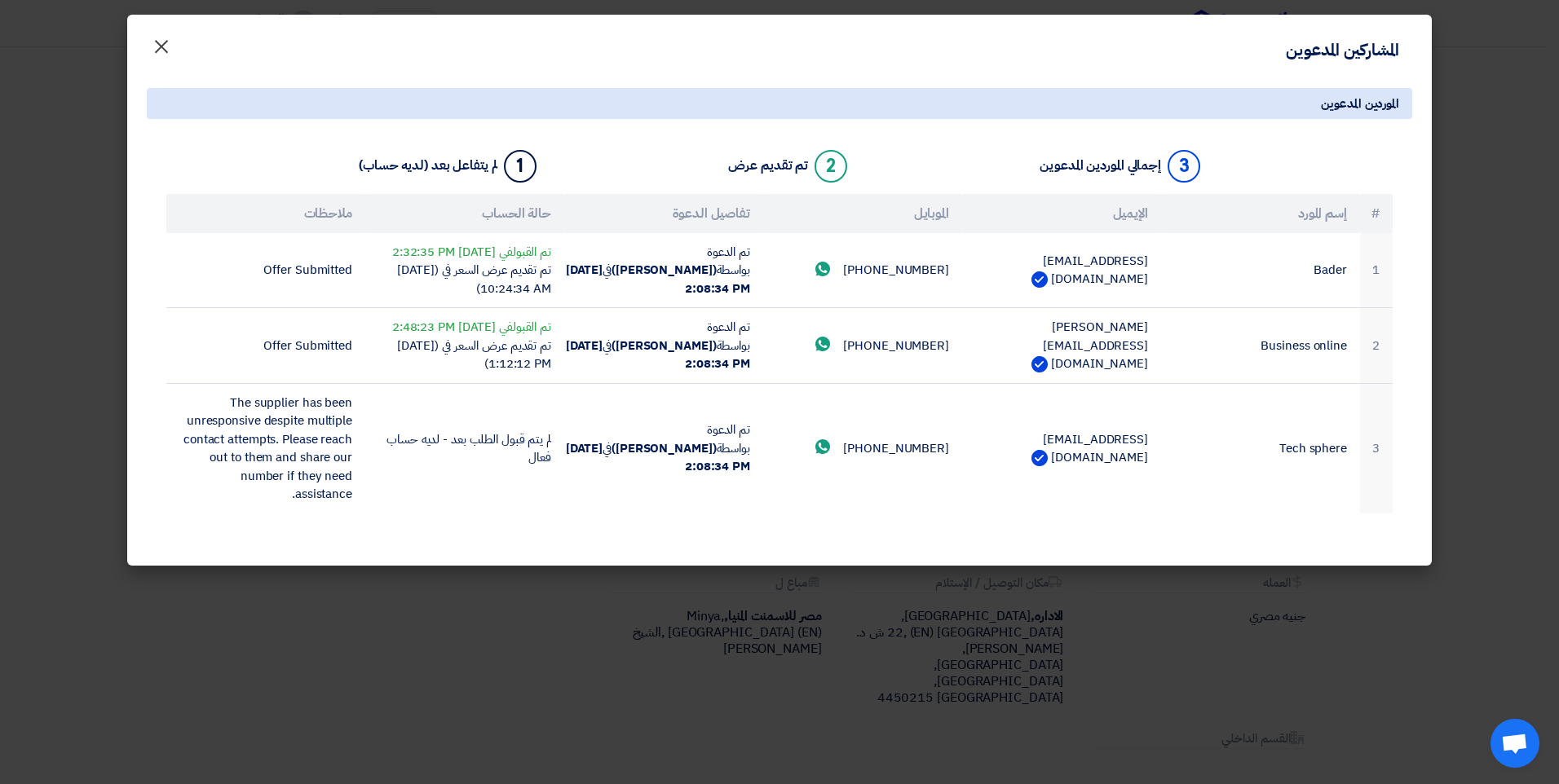
click at [150, 51] on button "×" at bounding box center [162, 43] width 46 height 33
